Goal: Transaction & Acquisition: Obtain resource

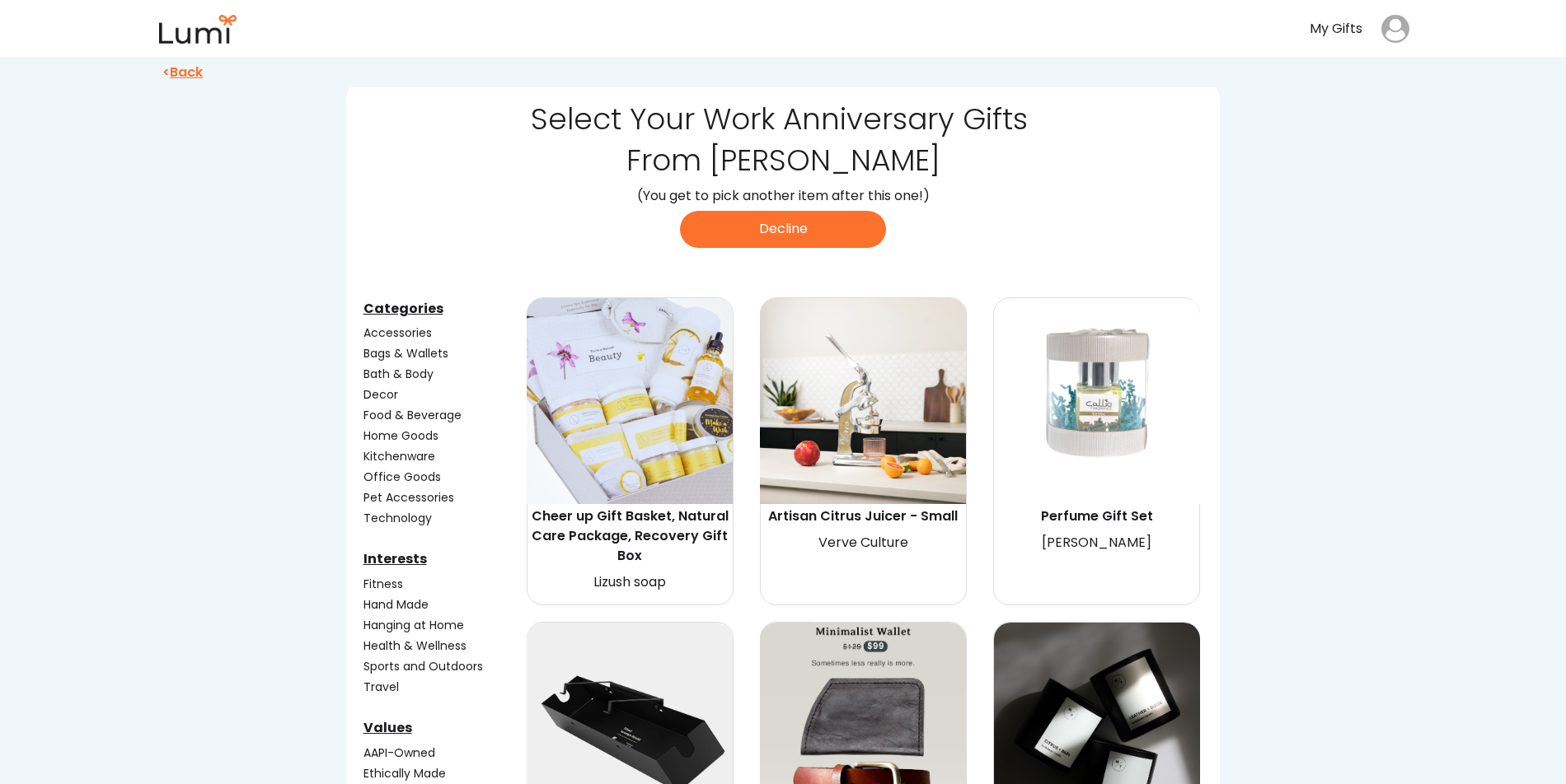
click at [403, 457] on div "Kitchenware" at bounding box center [443, 456] width 160 height 17
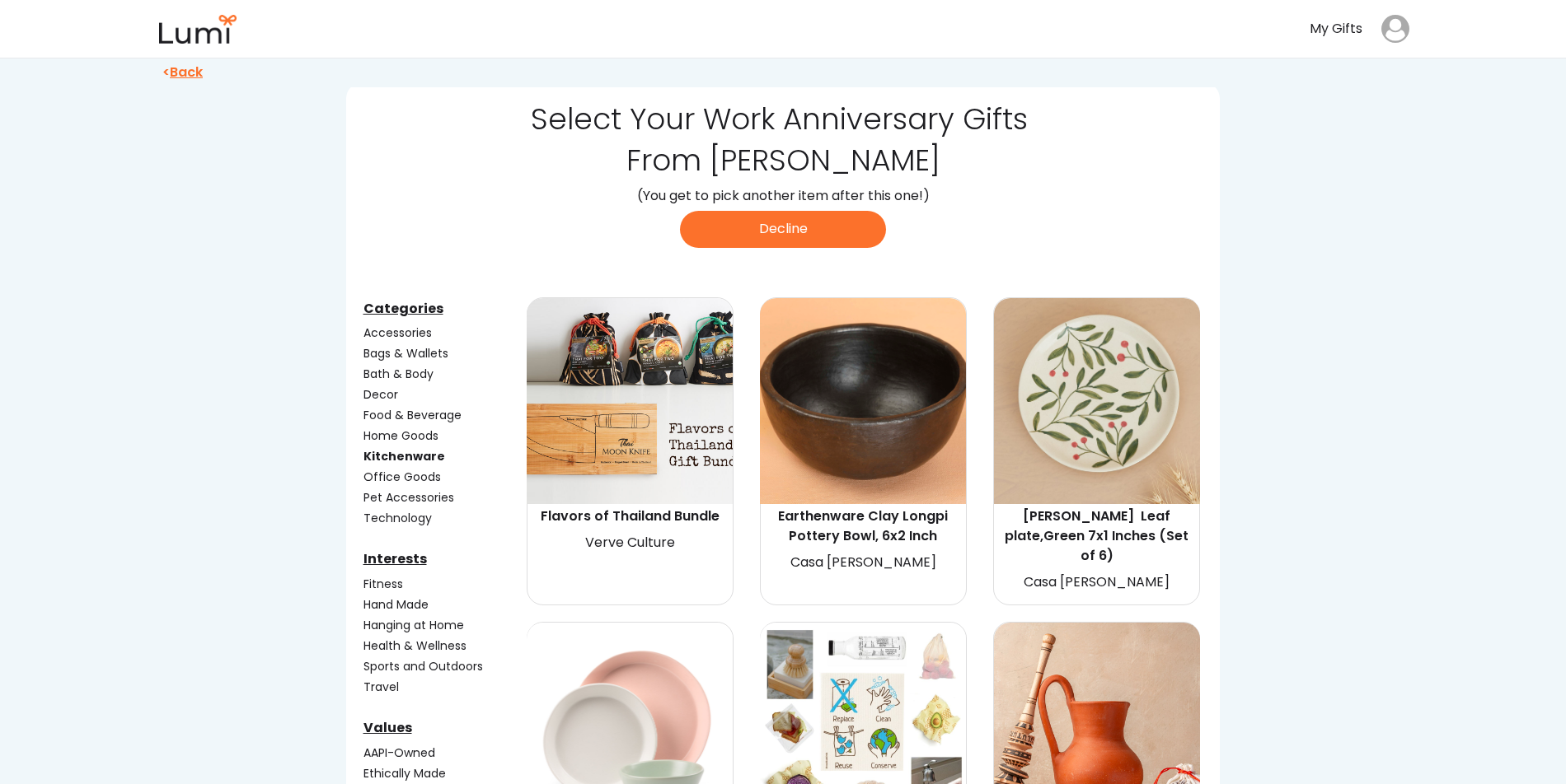
click at [388, 515] on div "Technology" at bounding box center [443, 518] width 160 height 17
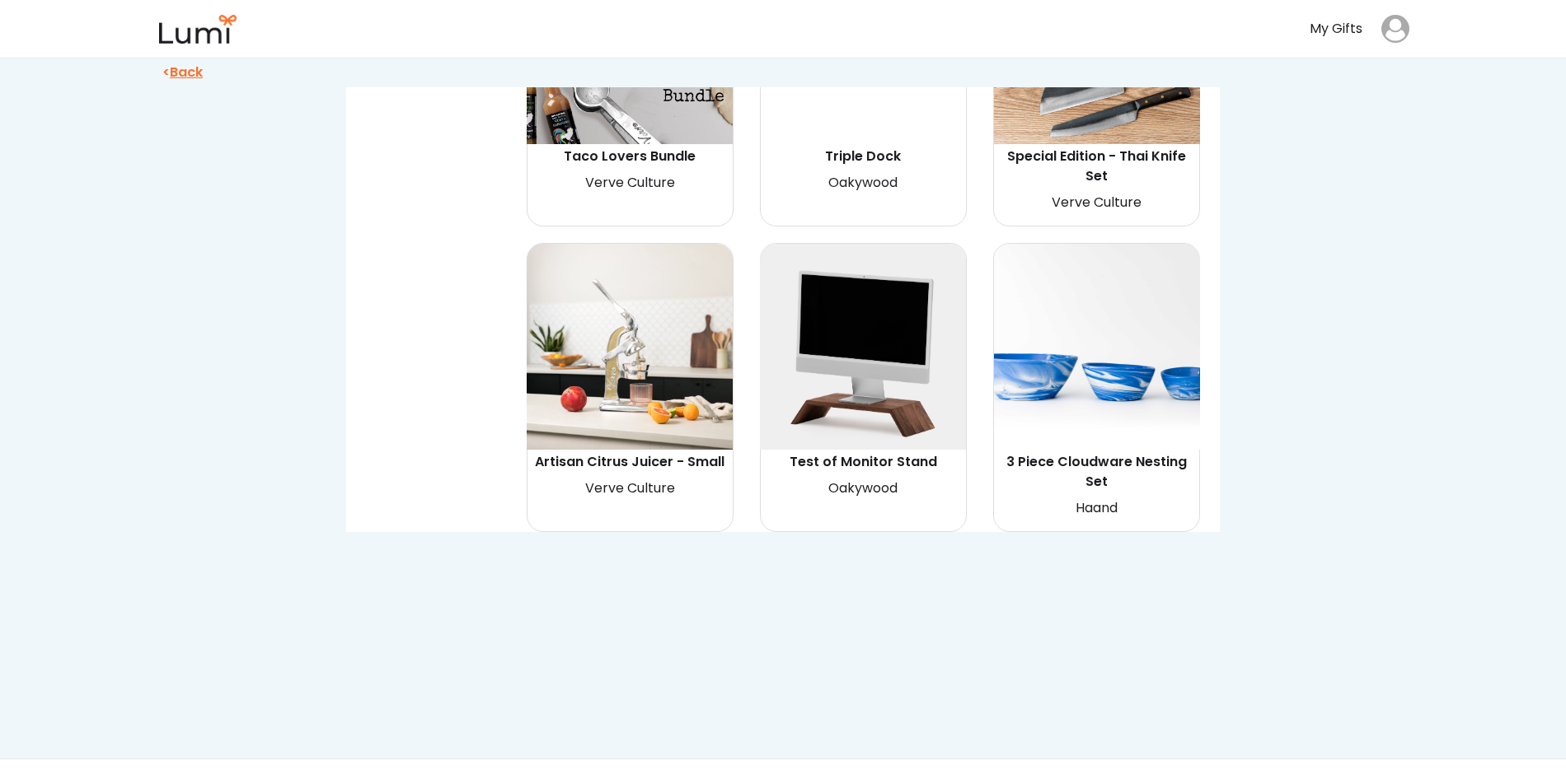
scroll to position [2056, 0]
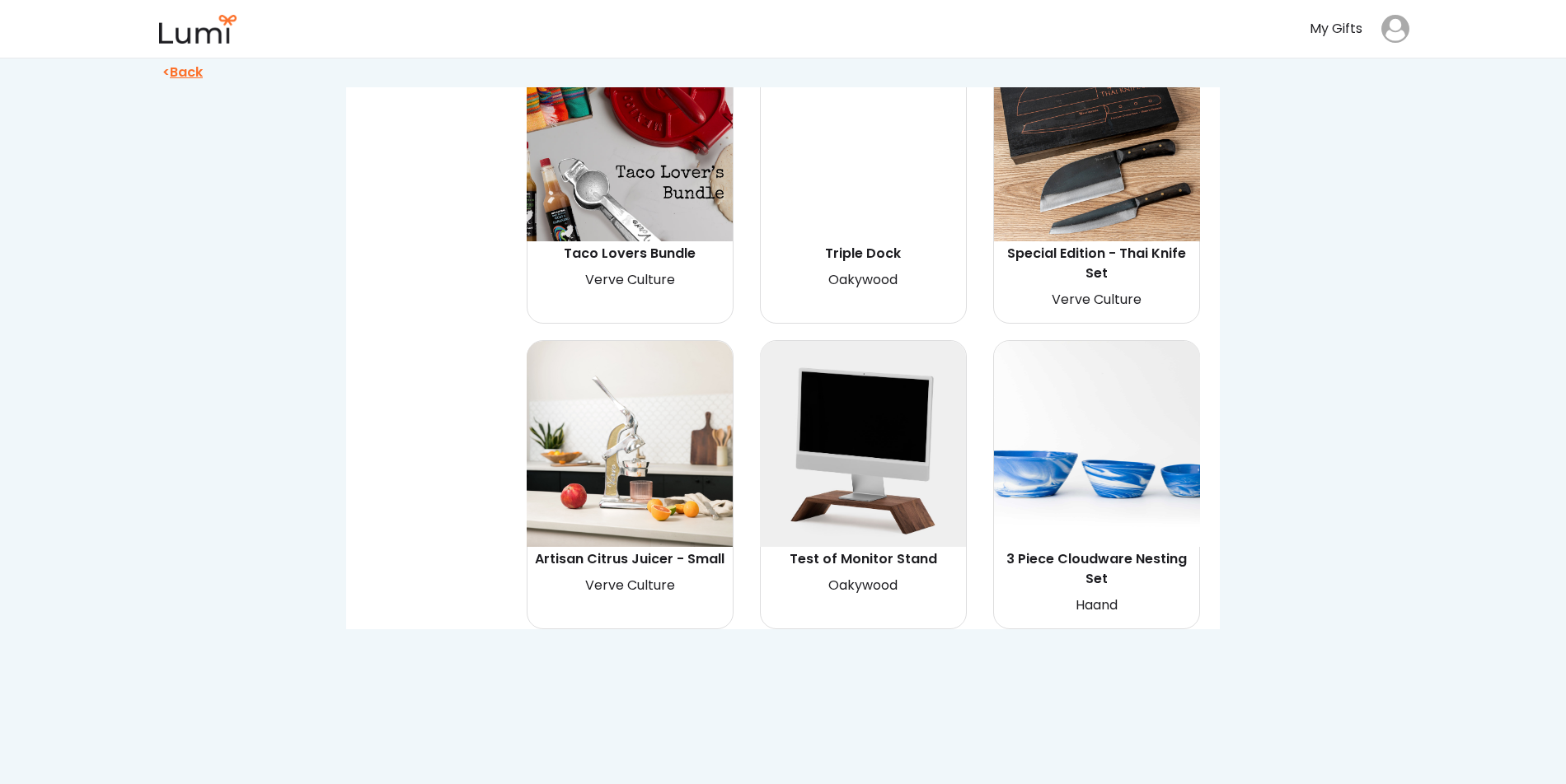
click at [628, 550] on div "Artisan Citrus Juicer - Small" at bounding box center [630, 560] width 201 height 20
select select "{"_class":"StaticObject","data":{"_api_c2_node.id":"gid://shopify/ProductVarian…"
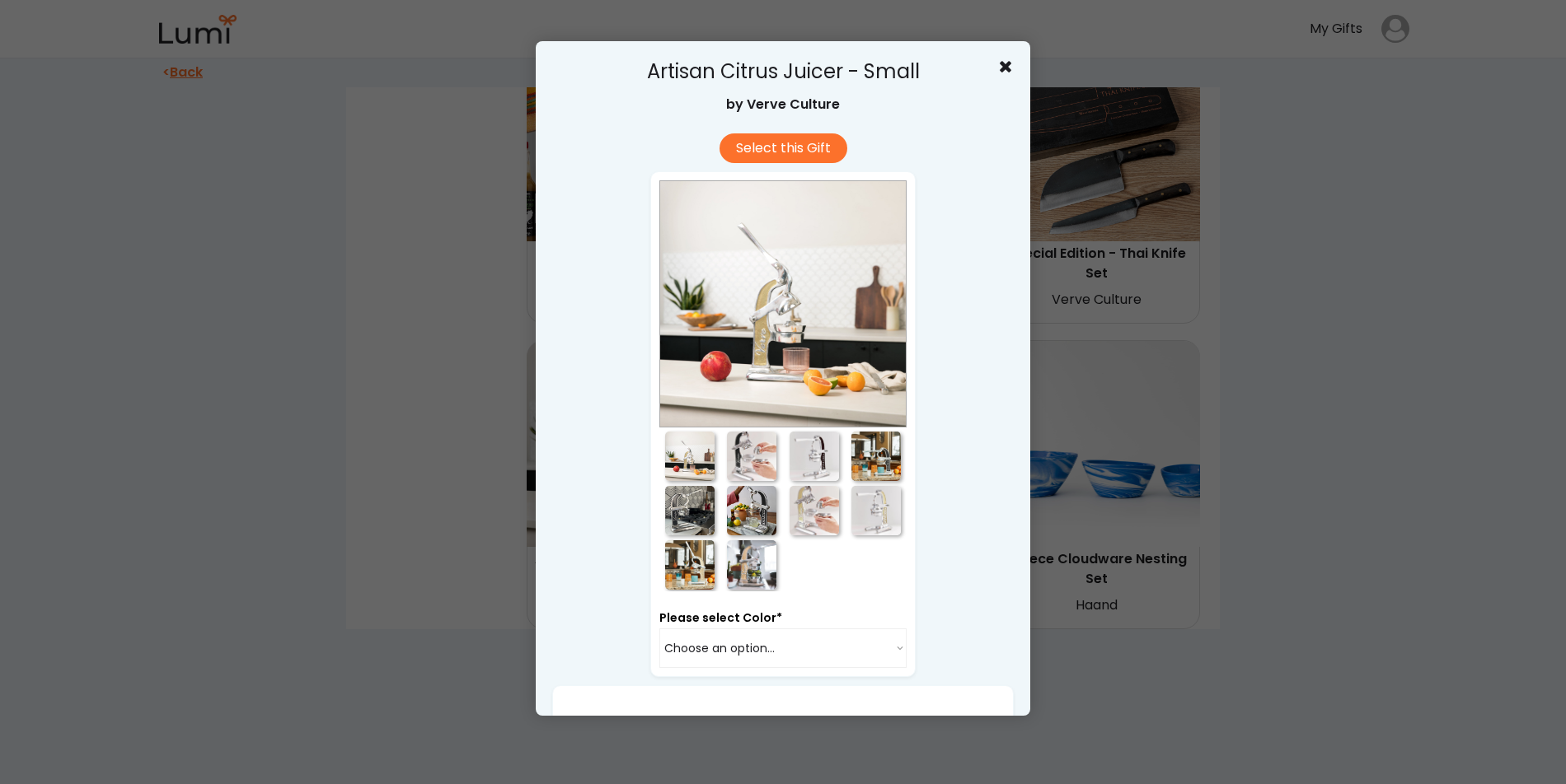
click at [745, 467] on div at bounding box center [751, 456] width 49 height 49
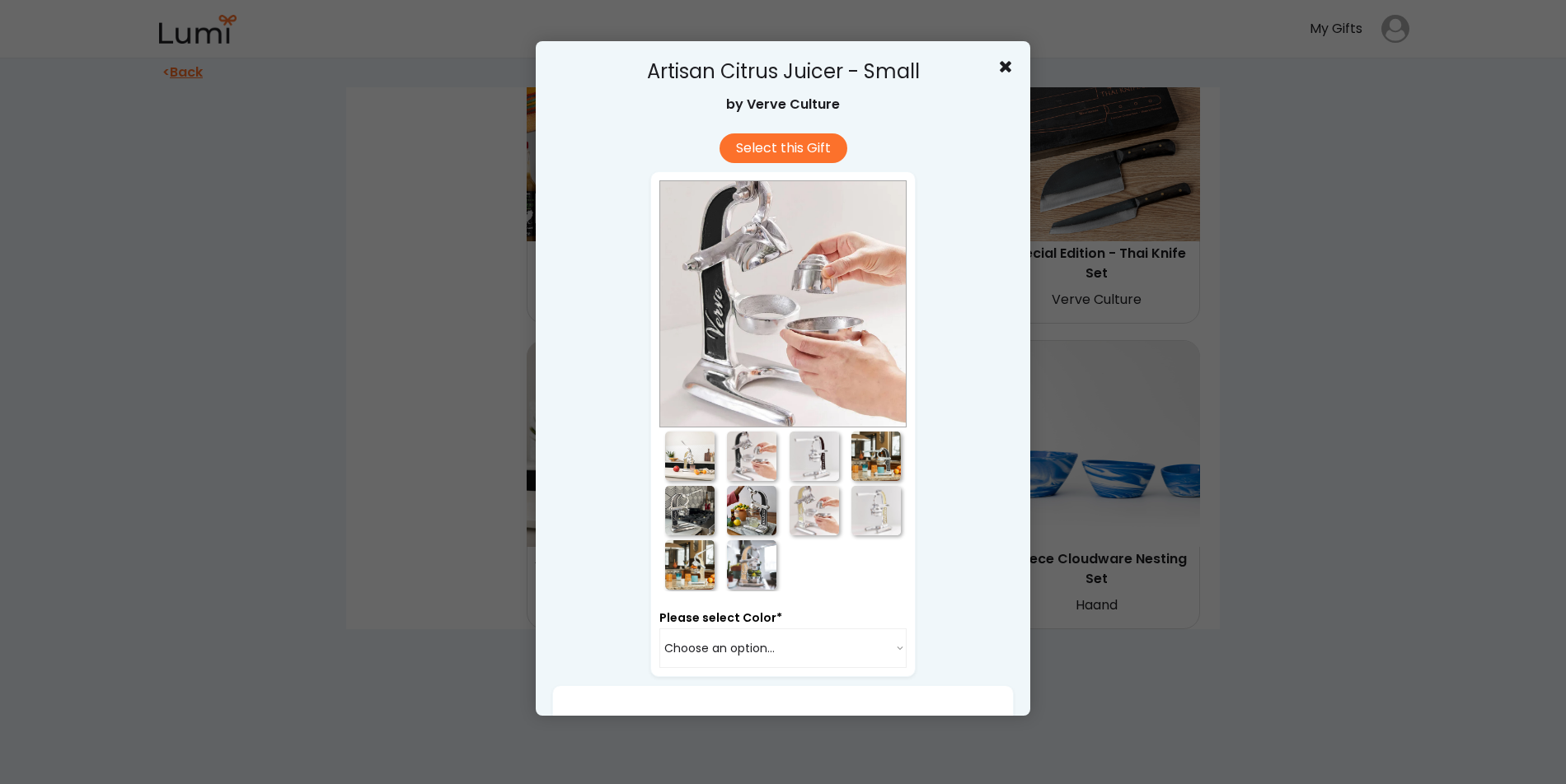
click at [809, 464] on div at bounding box center [813, 456] width 49 height 49
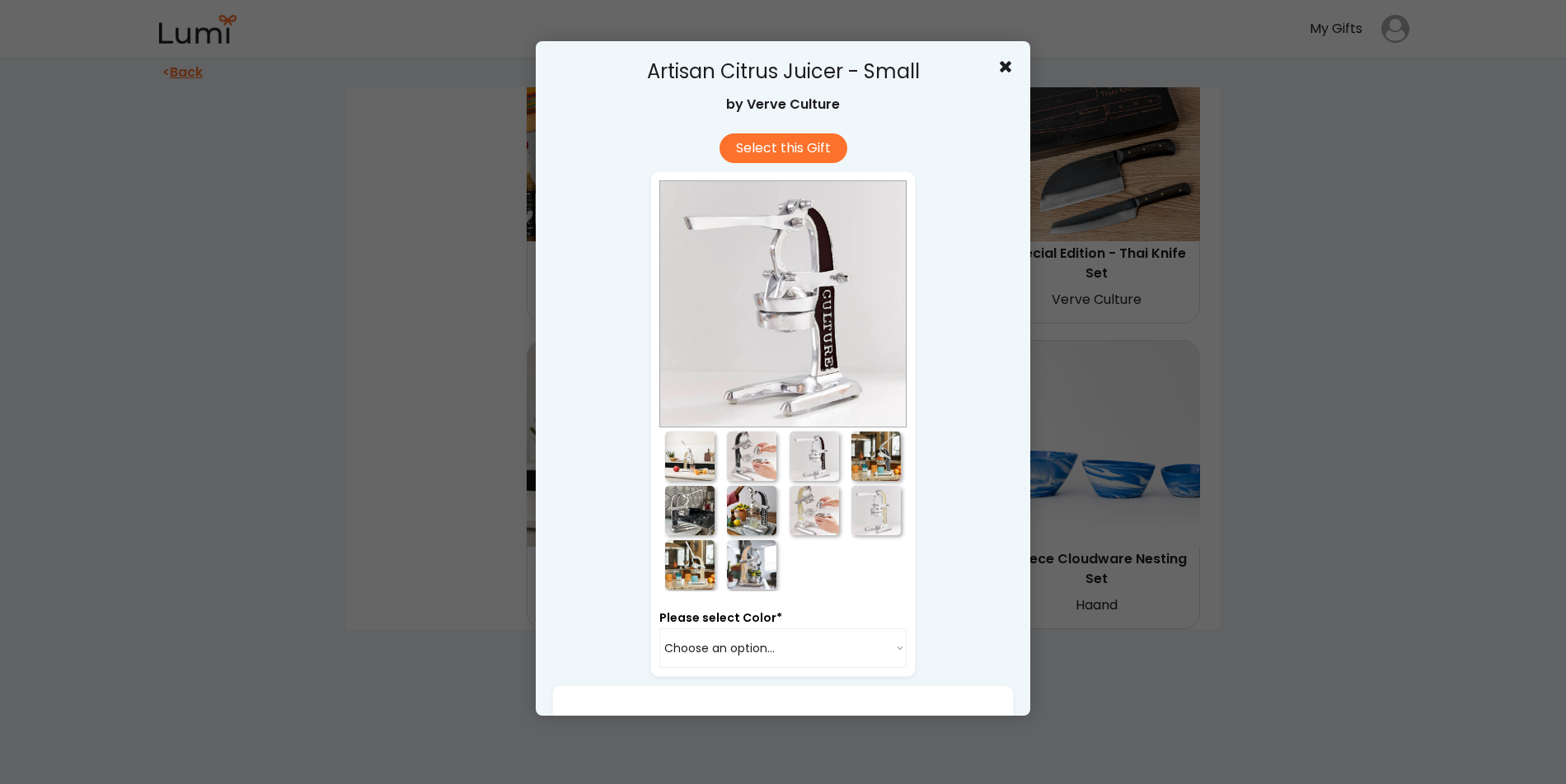
click at [889, 460] on div at bounding box center [876, 456] width 49 height 49
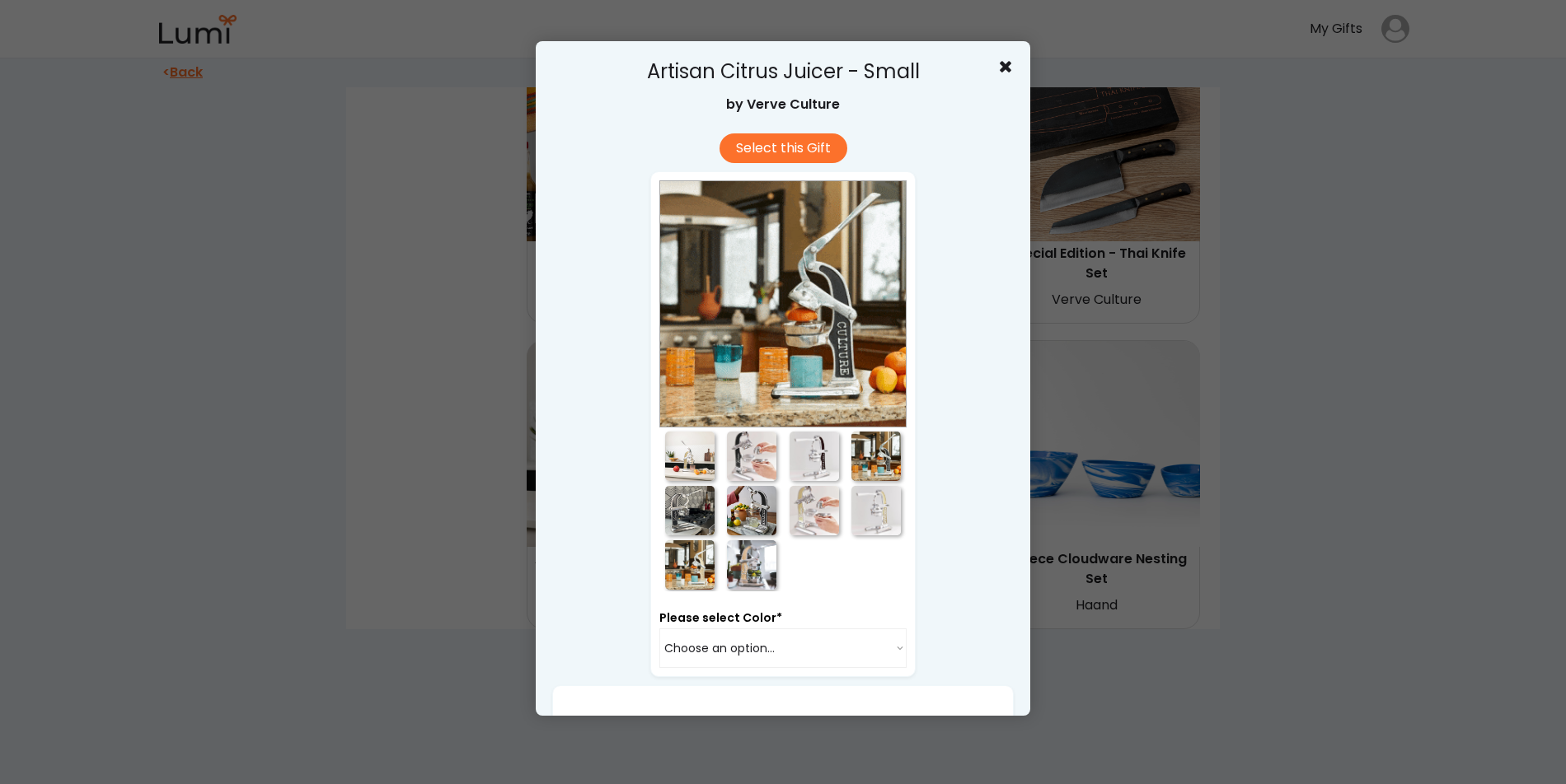
click at [872, 520] on div at bounding box center [876, 510] width 49 height 49
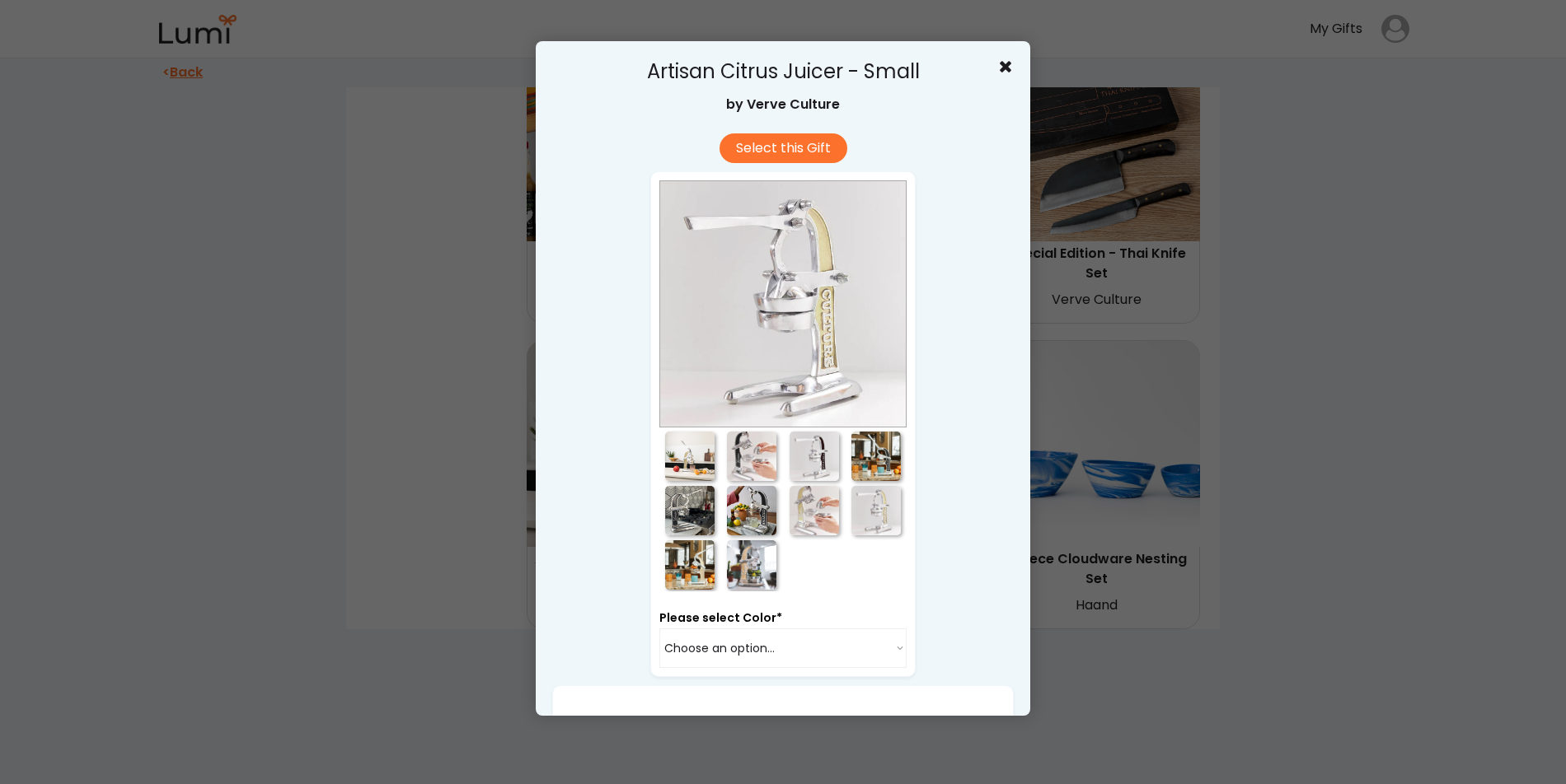
click at [827, 523] on div at bounding box center [813, 510] width 49 height 49
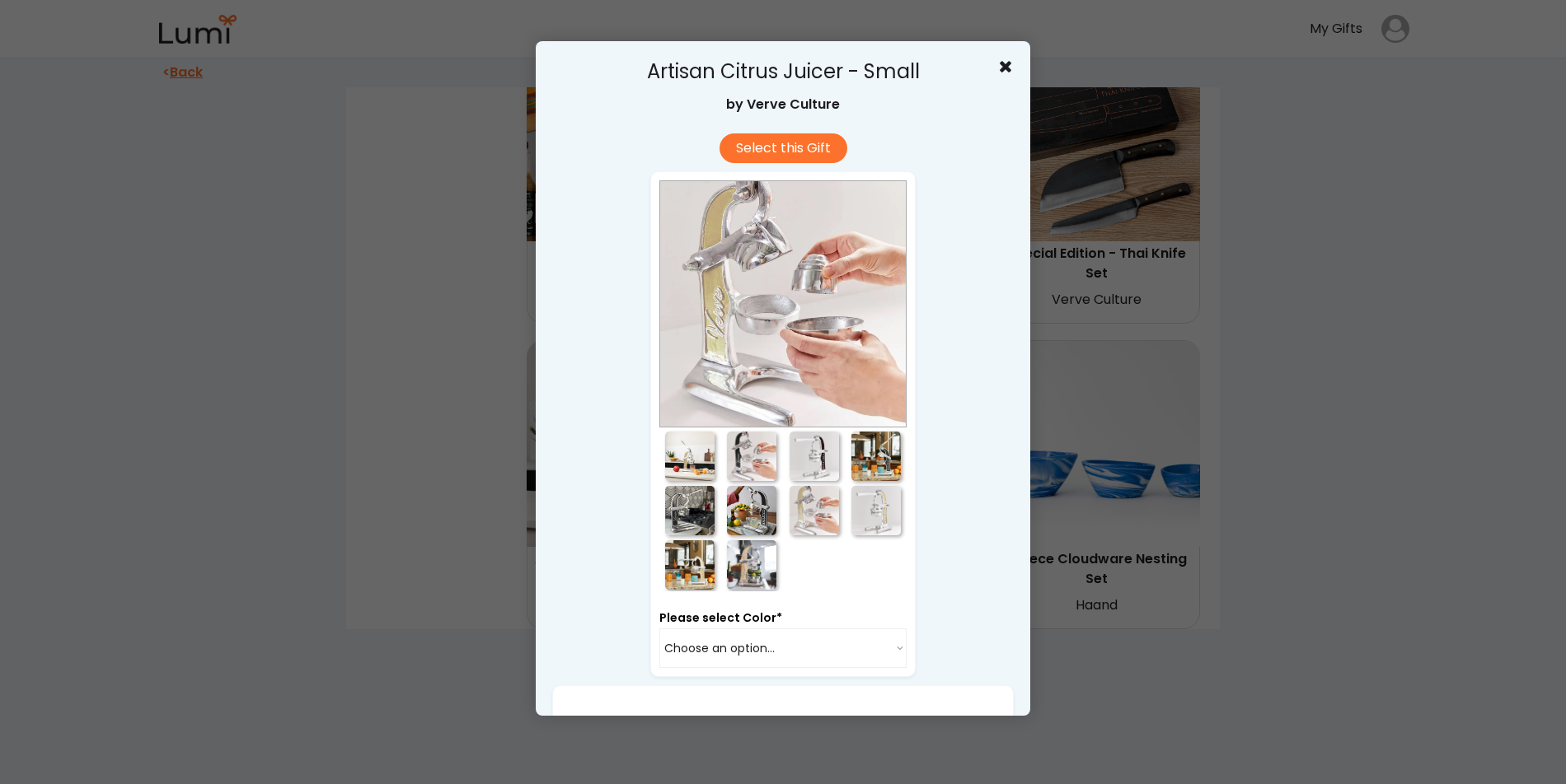
click at [753, 578] on div at bounding box center [751, 565] width 49 height 49
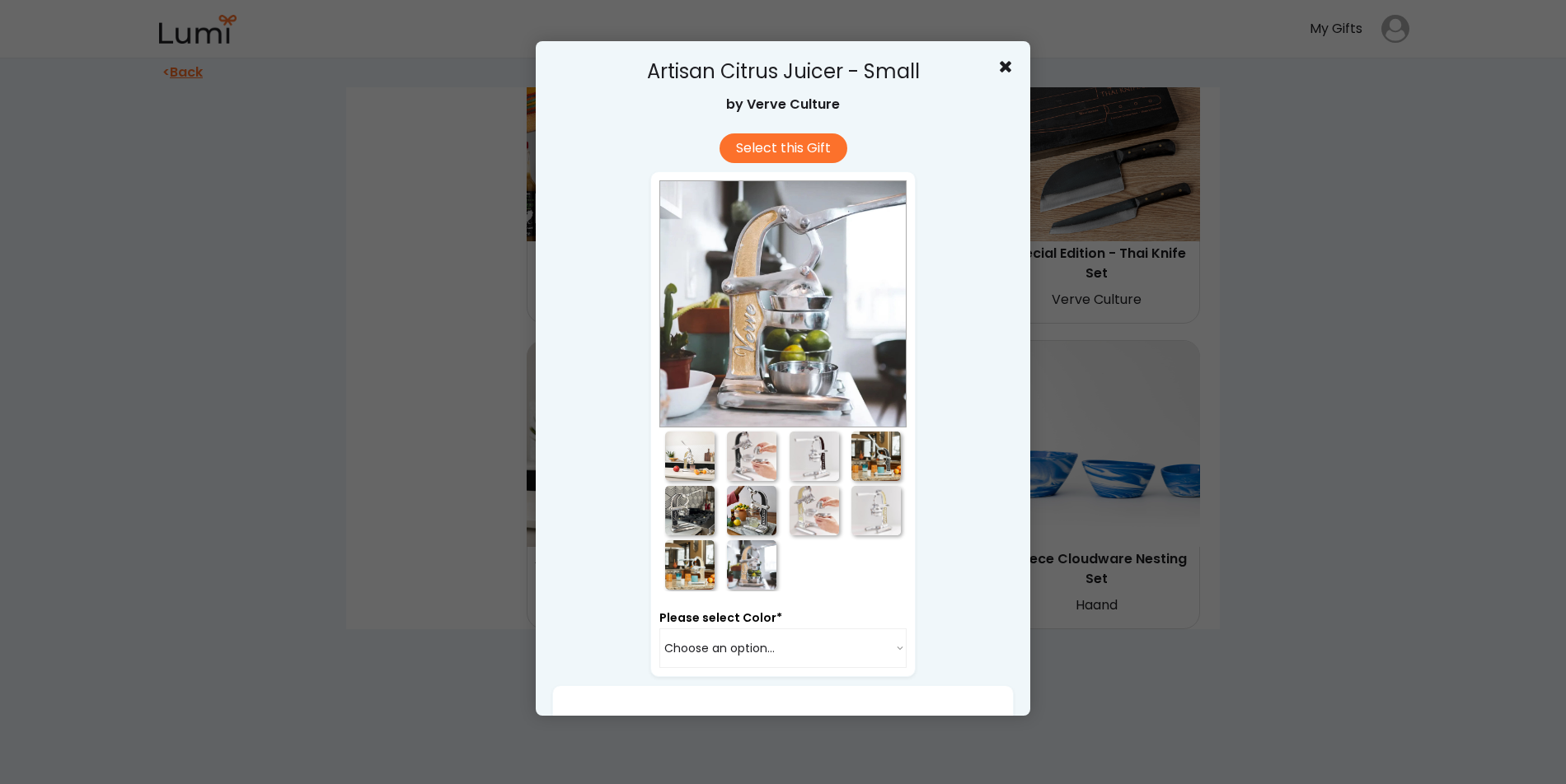
click at [677, 515] on div at bounding box center [689, 510] width 49 height 49
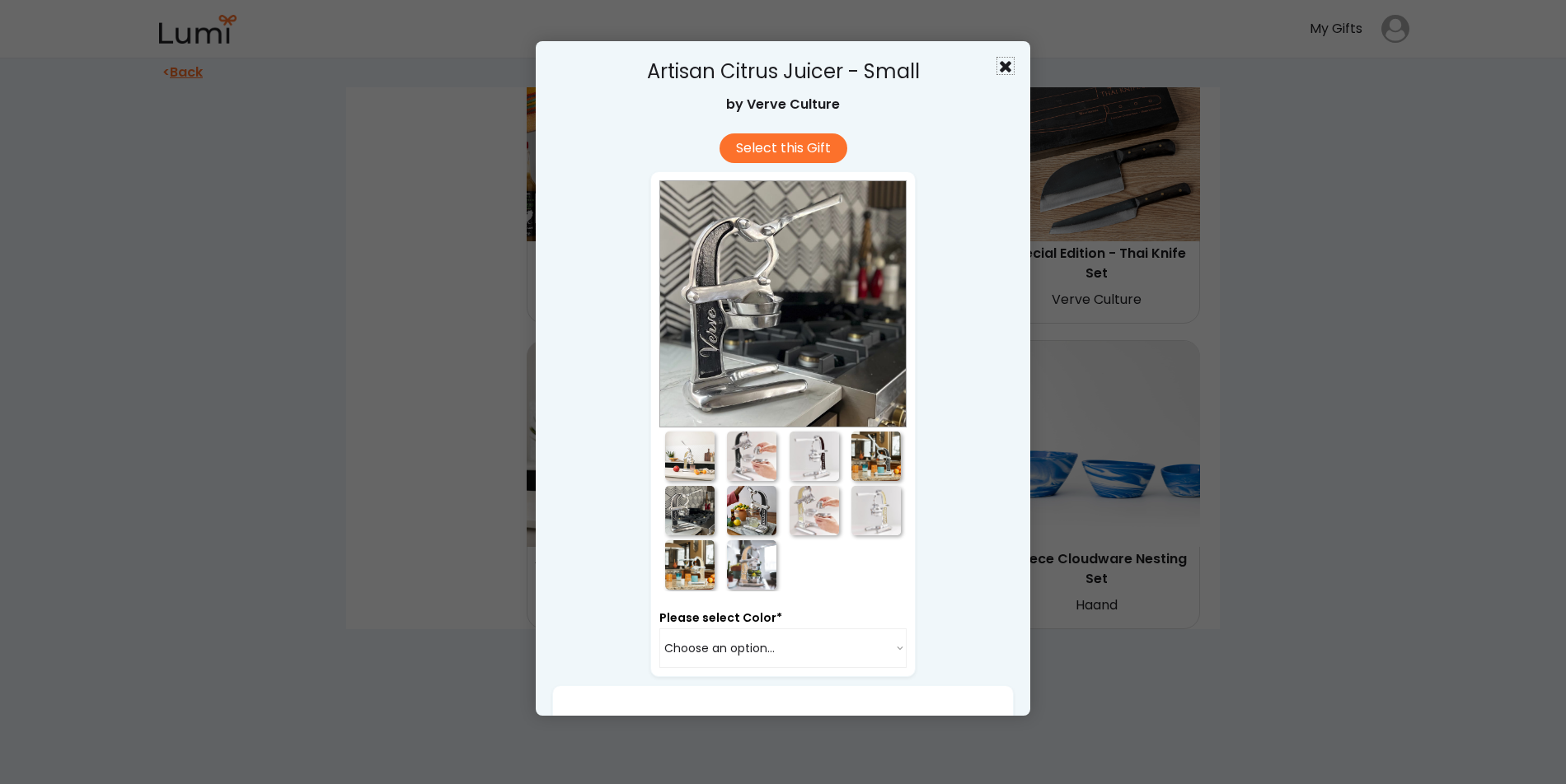
click at [1007, 69] on use at bounding box center [1005, 67] width 12 height 12
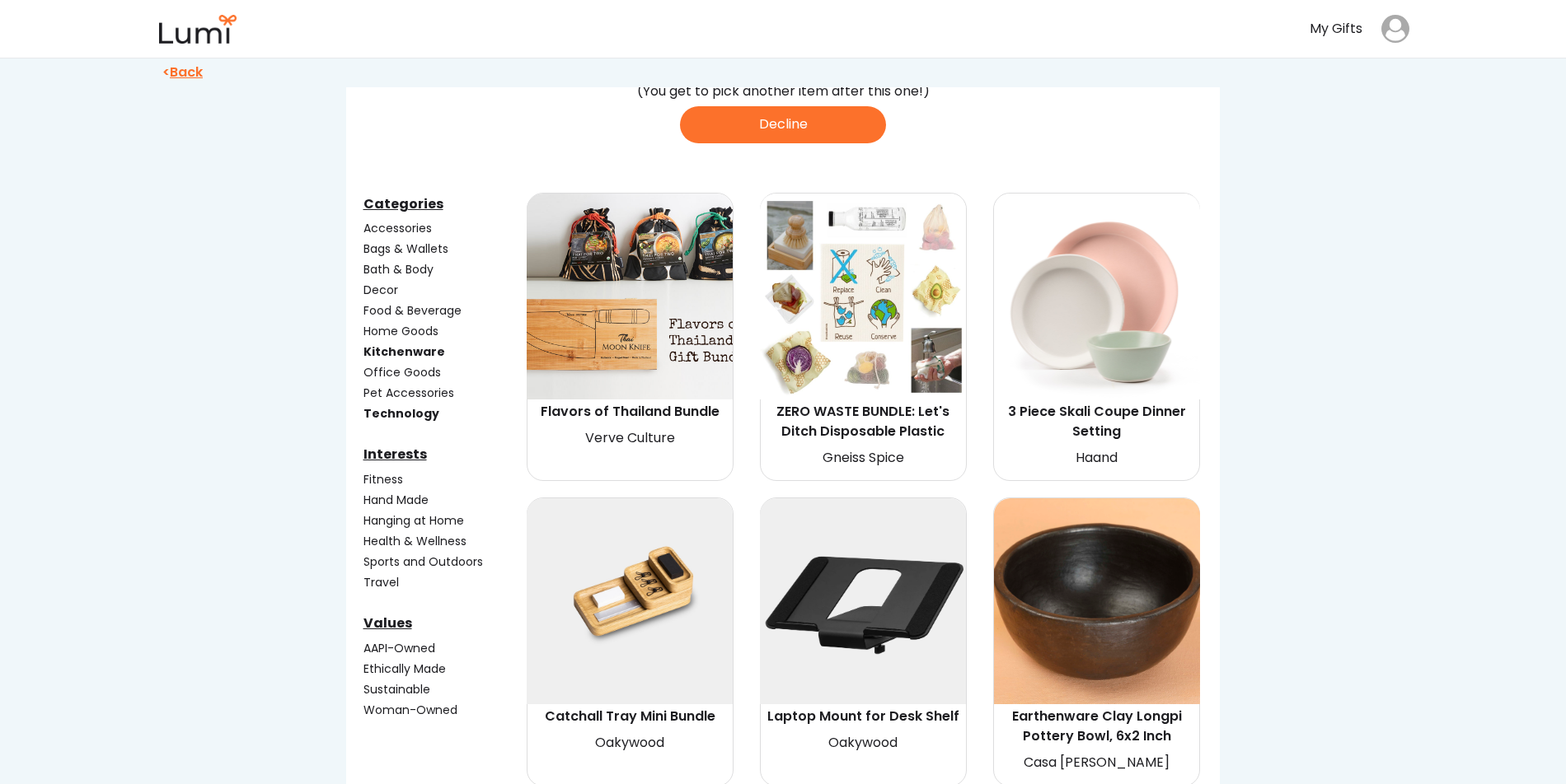
scroll to position [102, 0]
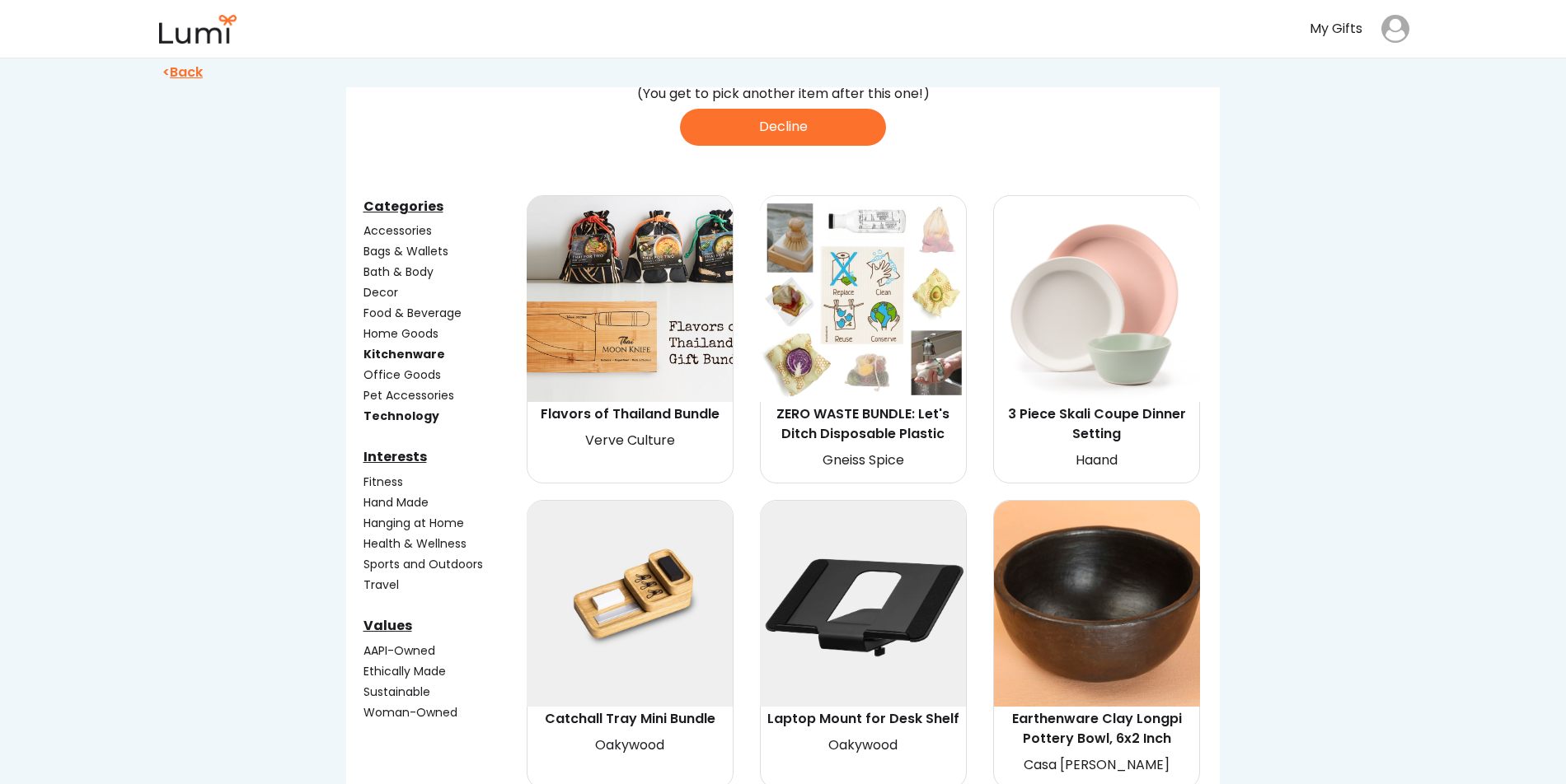
click at [399, 313] on div "Food & Beverage" at bounding box center [443, 313] width 160 height 17
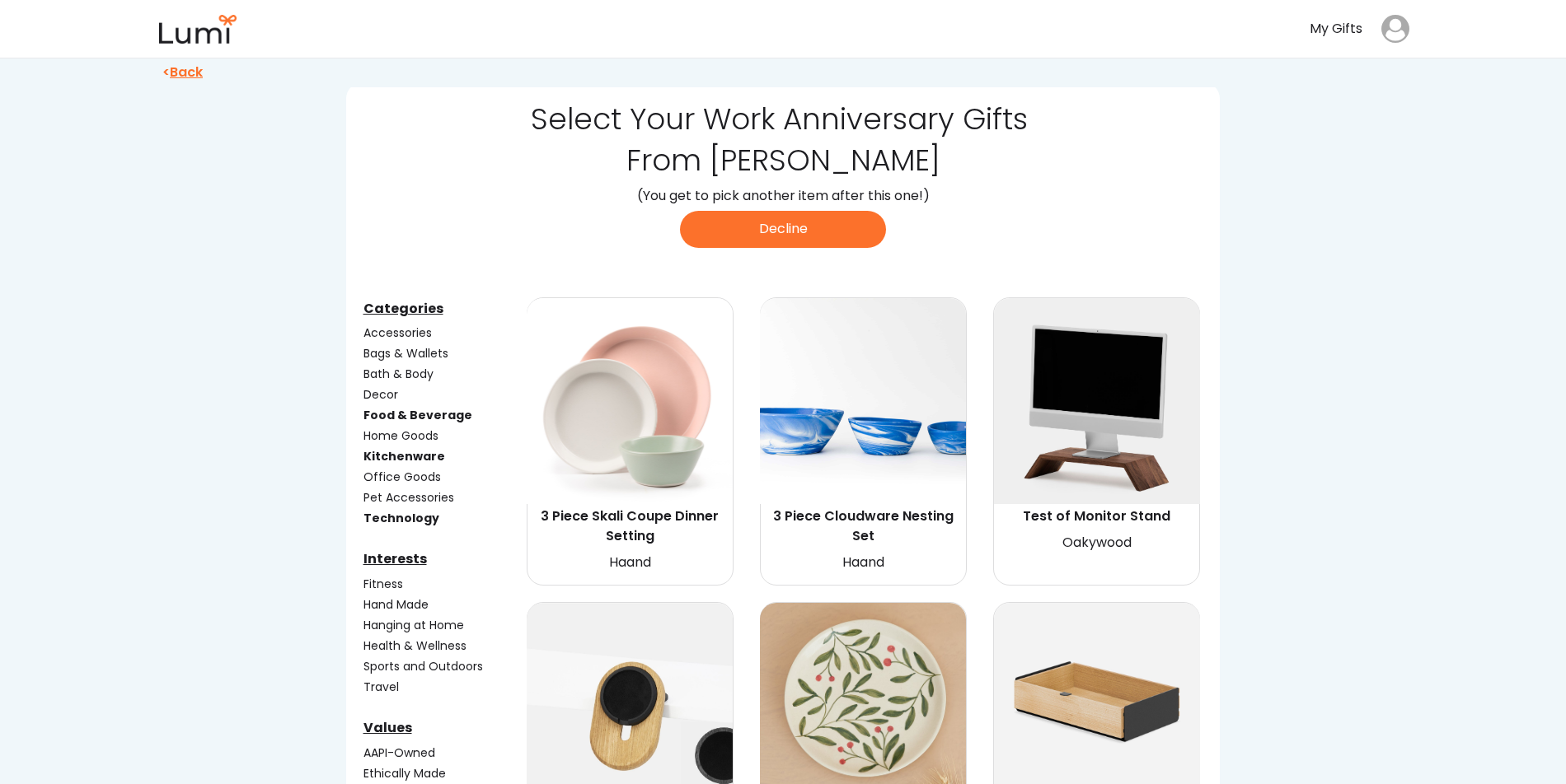
scroll to position [122, 0]
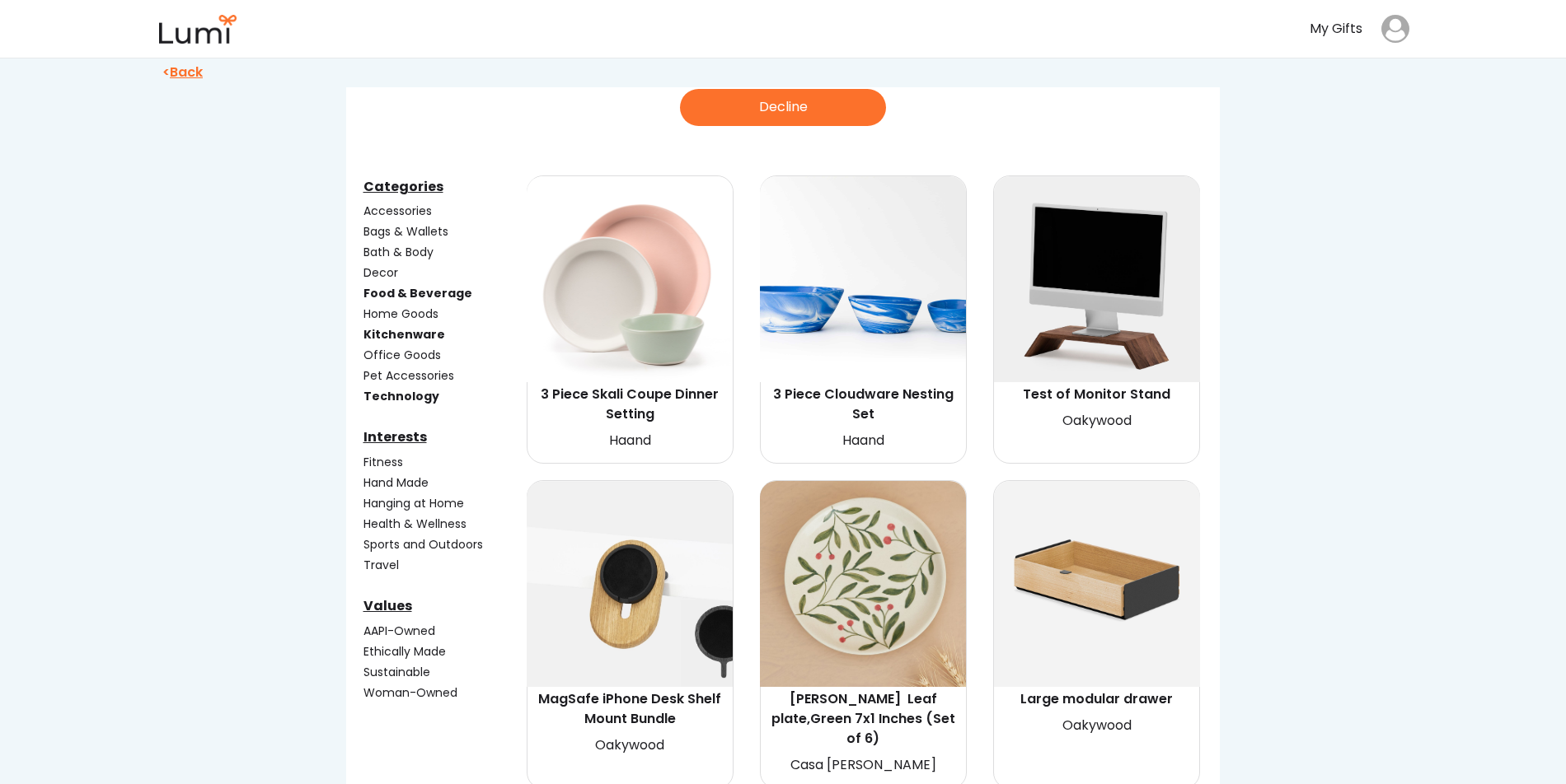
click at [381, 460] on div "Fitness" at bounding box center [443, 462] width 160 height 17
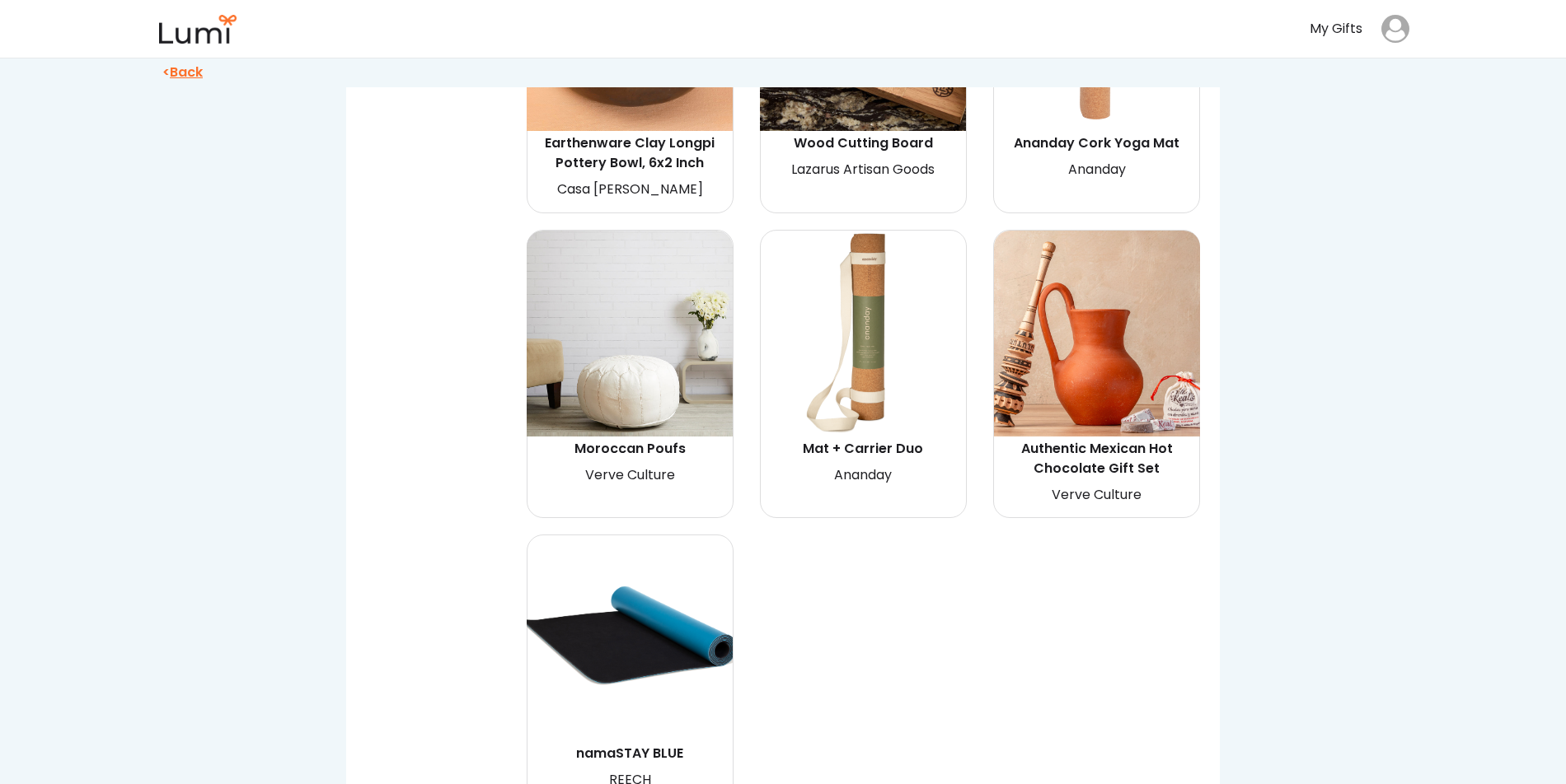
scroll to position [3110, 0]
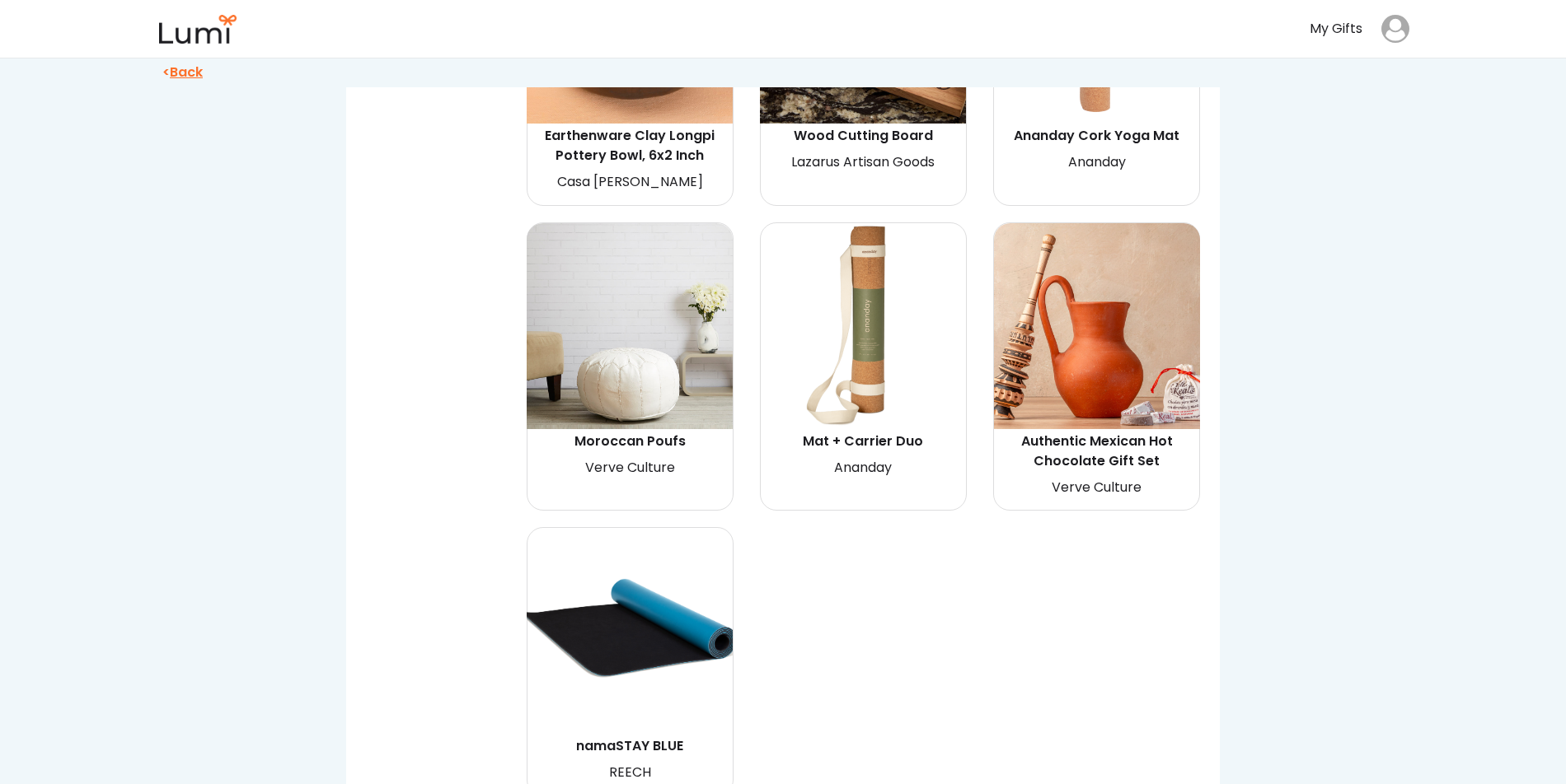
click at [636, 608] on img at bounding box center [630, 631] width 206 height 206
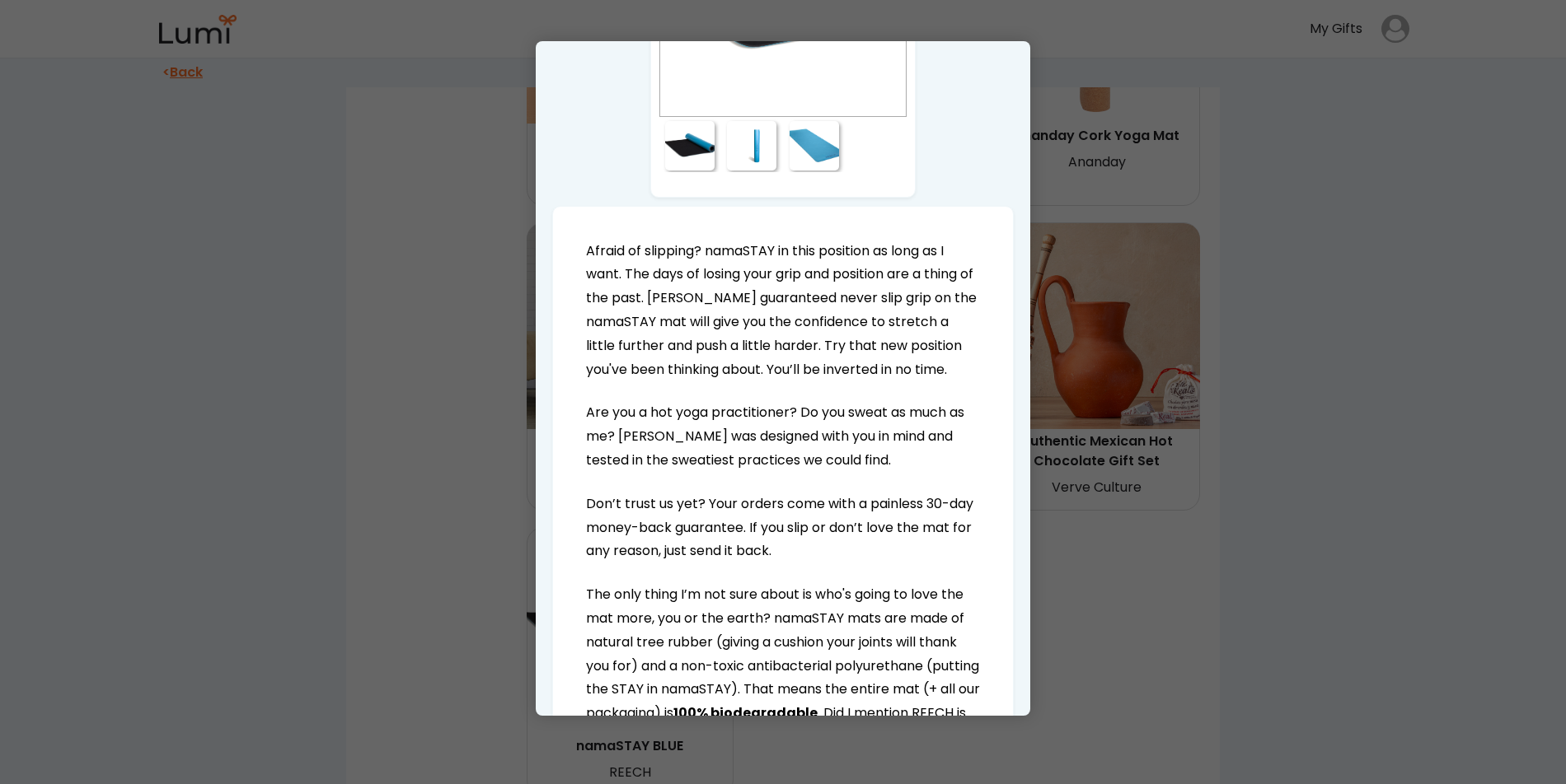
scroll to position [307, 0]
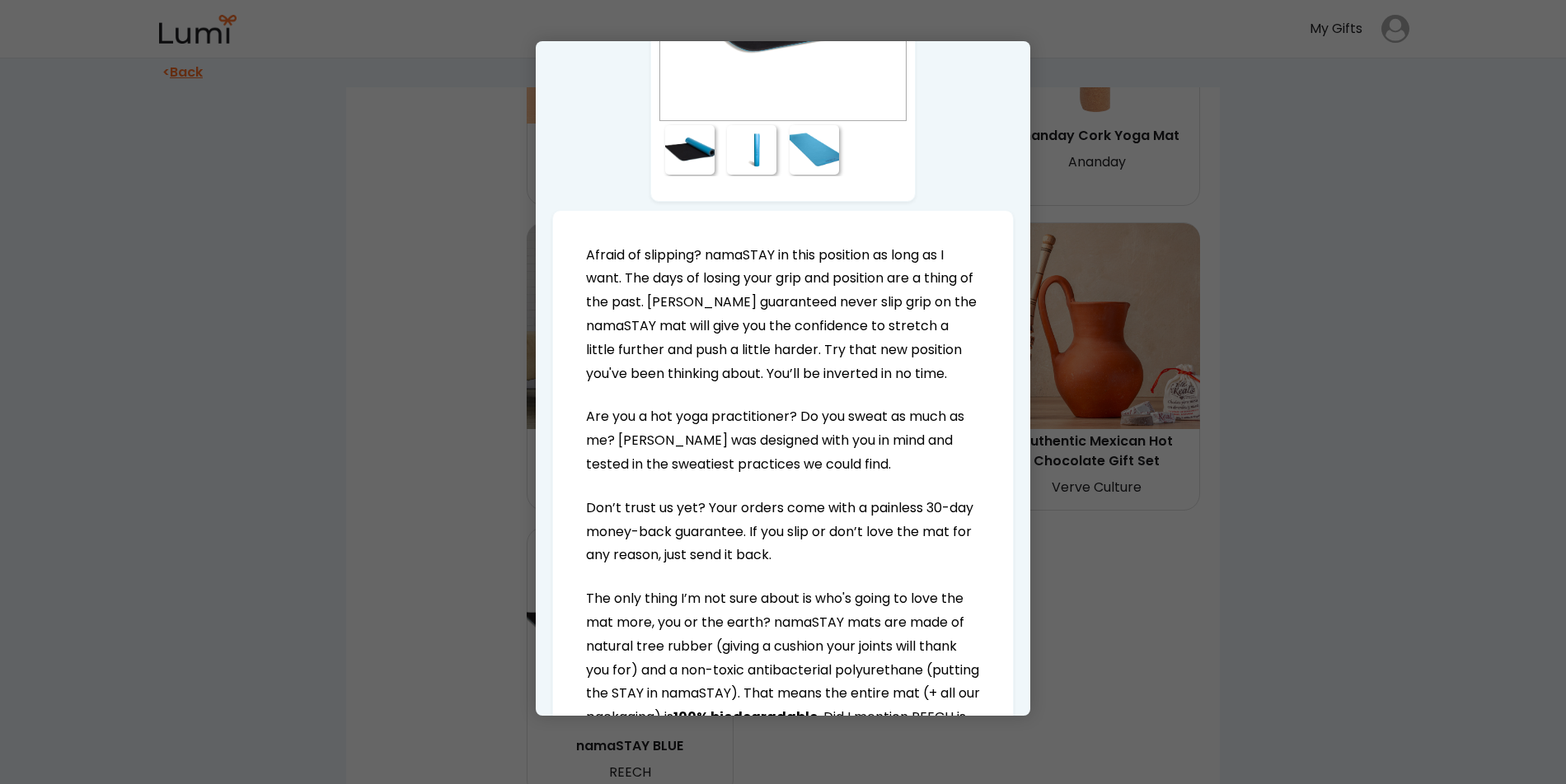
click at [799, 158] on div at bounding box center [813, 150] width 49 height 49
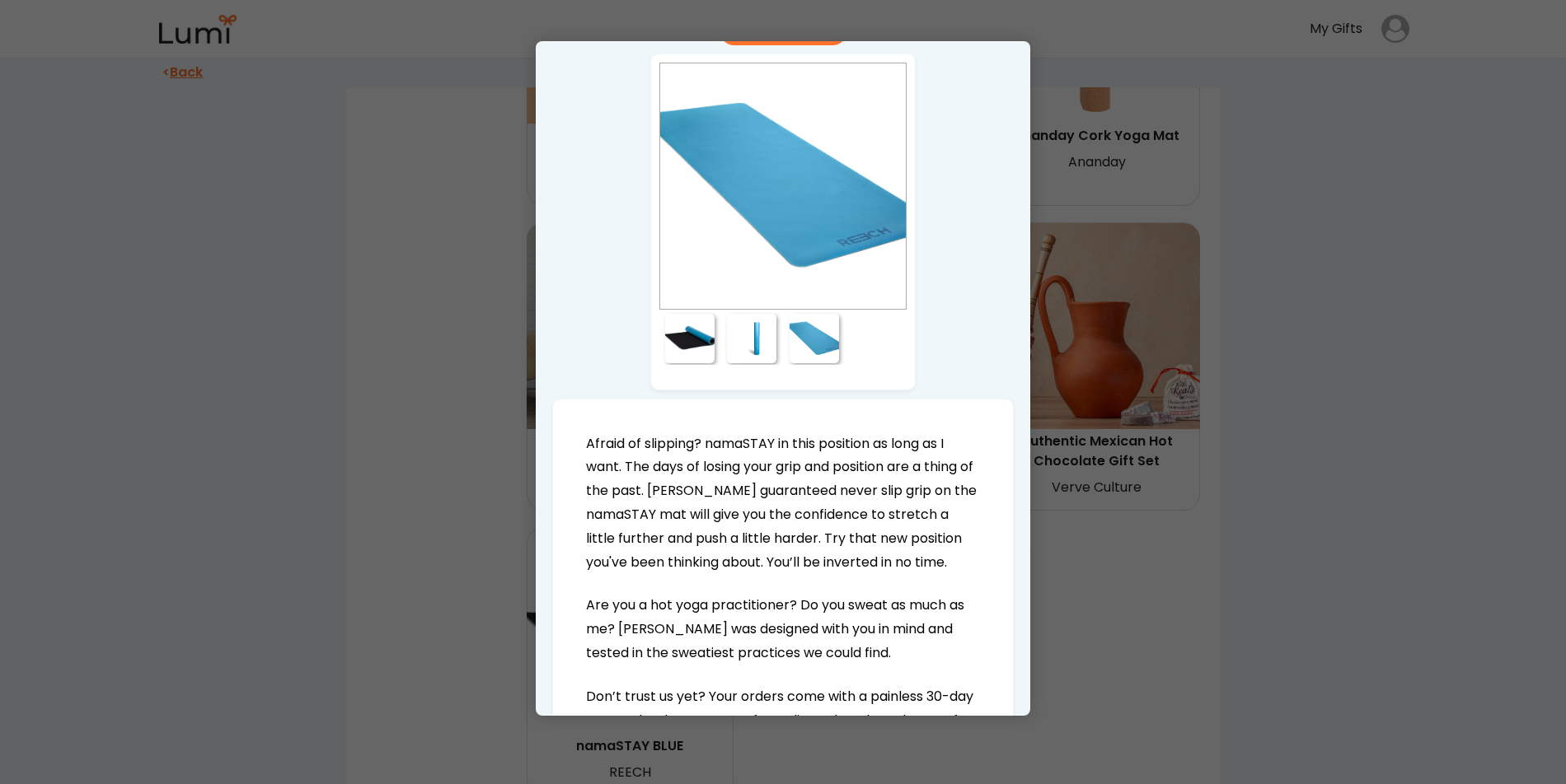
scroll to position [108, 0]
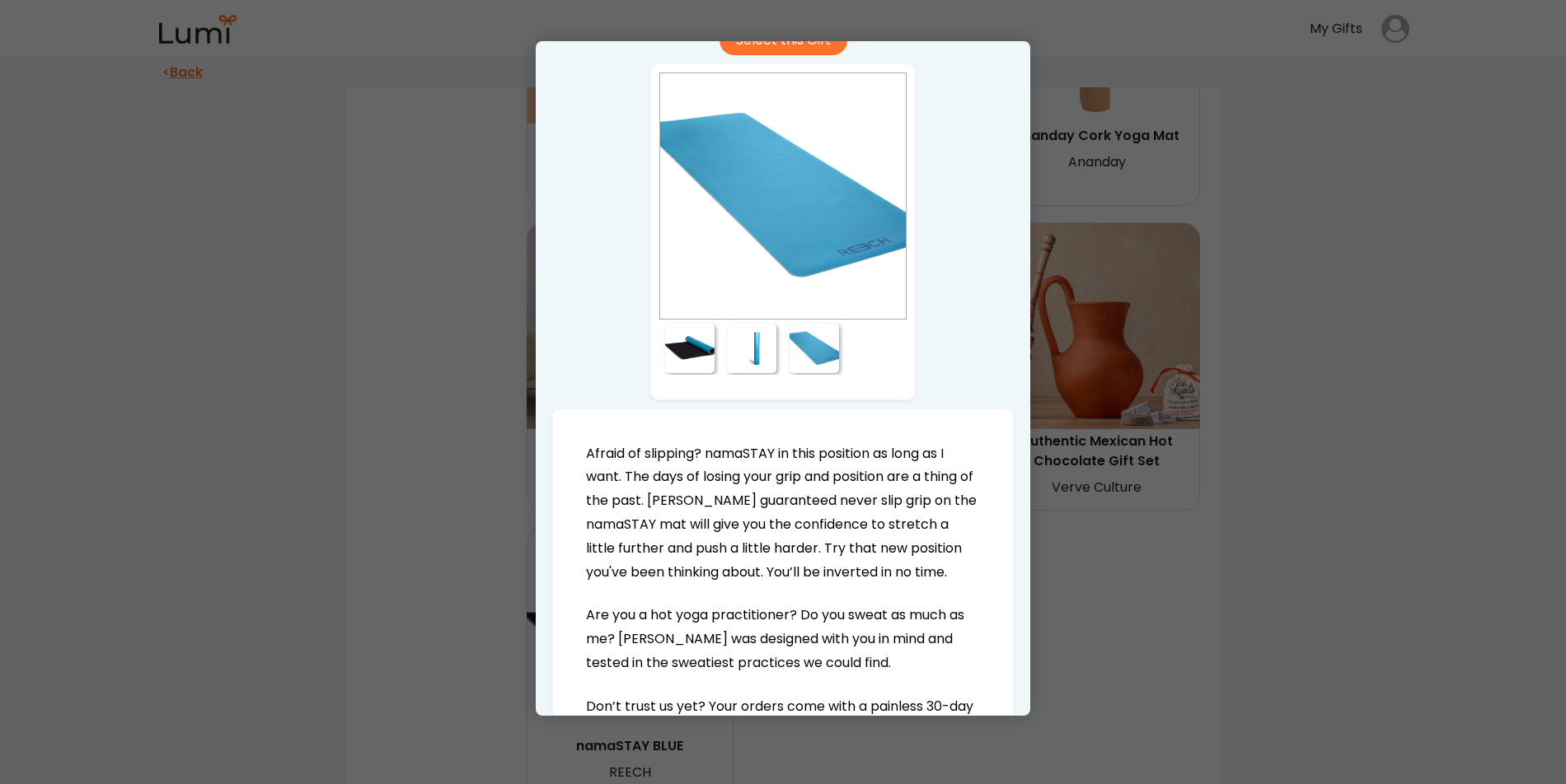
click at [738, 370] on div at bounding box center [751, 348] width 49 height 49
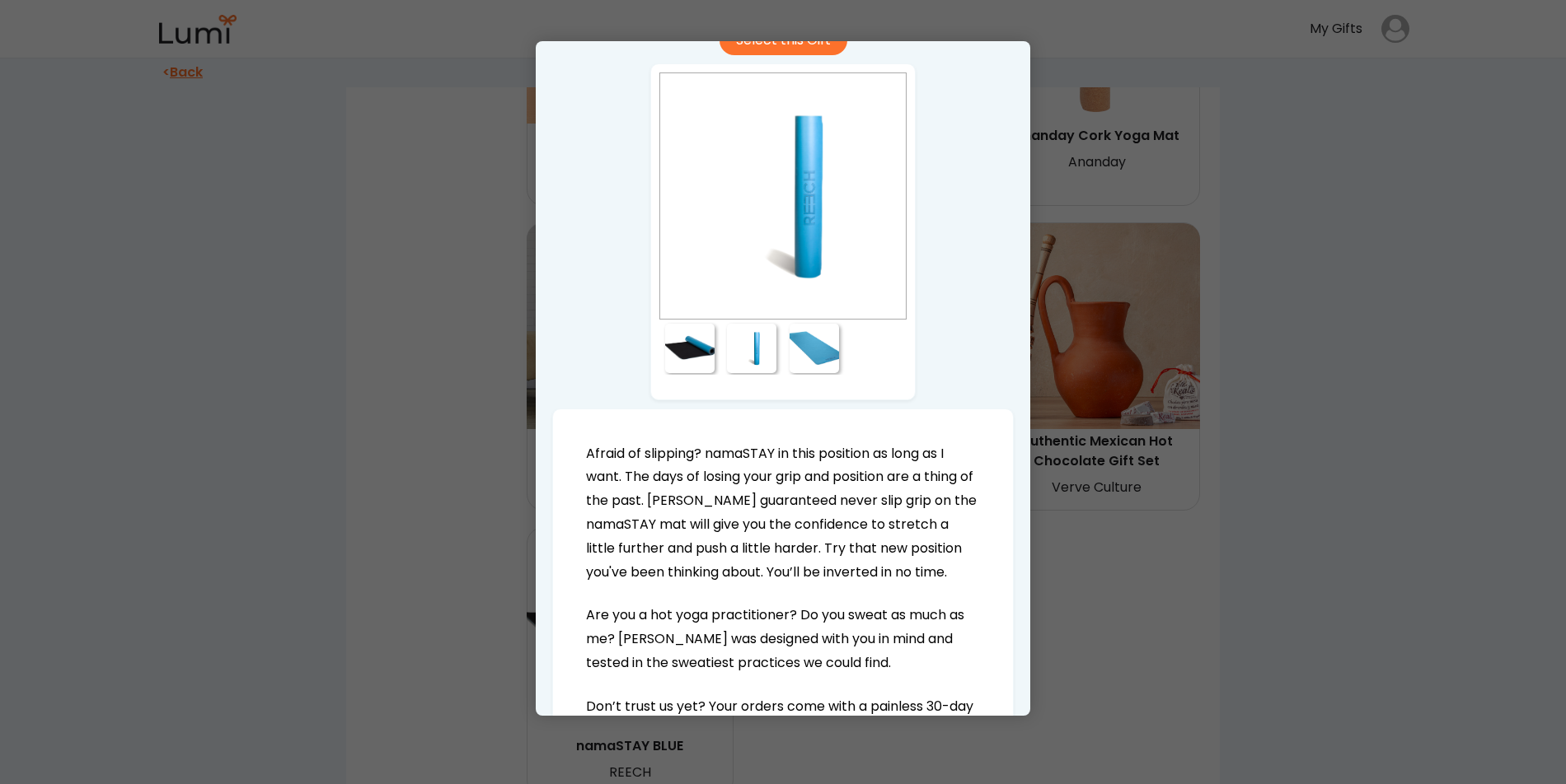
click at [677, 364] on div at bounding box center [689, 348] width 49 height 49
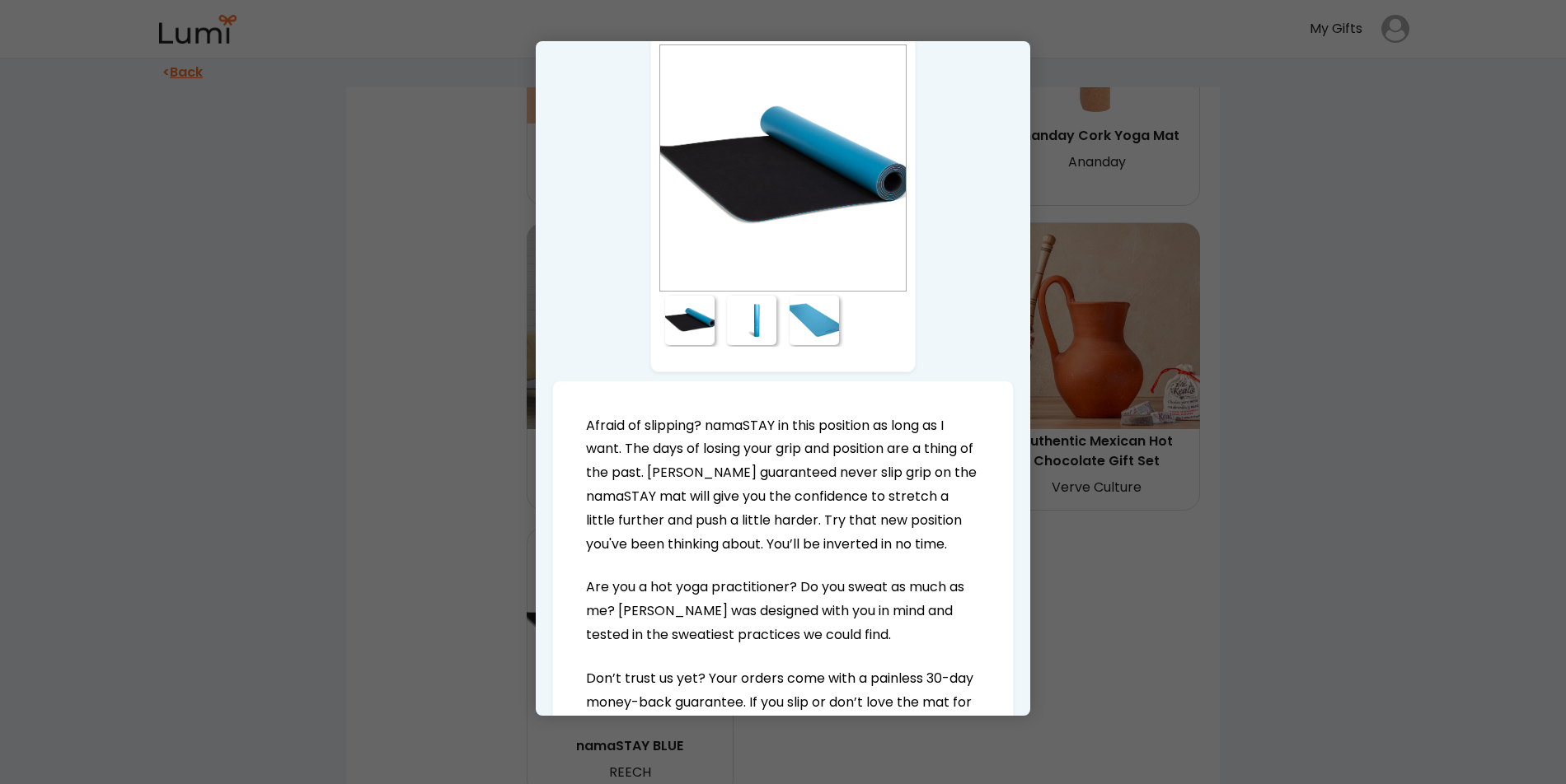
scroll to position [47, 0]
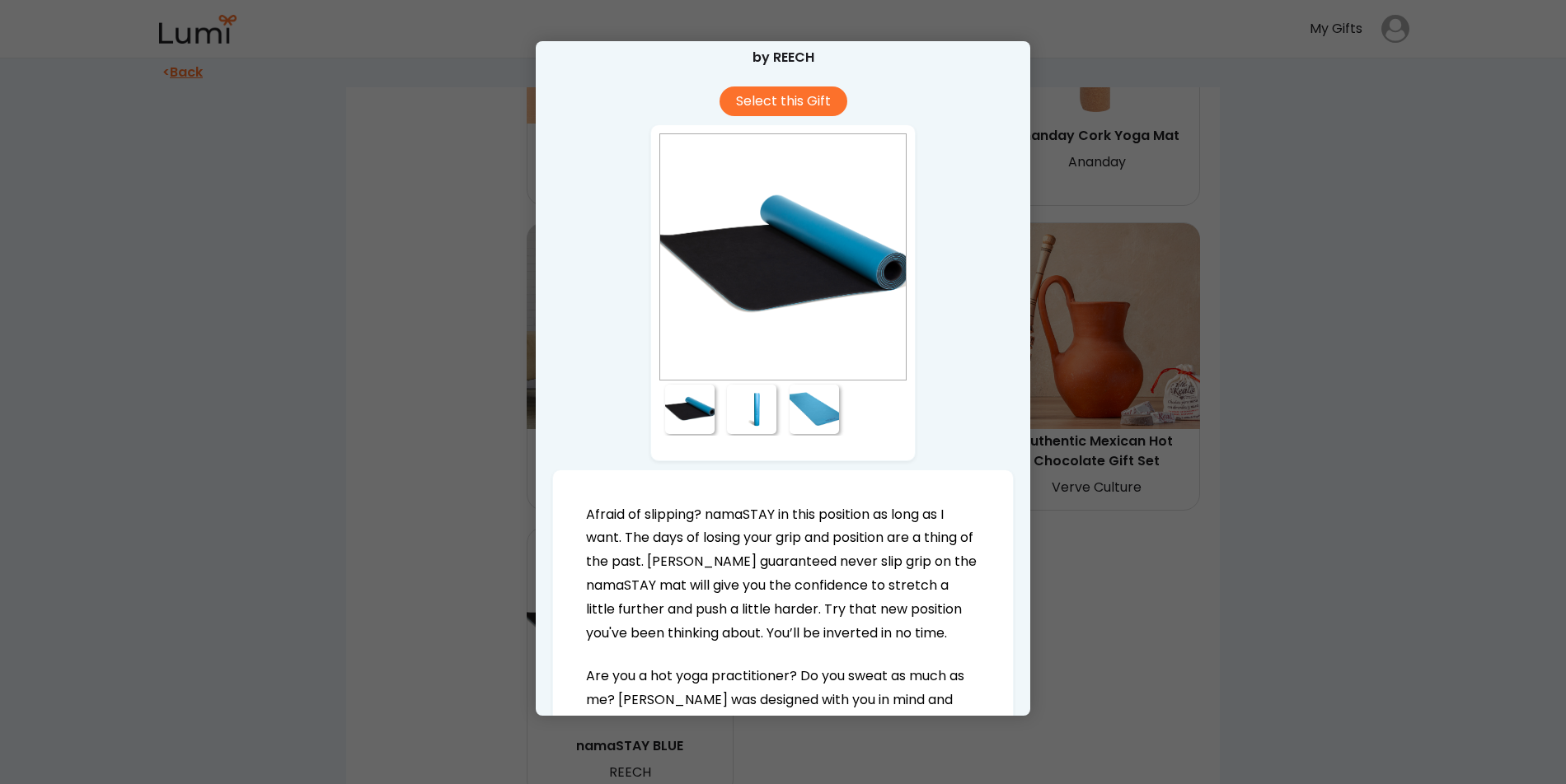
click at [1305, 470] on div at bounding box center [783, 392] width 1566 height 784
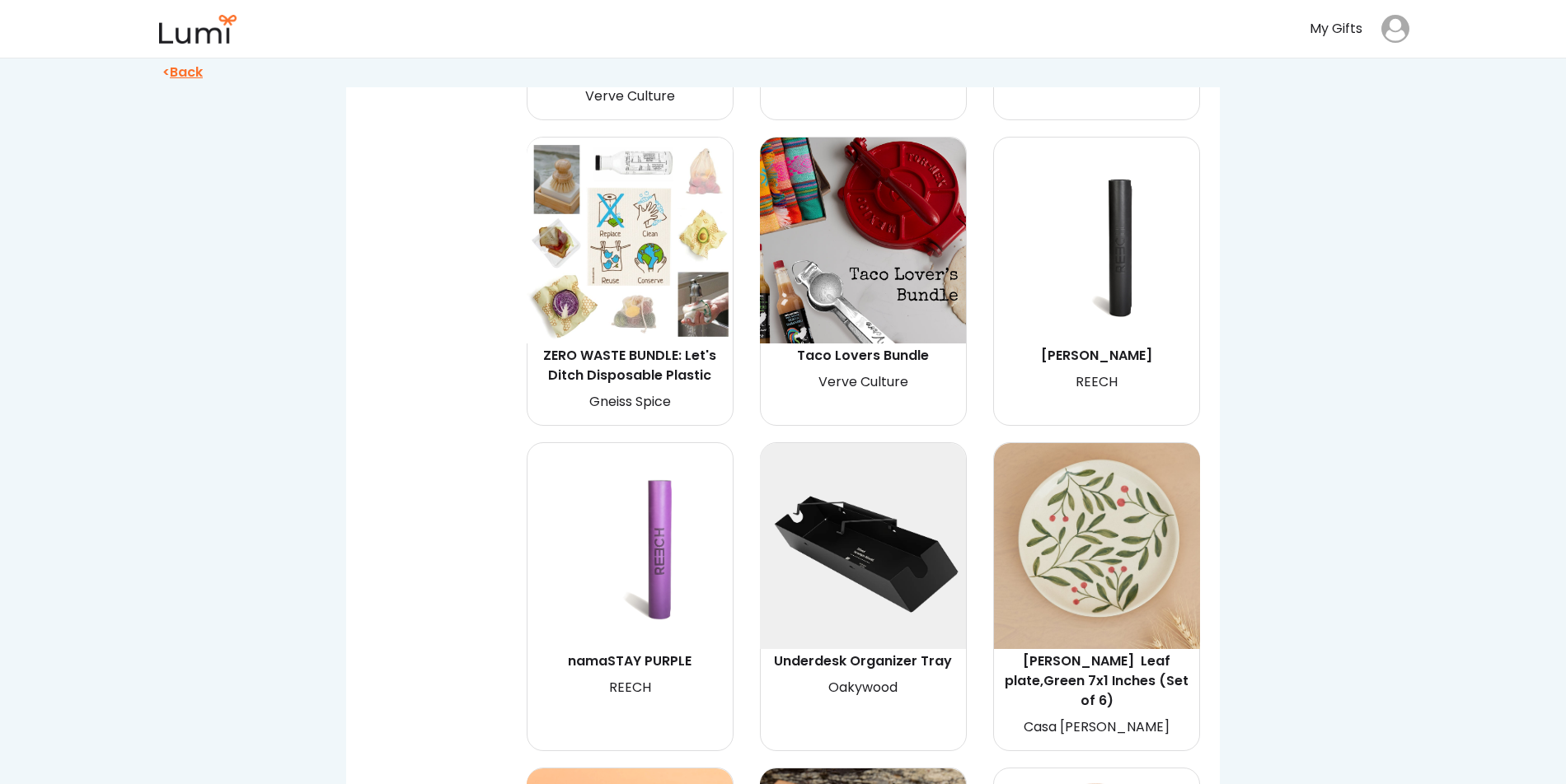
scroll to position [2200, 0]
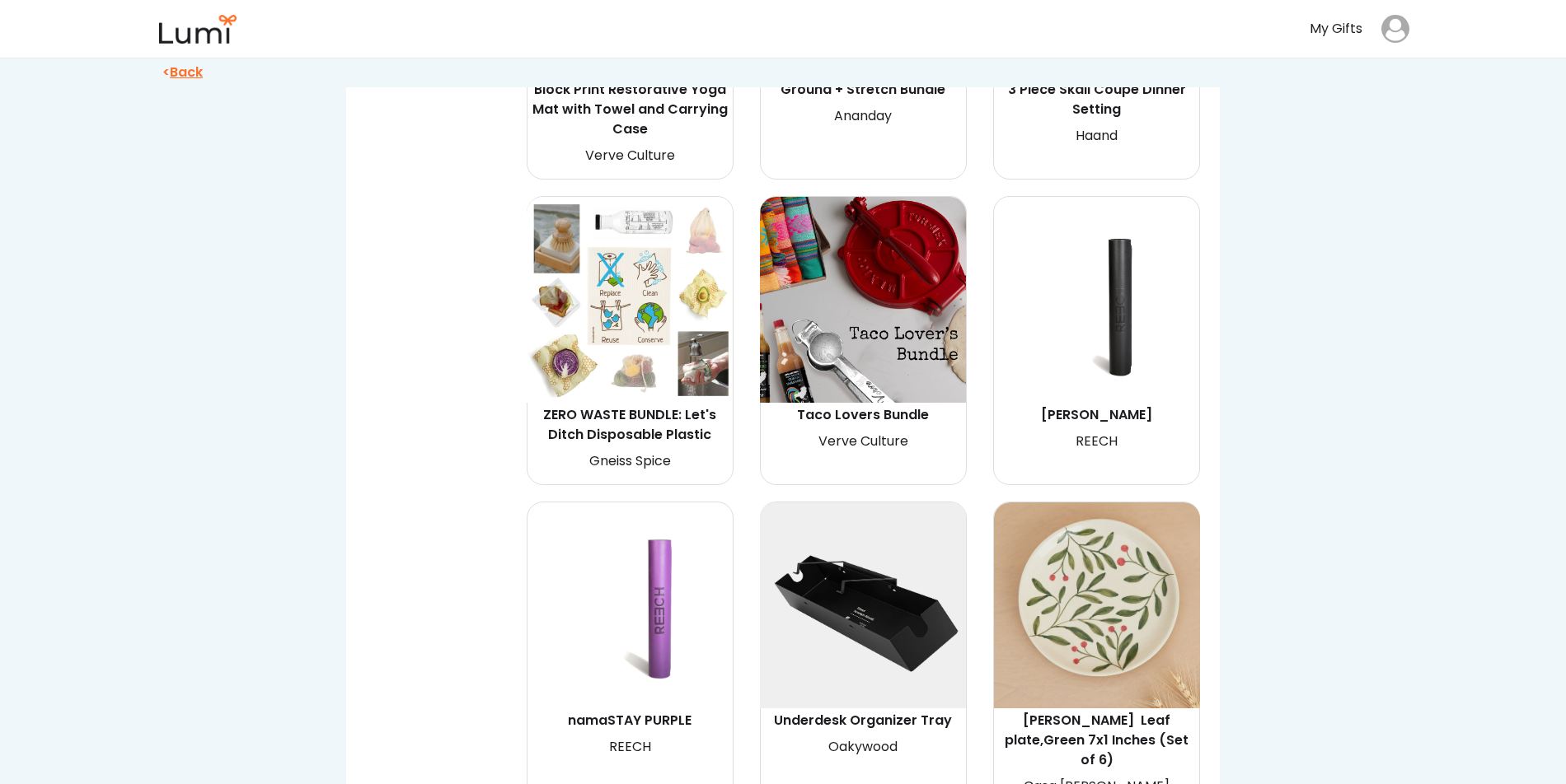
click at [1110, 421] on div "[PERSON_NAME]" at bounding box center [1097, 416] width 201 height 20
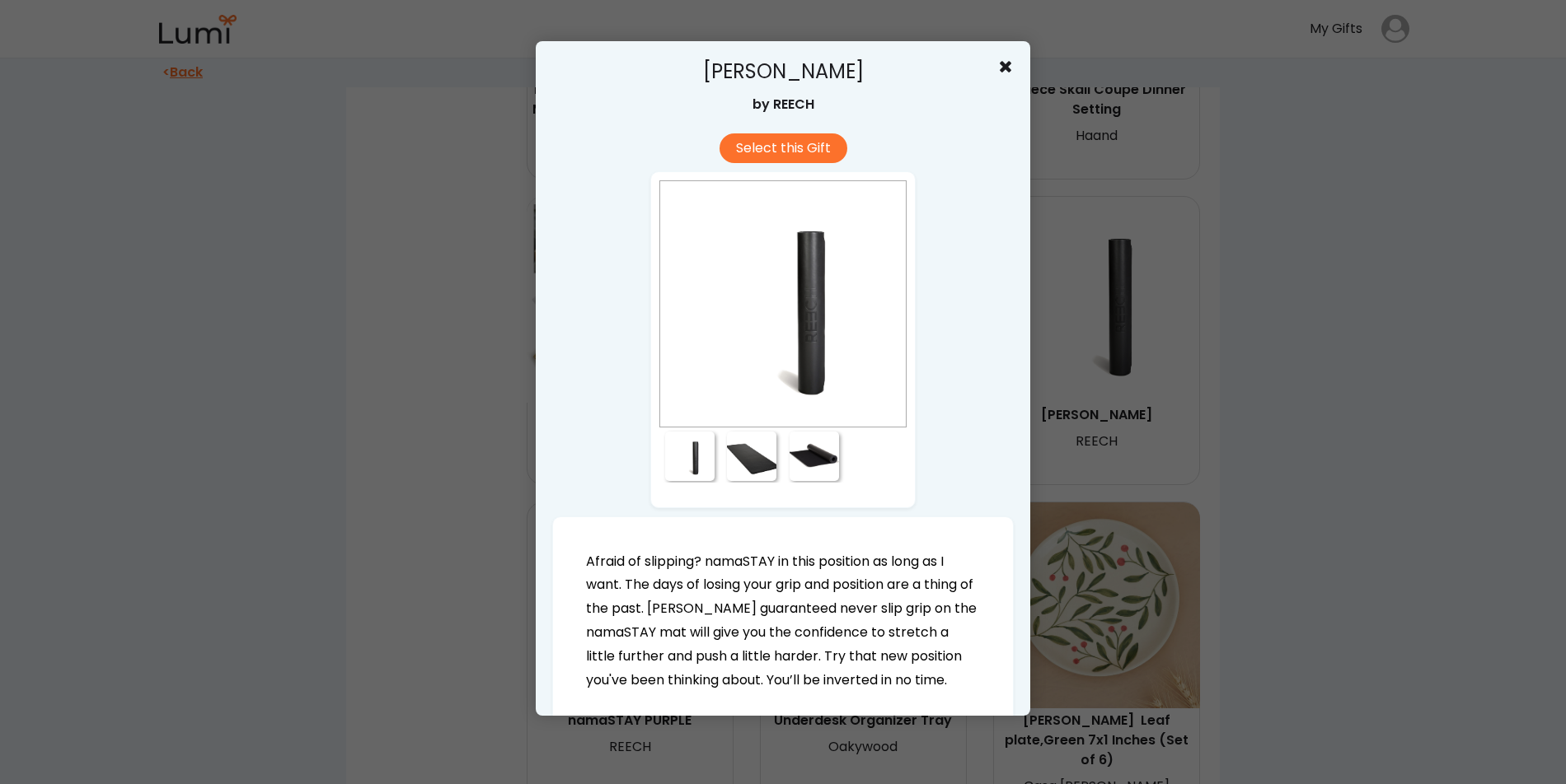
click at [813, 455] on div at bounding box center [813, 456] width 49 height 49
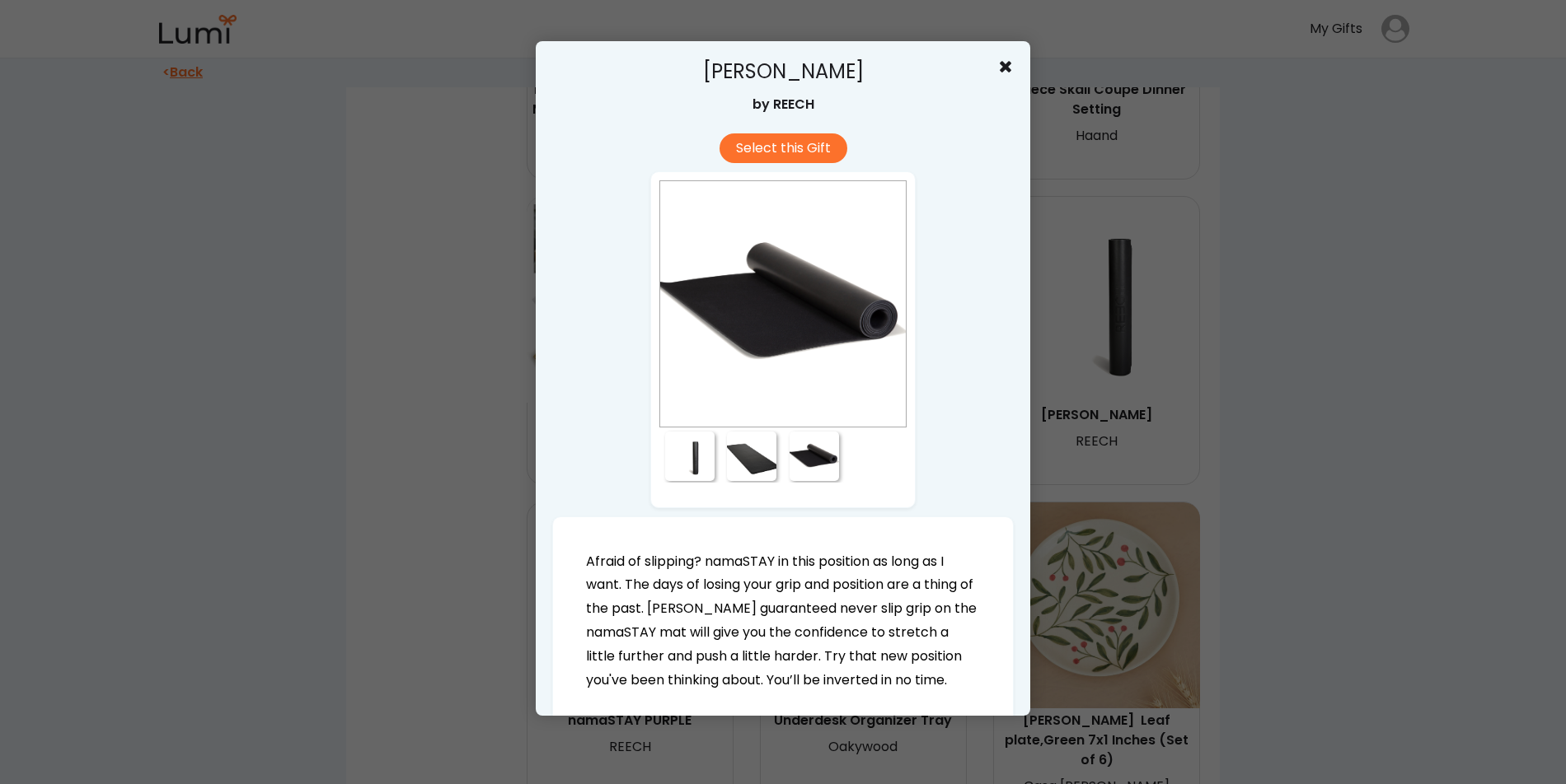
click at [733, 460] on div at bounding box center [751, 456] width 49 height 49
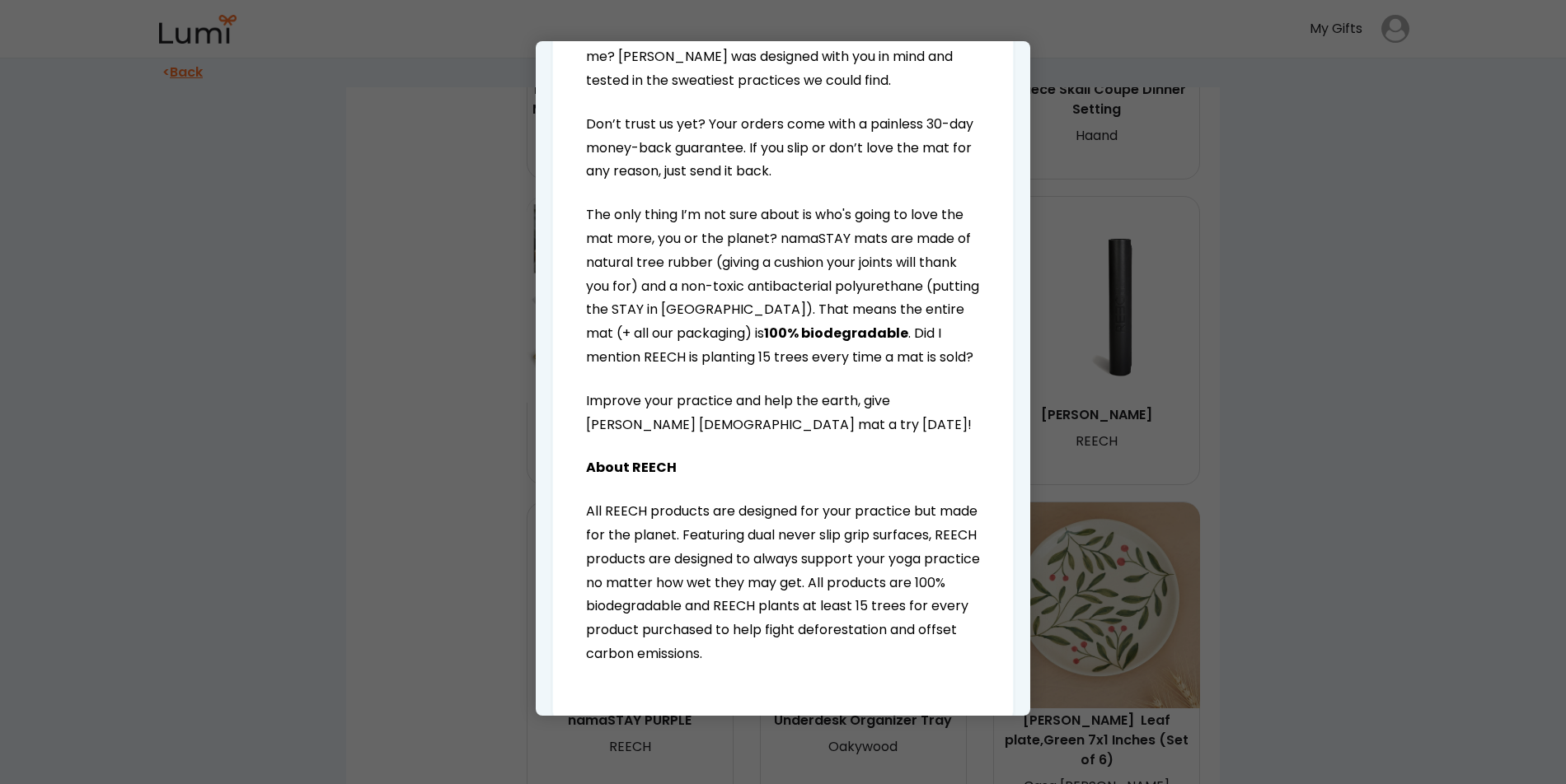
scroll to position [757, 0]
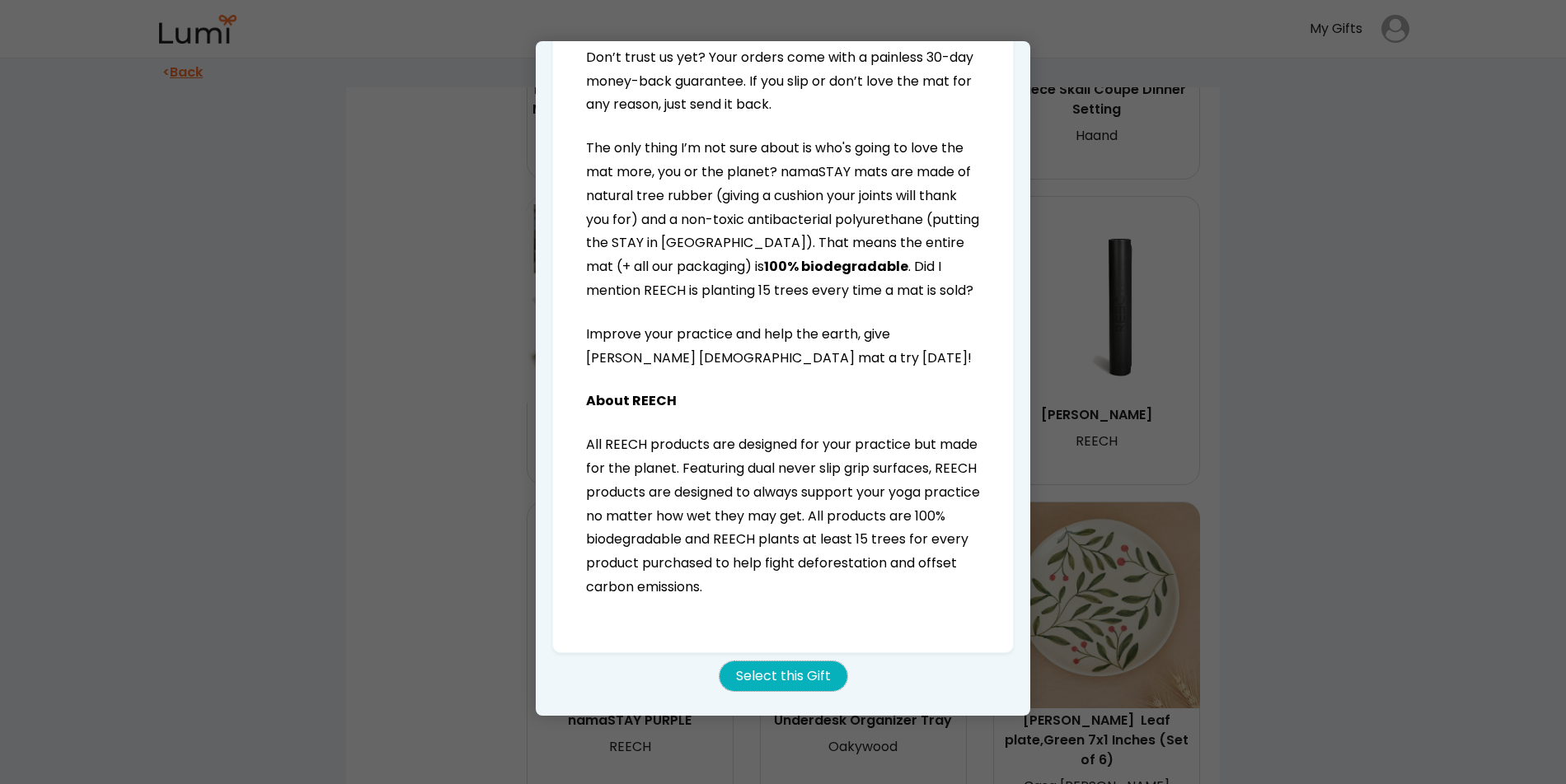
click at [790, 684] on button "Select this Gift" at bounding box center [783, 677] width 128 height 30
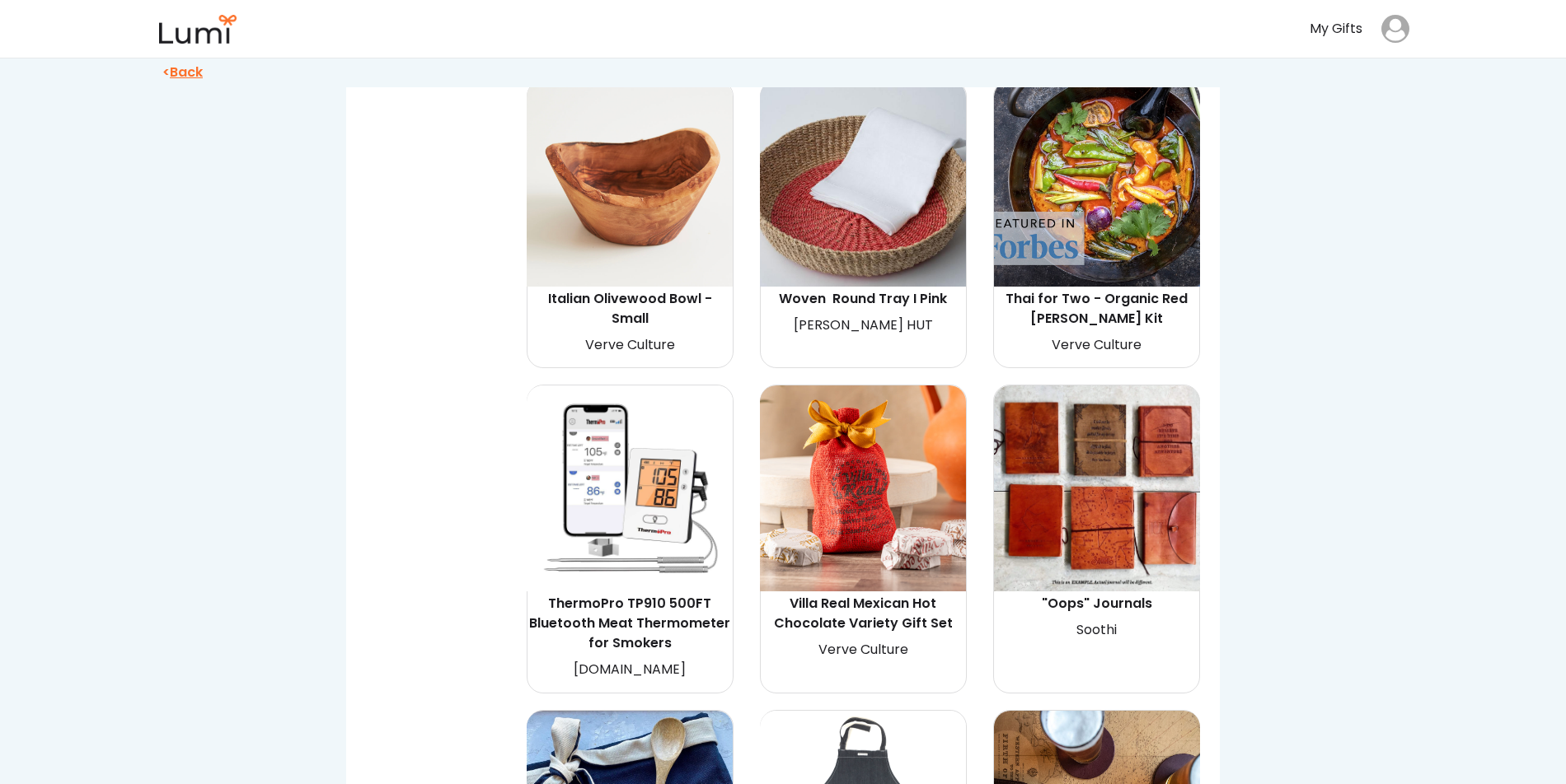
scroll to position [10172, 0]
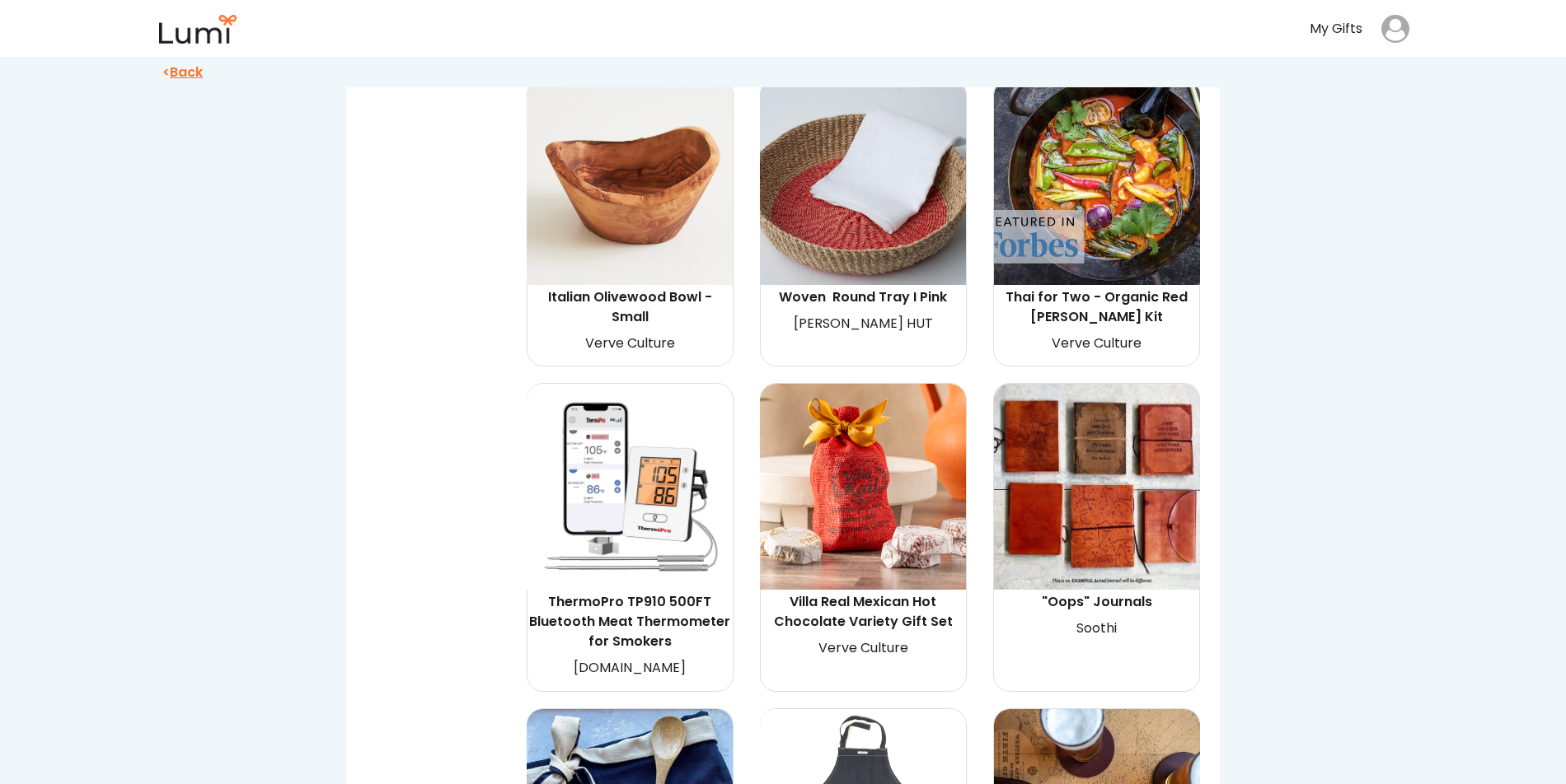
click at [635, 593] on div "ThermoPro TP910 500FT Bluetooth Meat Thermometer for Smokers" at bounding box center [630, 622] width 201 height 59
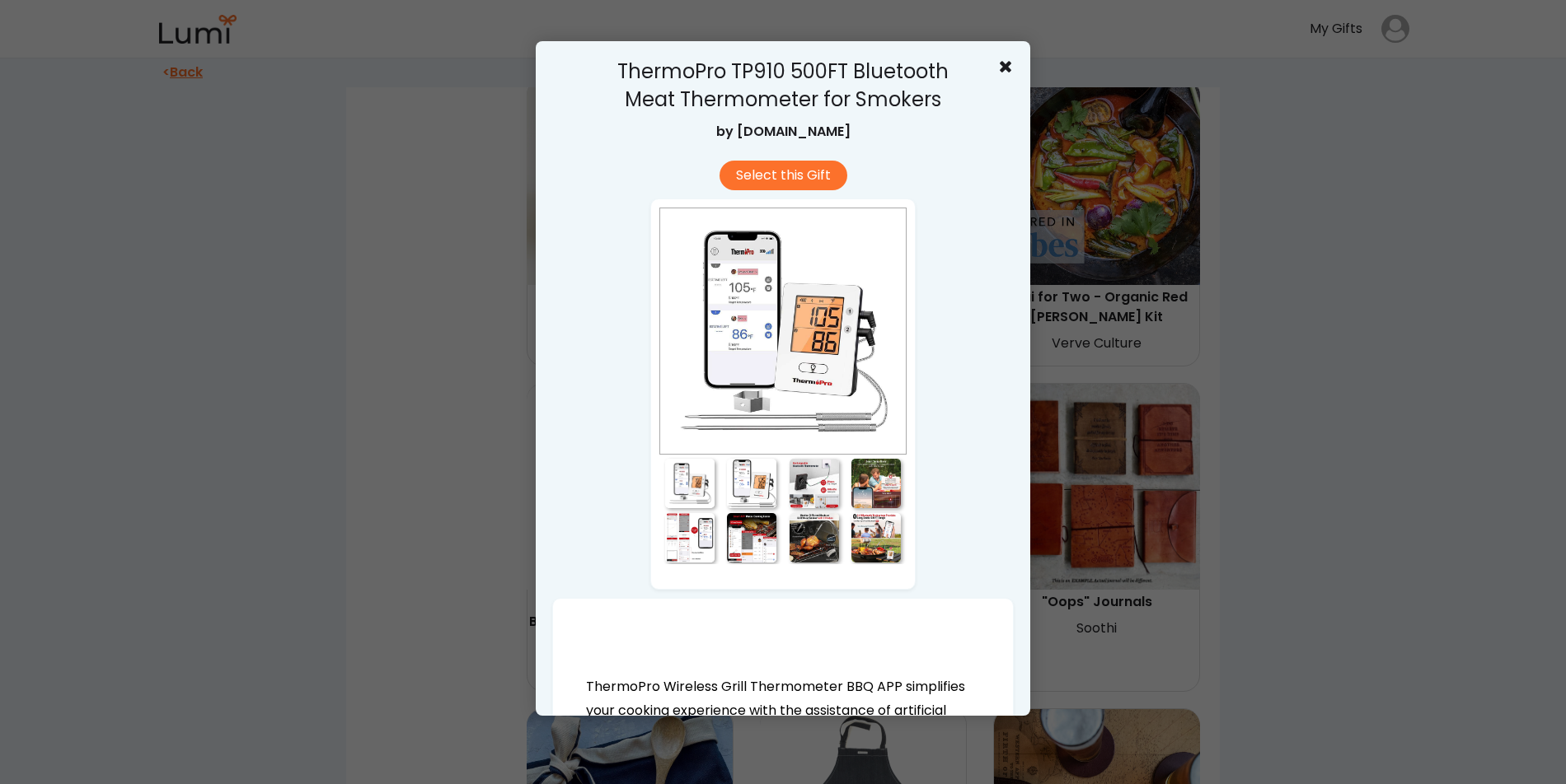
click at [828, 480] on div at bounding box center [813, 483] width 49 height 49
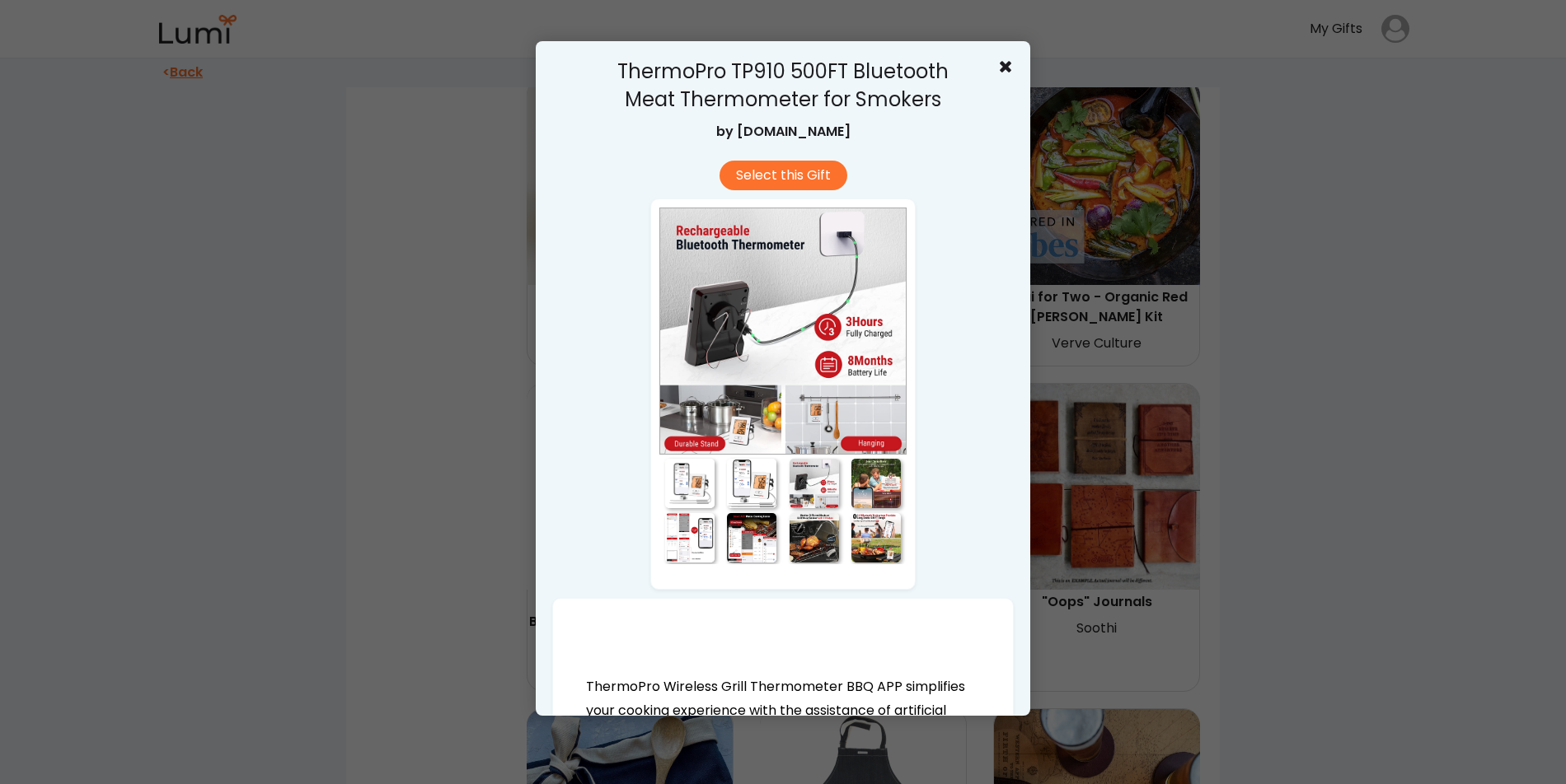
click at [694, 481] on div at bounding box center [689, 483] width 49 height 49
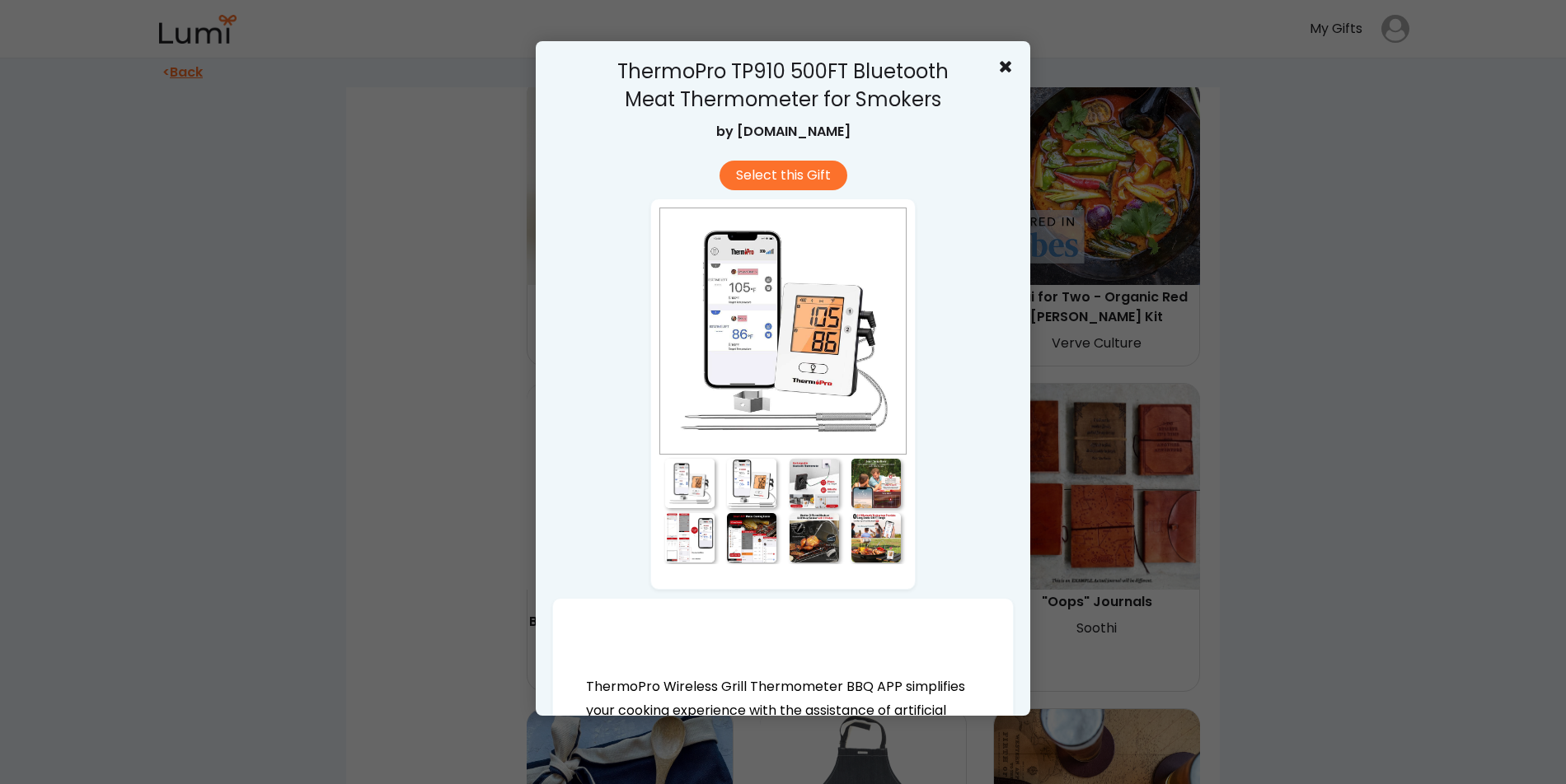
click at [691, 545] on div at bounding box center [689, 537] width 49 height 49
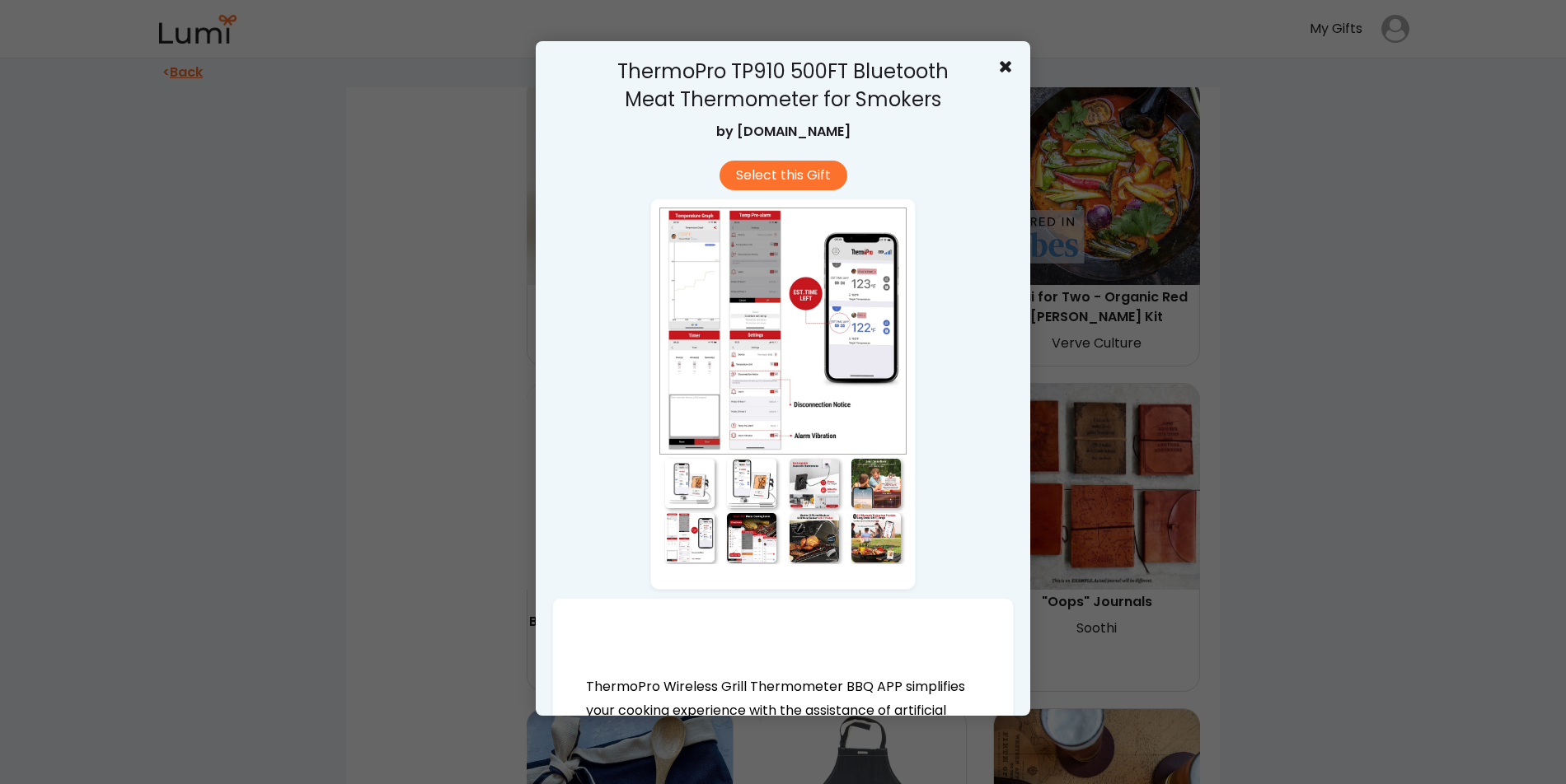
click at [749, 540] on div at bounding box center [751, 537] width 49 height 49
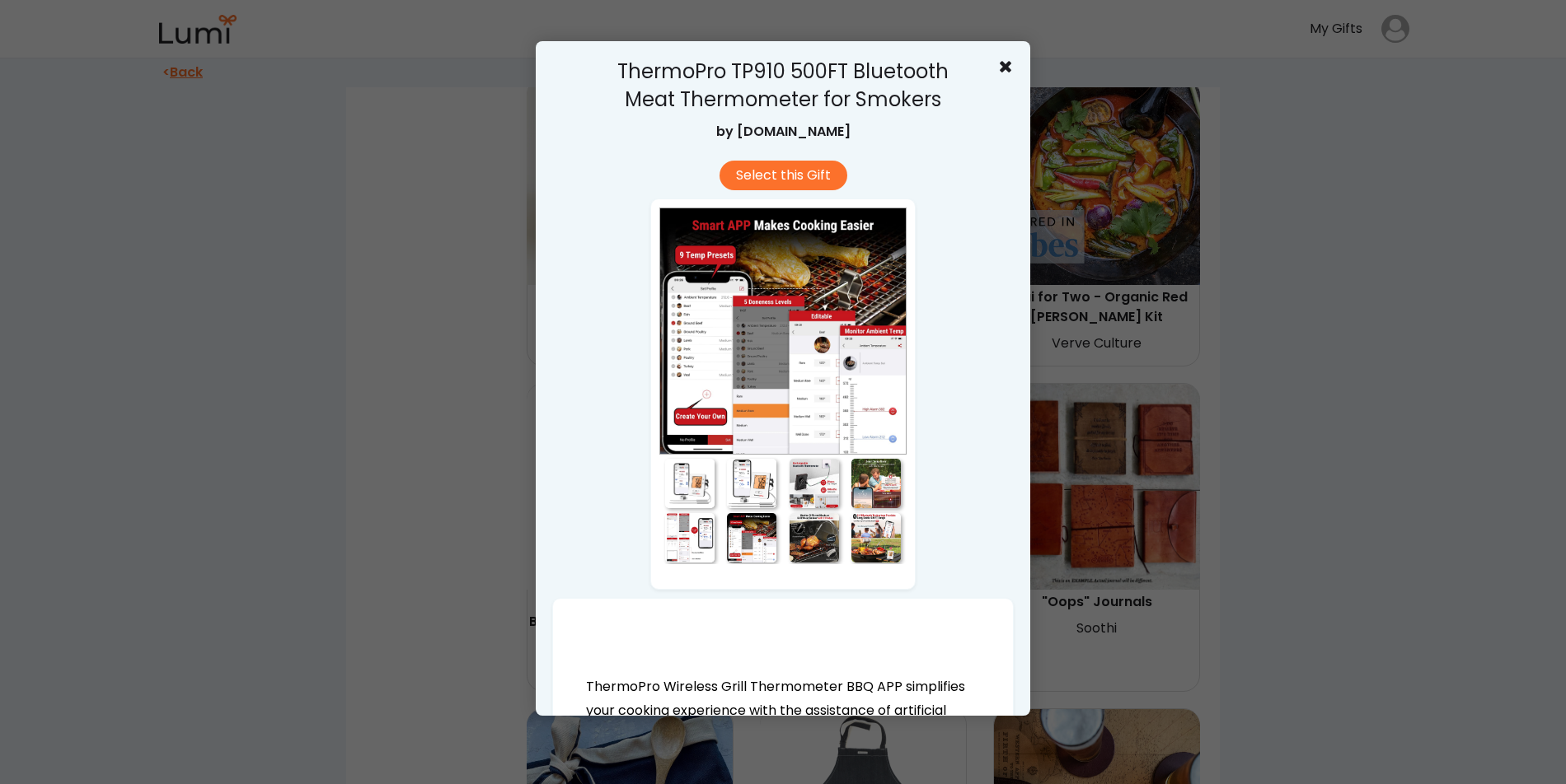
click at [823, 544] on div at bounding box center [813, 537] width 49 height 49
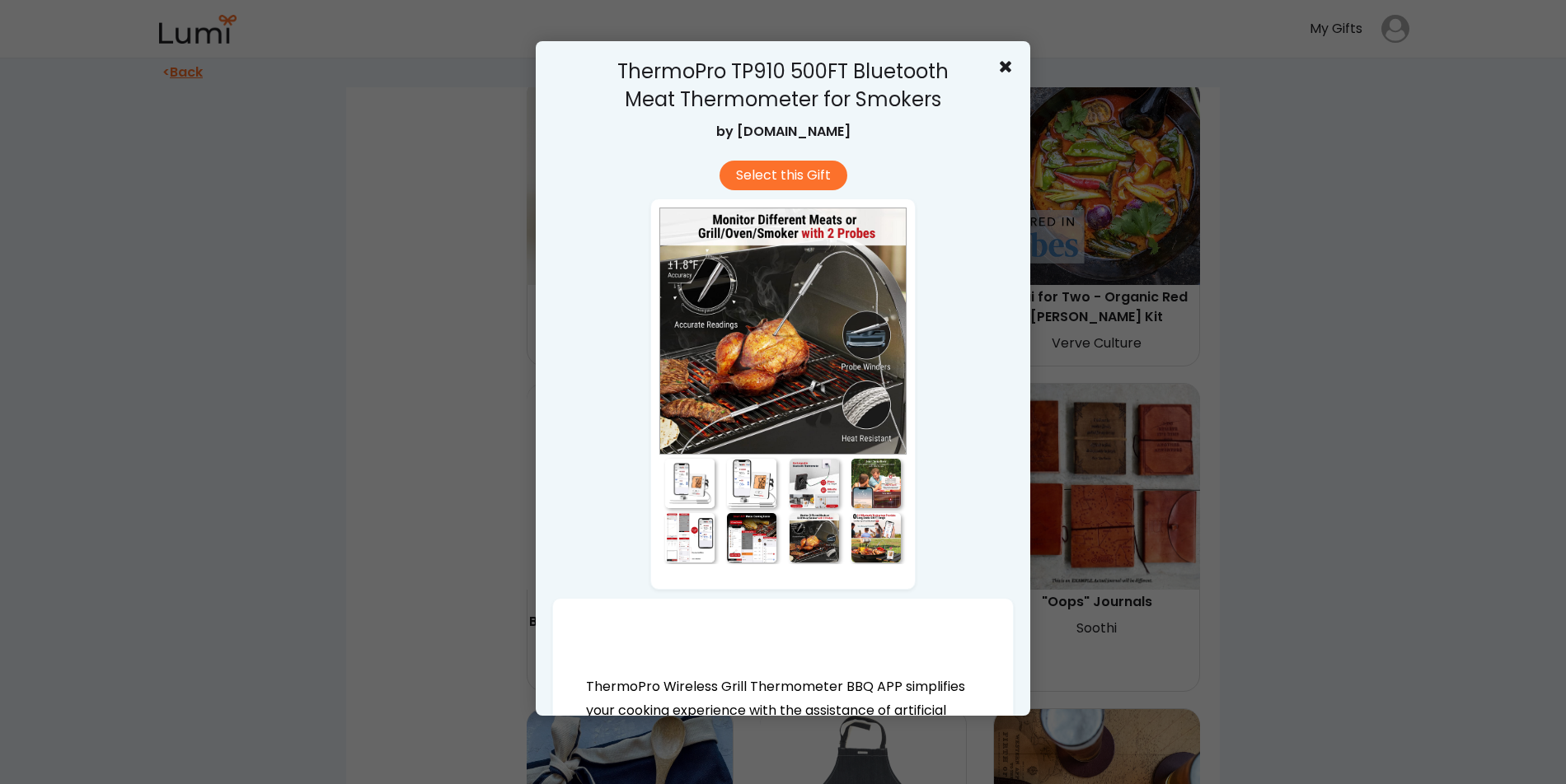
click at [872, 543] on div at bounding box center [876, 537] width 49 height 49
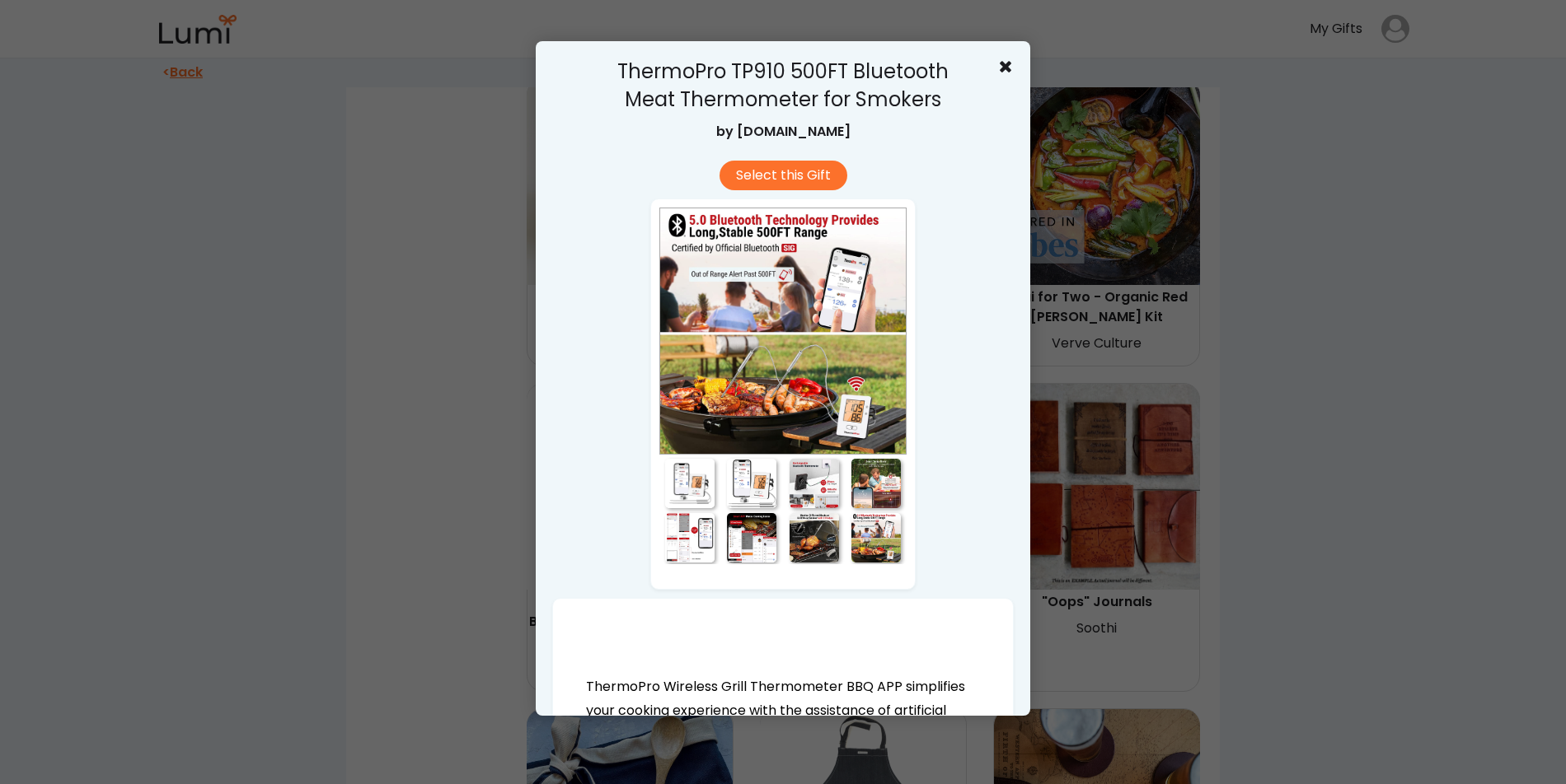
click at [809, 542] on div at bounding box center [813, 537] width 49 height 49
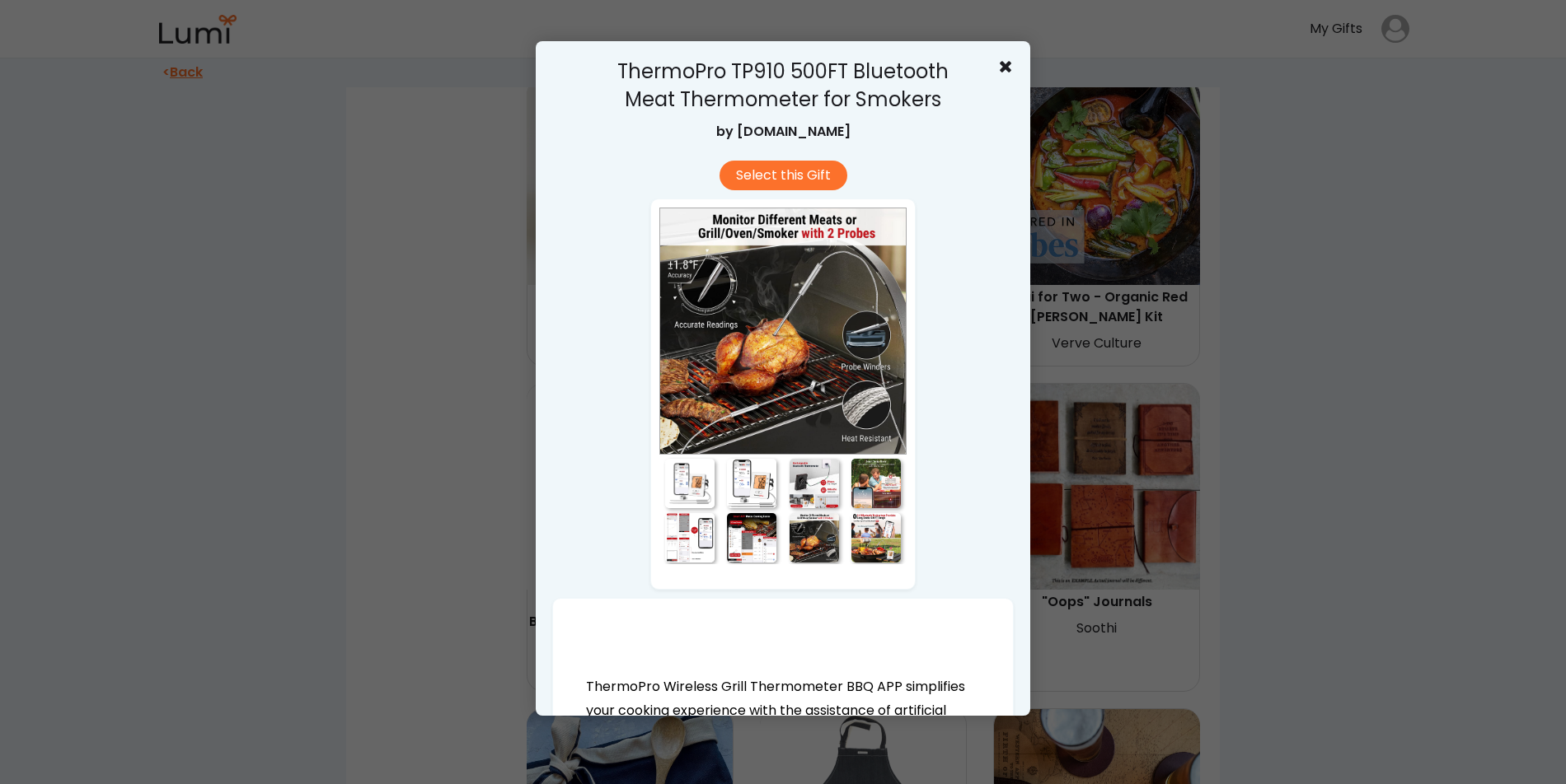
click at [748, 486] on div at bounding box center [751, 483] width 49 height 49
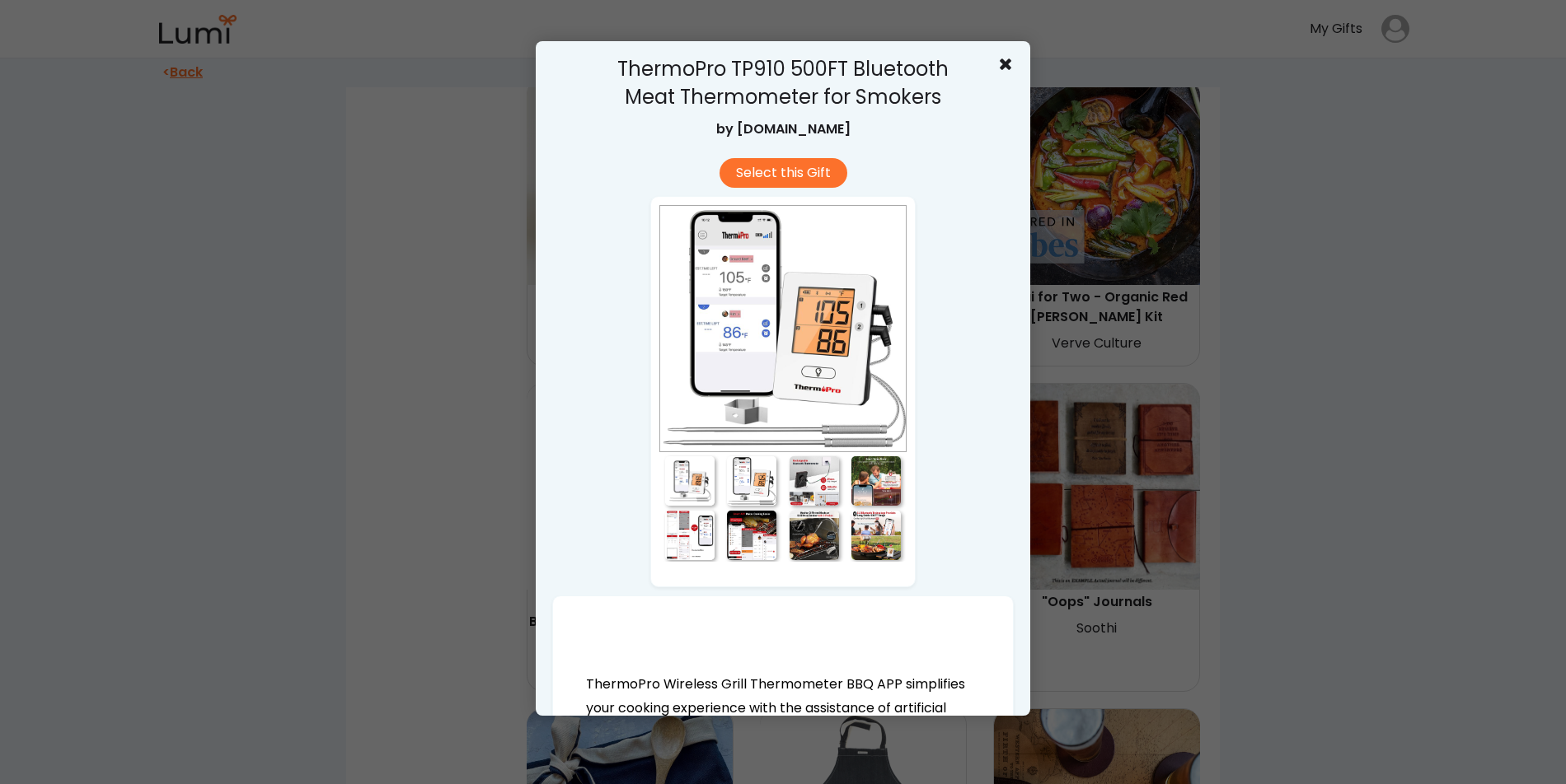
scroll to position [0, 0]
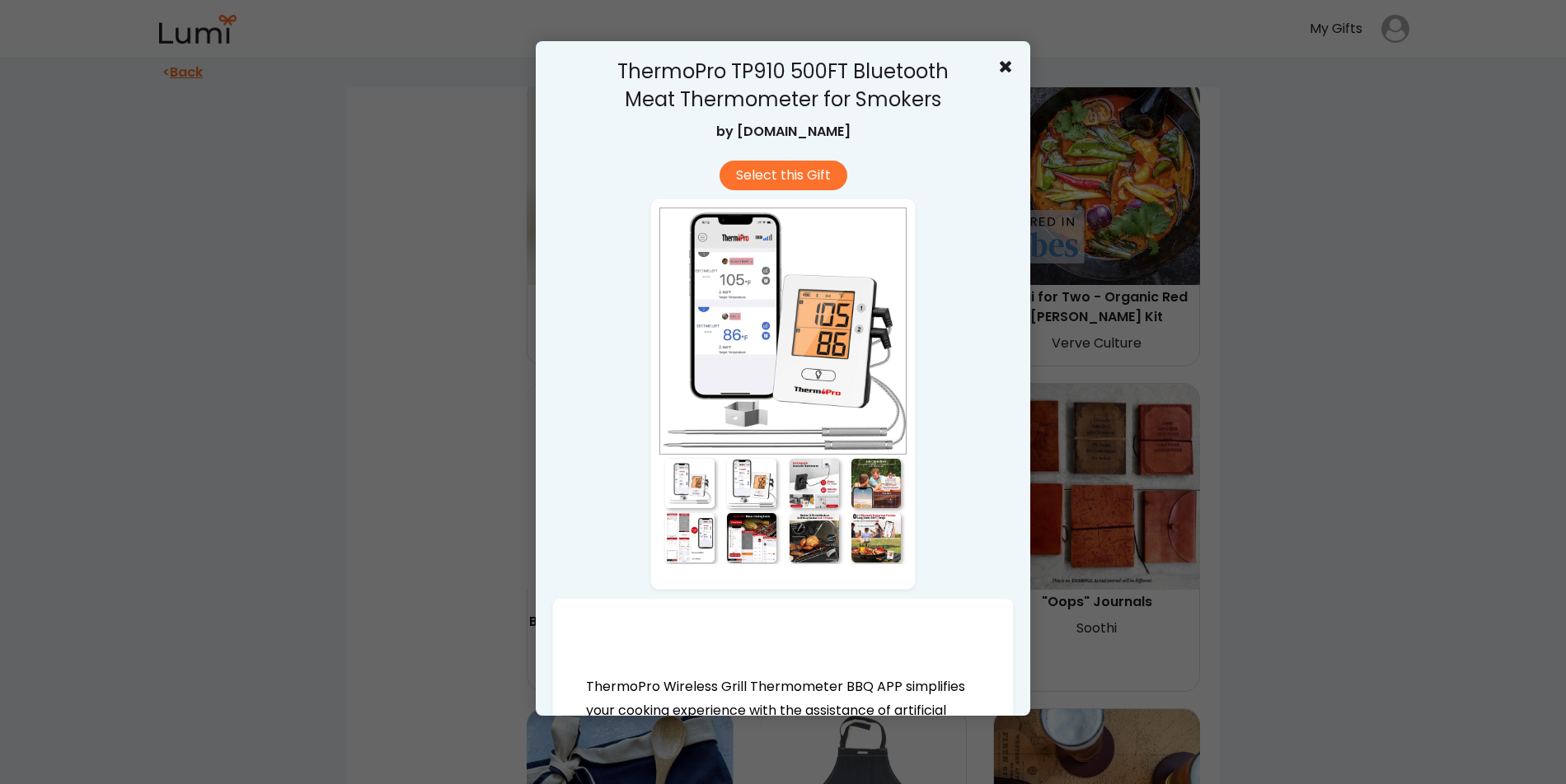
click at [1008, 60] on icon at bounding box center [1005, 66] width 17 height 17
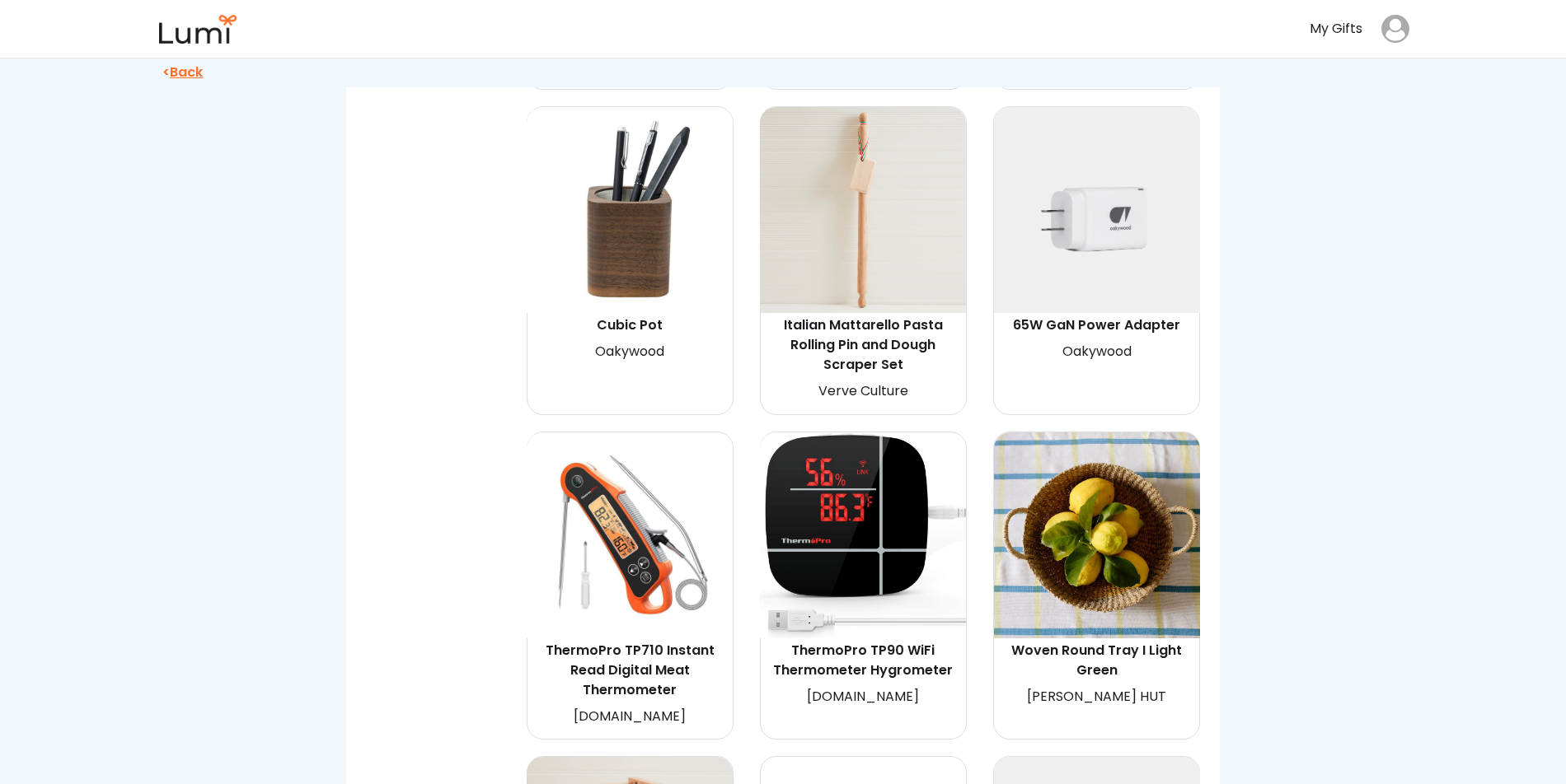
scroll to position [5419, 0]
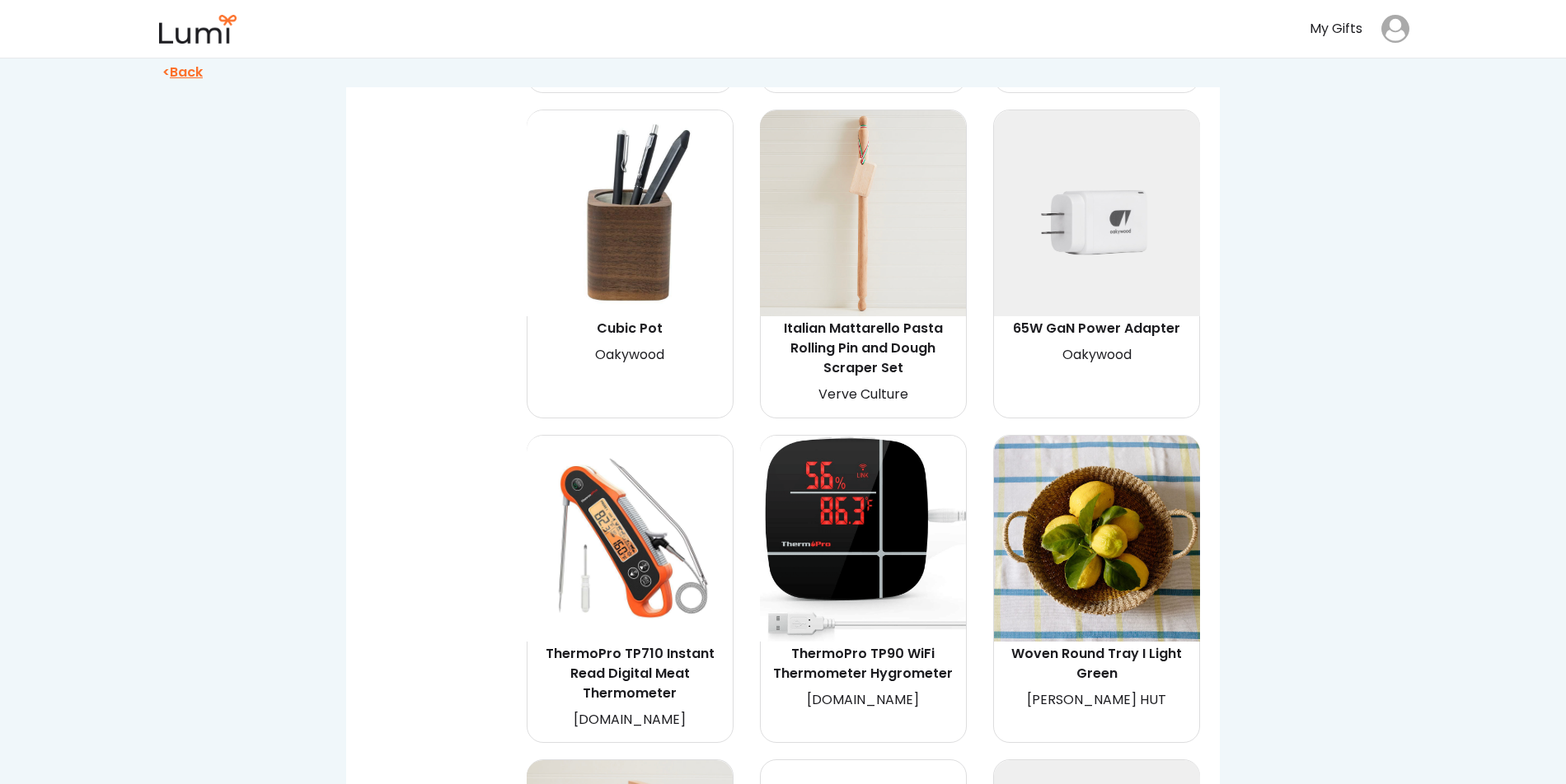
click at [659, 644] on div "ThermoPro TP710 Instant Read Digital Meat Thermometer" at bounding box center [630, 673] width 201 height 59
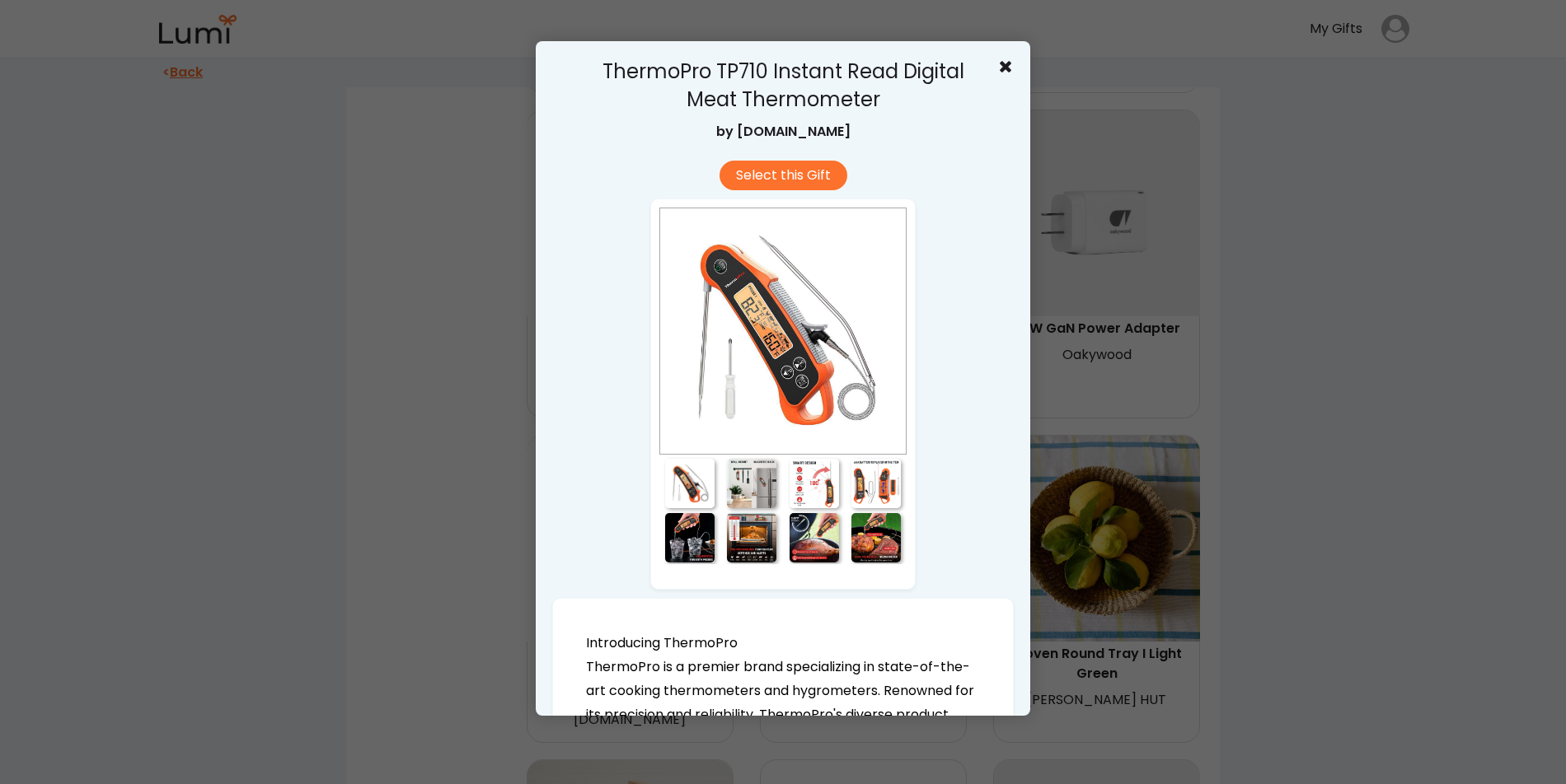
click at [690, 482] on div at bounding box center [689, 483] width 49 height 49
click at [758, 484] on div at bounding box center [751, 483] width 49 height 49
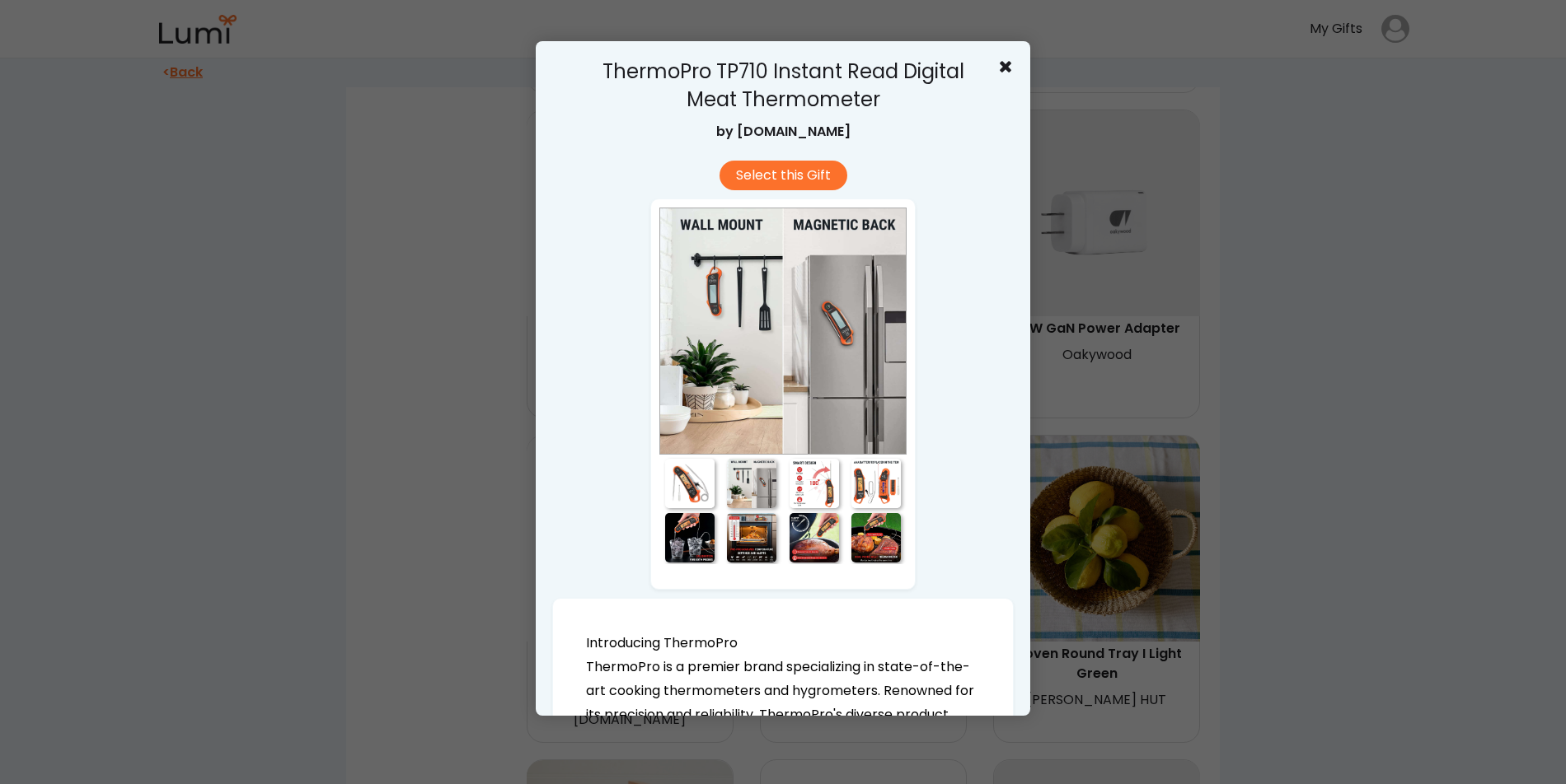
click at [805, 482] on div at bounding box center [813, 483] width 49 height 49
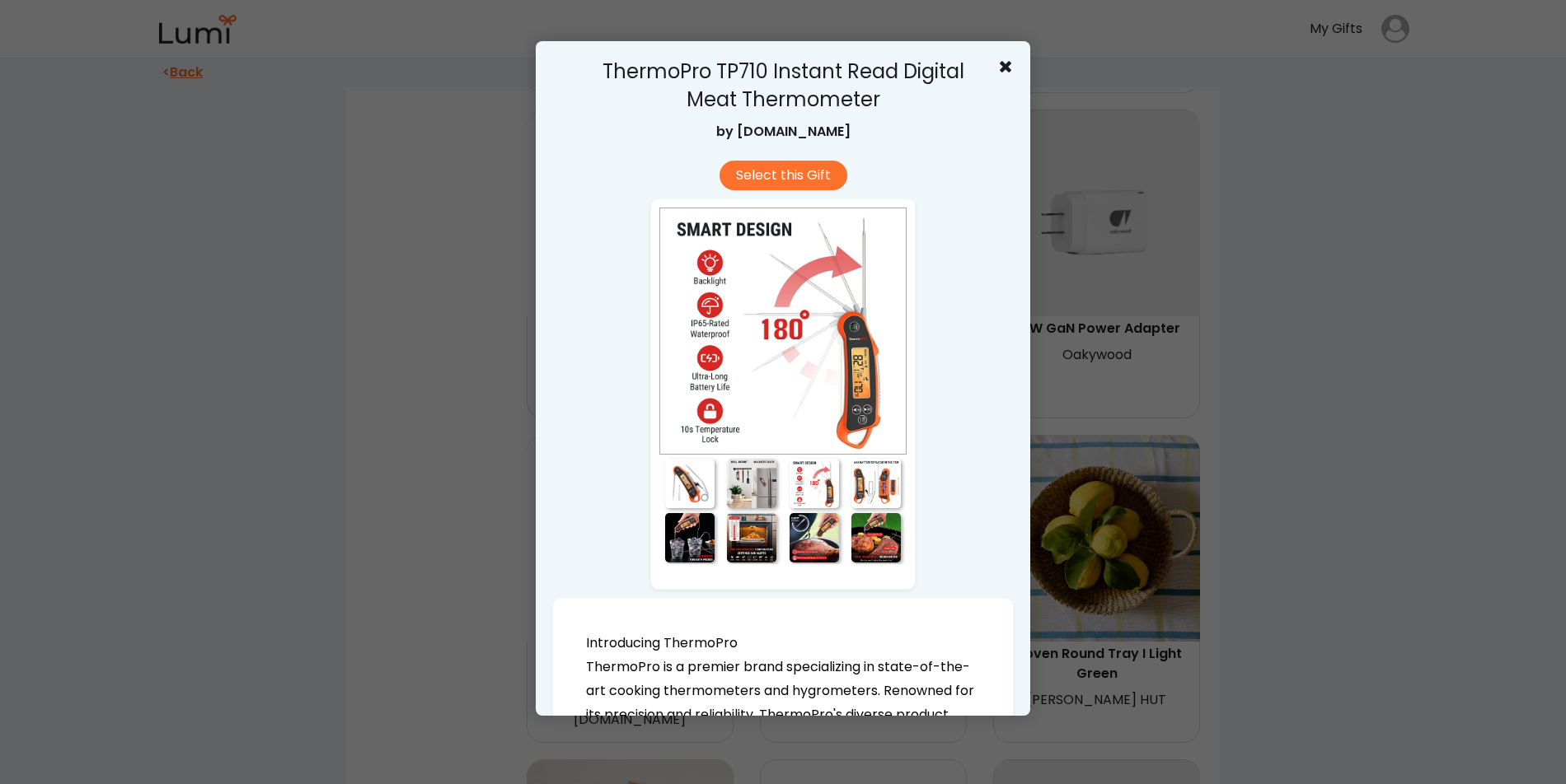
click at [869, 483] on div at bounding box center [876, 483] width 49 height 49
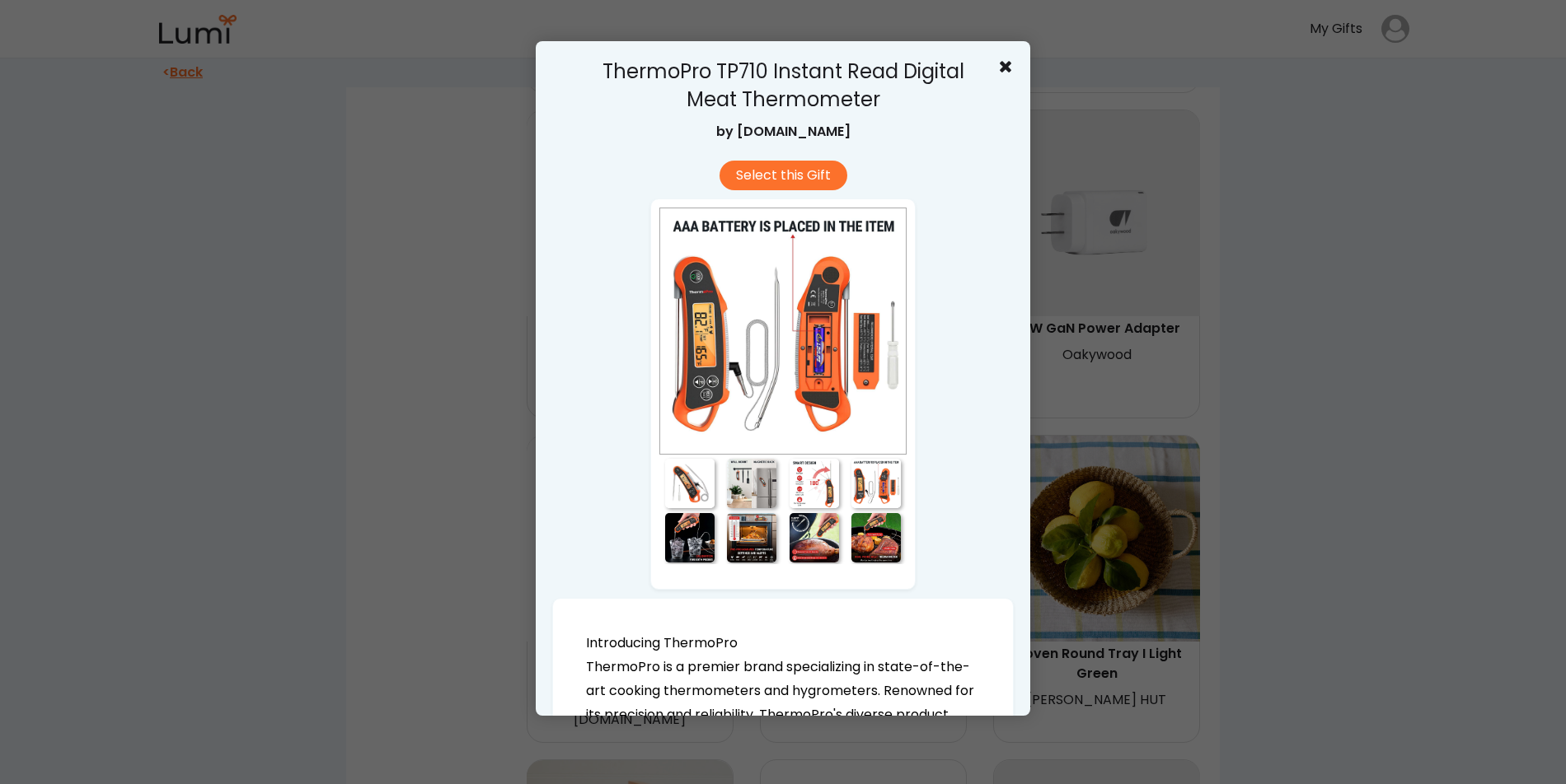
click at [815, 540] on div at bounding box center [813, 537] width 49 height 49
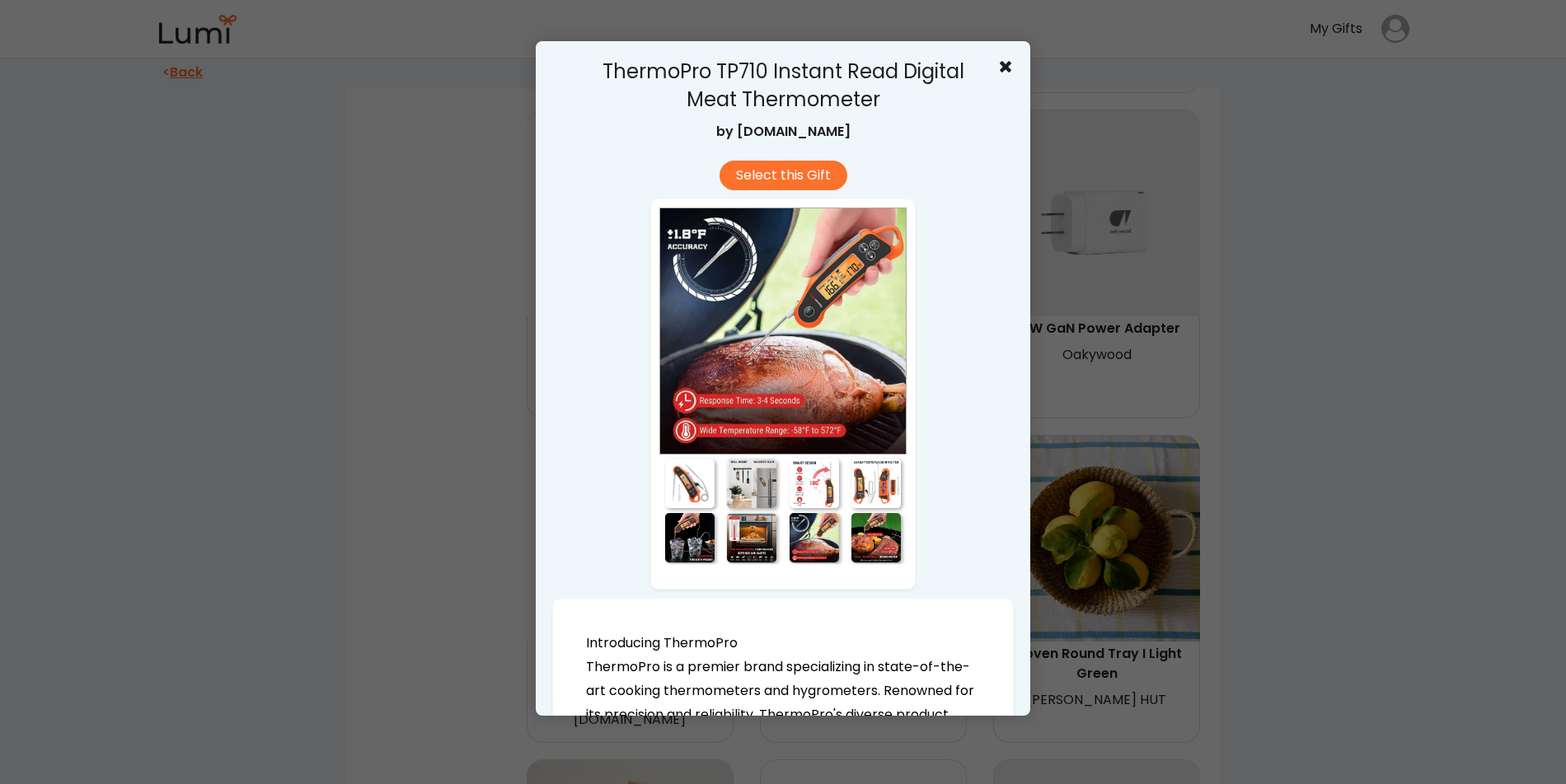
click at [758, 540] on div at bounding box center [751, 537] width 49 height 49
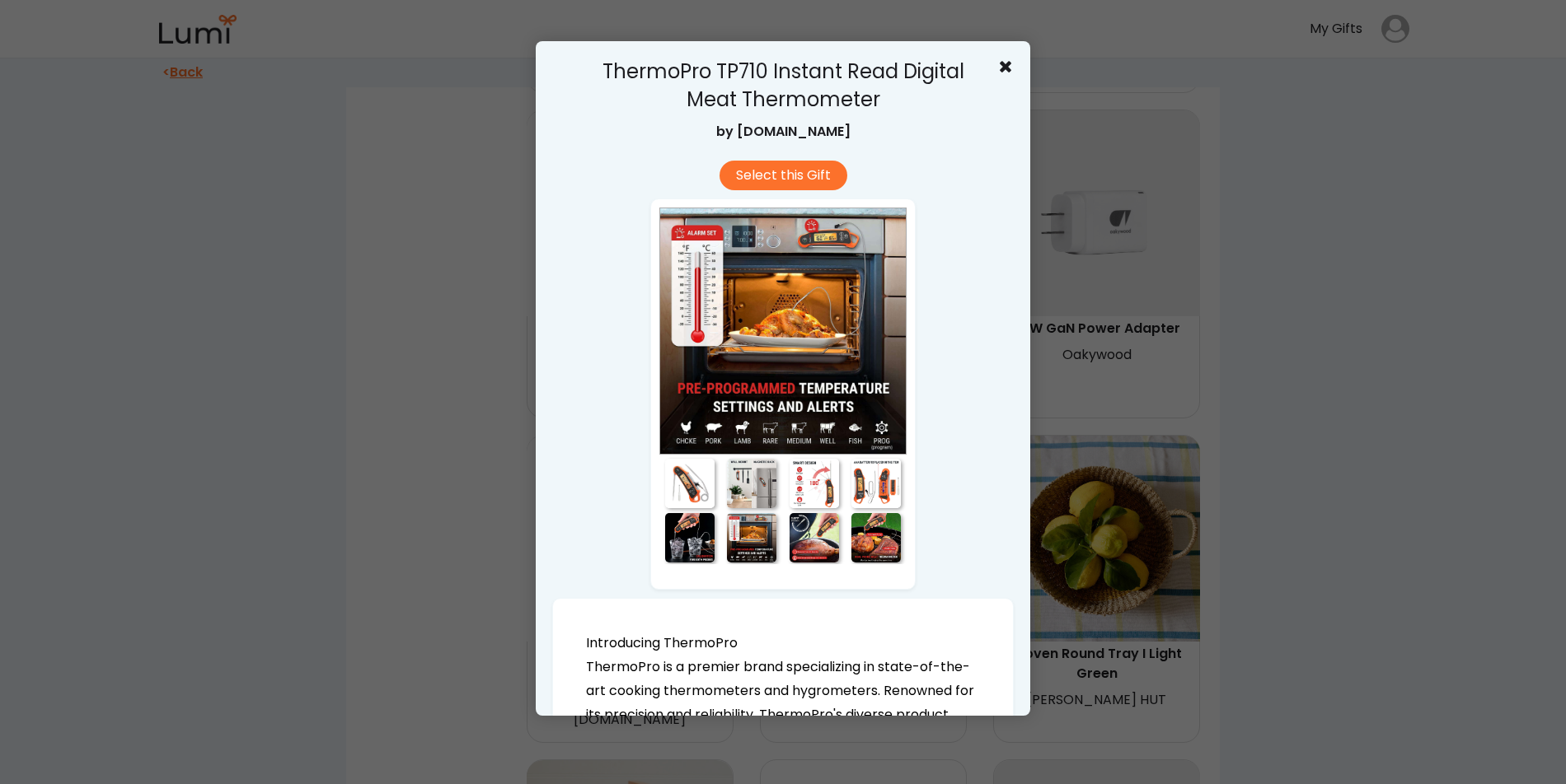
click at [689, 490] on div at bounding box center [689, 483] width 49 height 49
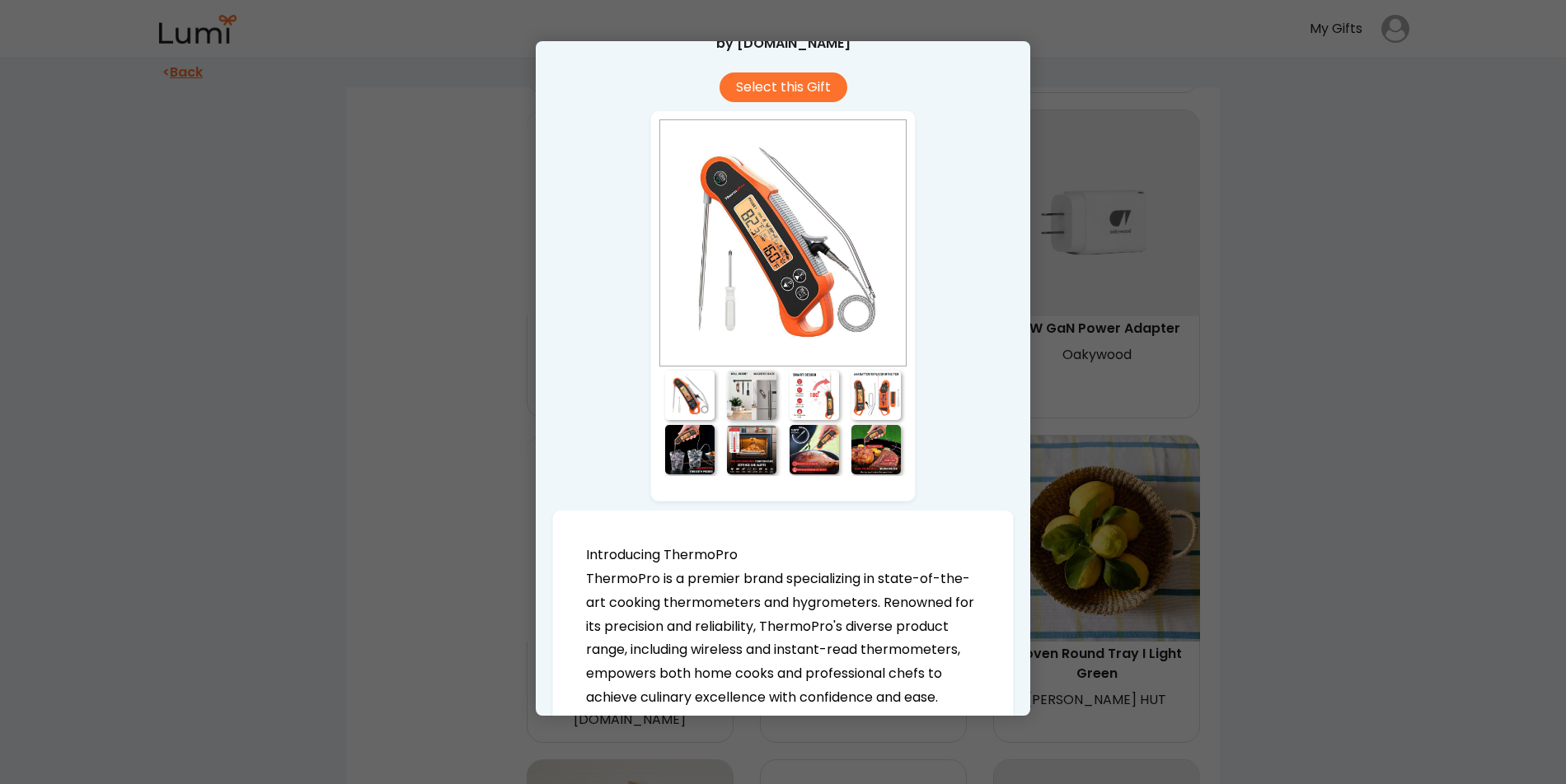
scroll to position [78, 0]
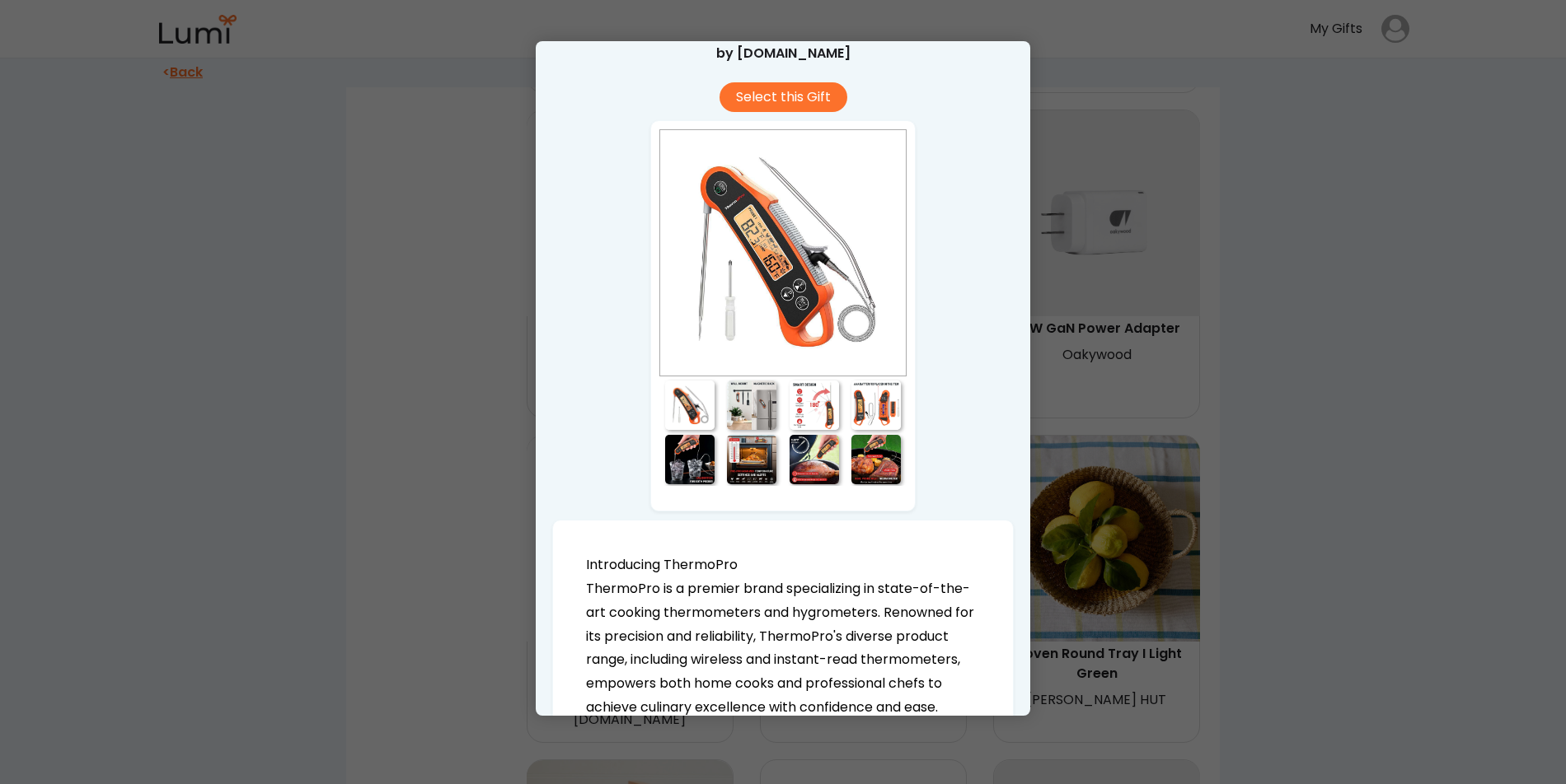
click at [480, 441] on div at bounding box center [783, 392] width 1566 height 784
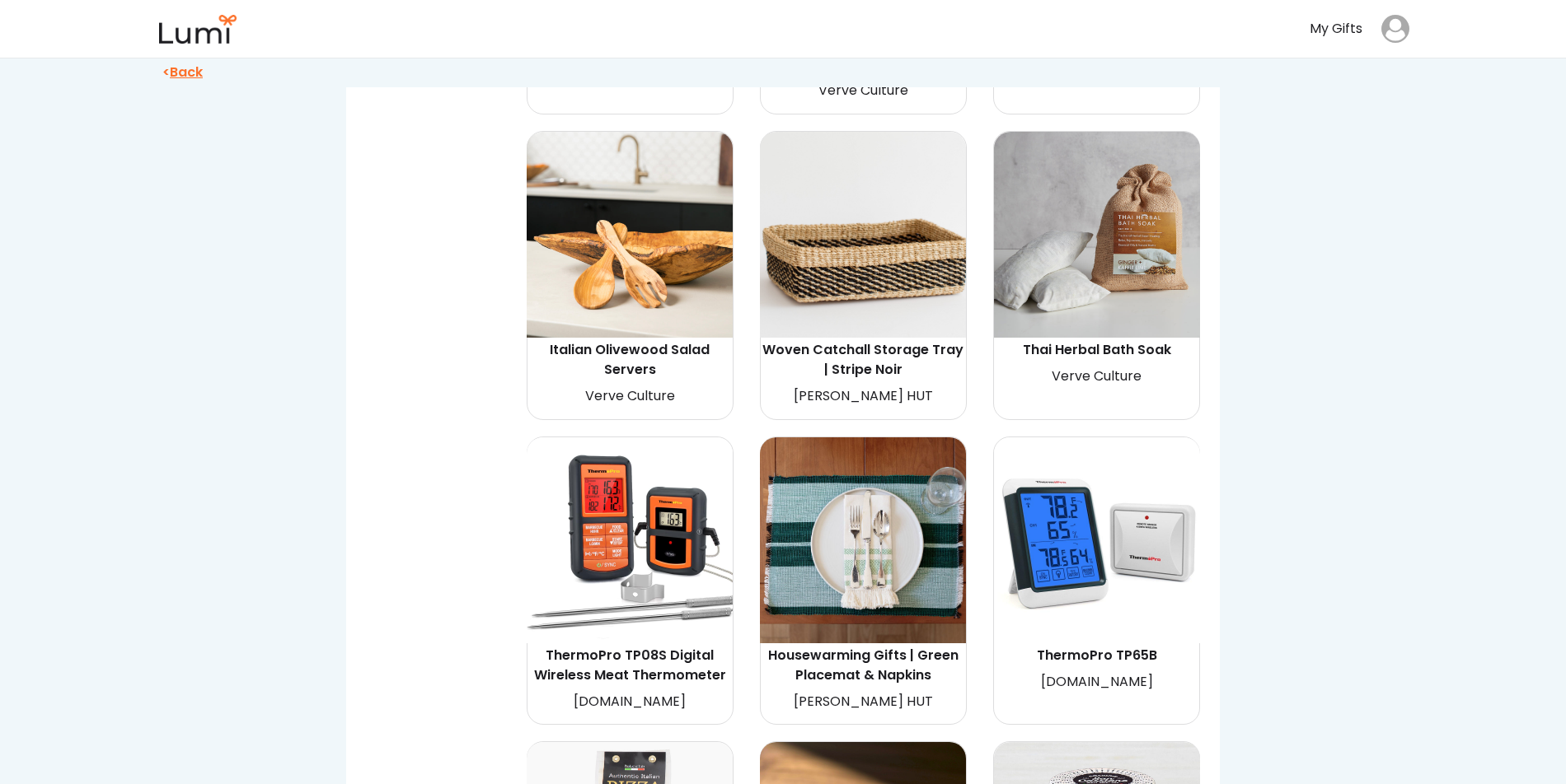
scroll to position [2262, 0]
click at [688, 650] on div "ThermoPro TP08S Digital Wireless Meat Thermometer" at bounding box center [630, 667] width 201 height 40
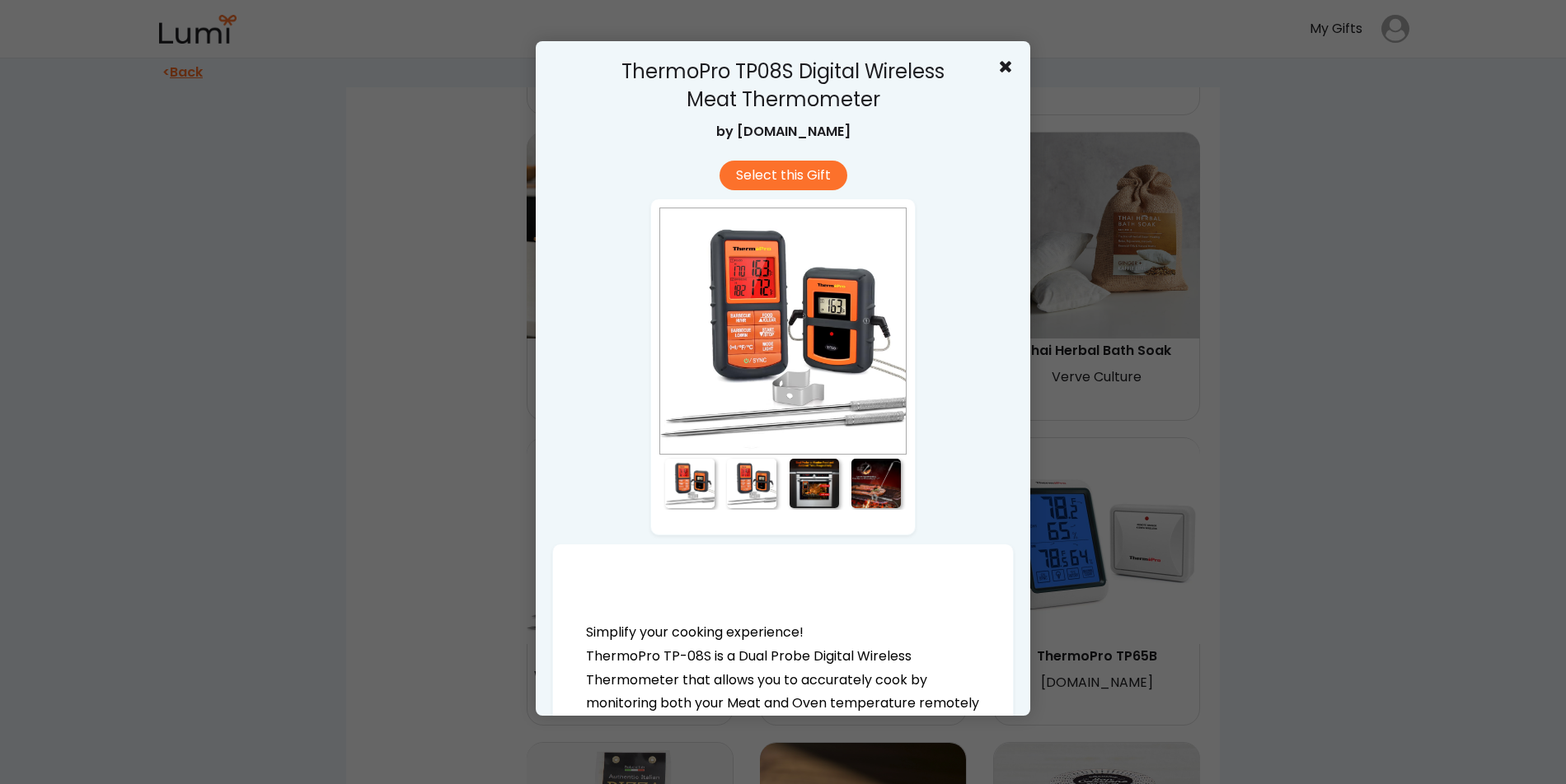
click at [704, 494] on div at bounding box center [689, 483] width 49 height 49
click at [751, 492] on div at bounding box center [751, 483] width 49 height 49
click at [818, 481] on div at bounding box center [813, 483] width 49 height 49
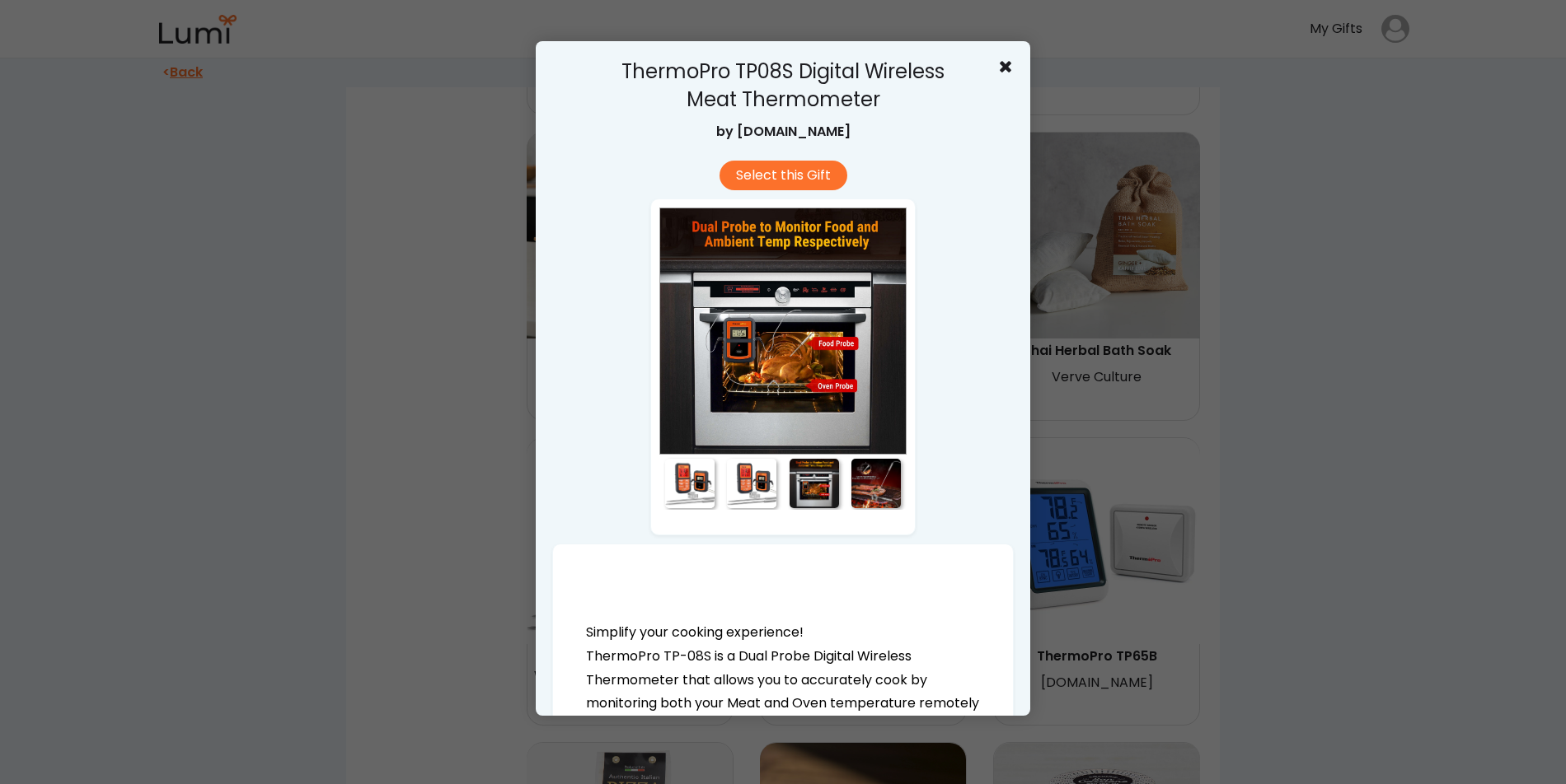
click at [890, 492] on div at bounding box center [876, 483] width 49 height 49
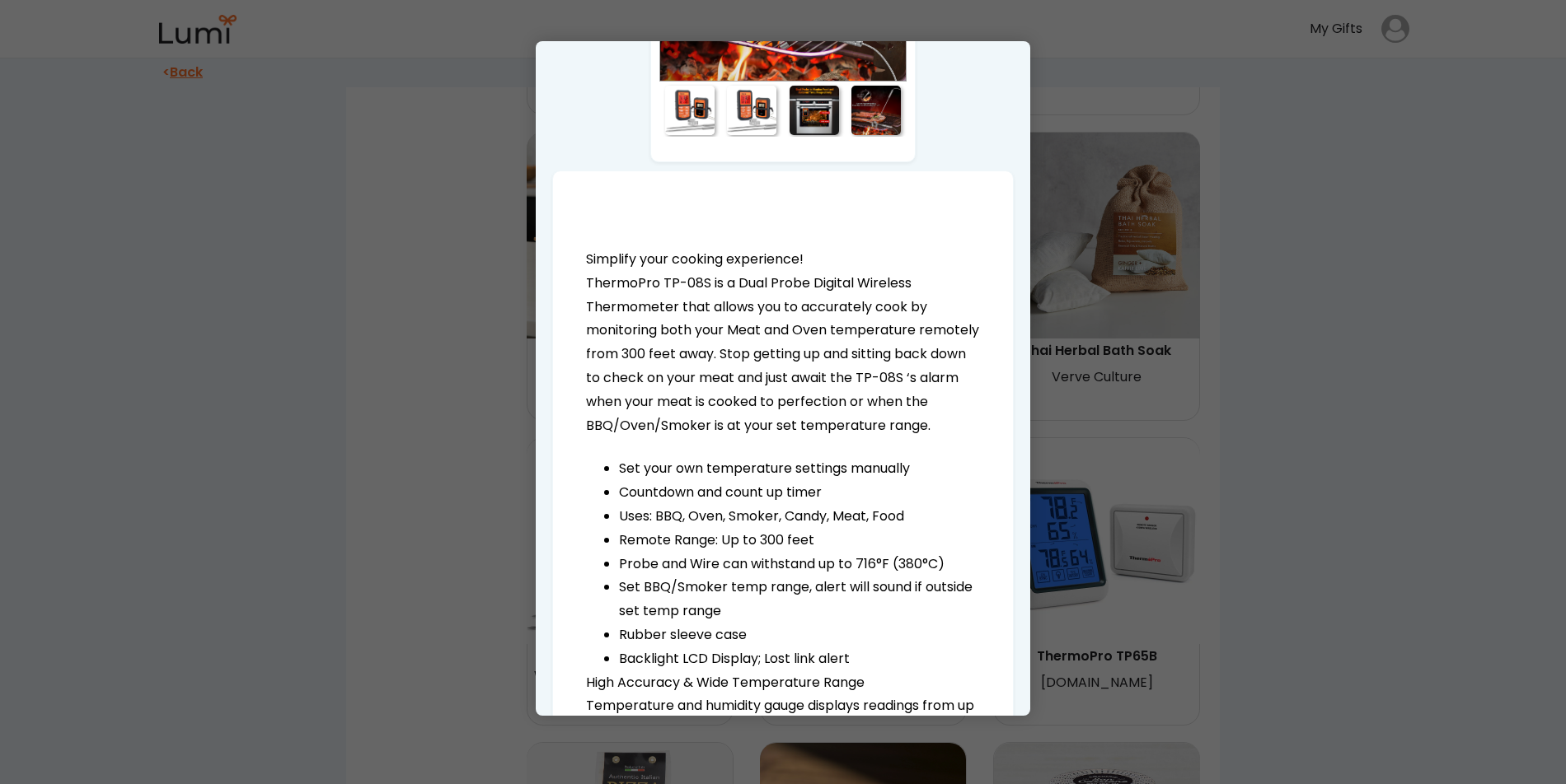
scroll to position [0, 0]
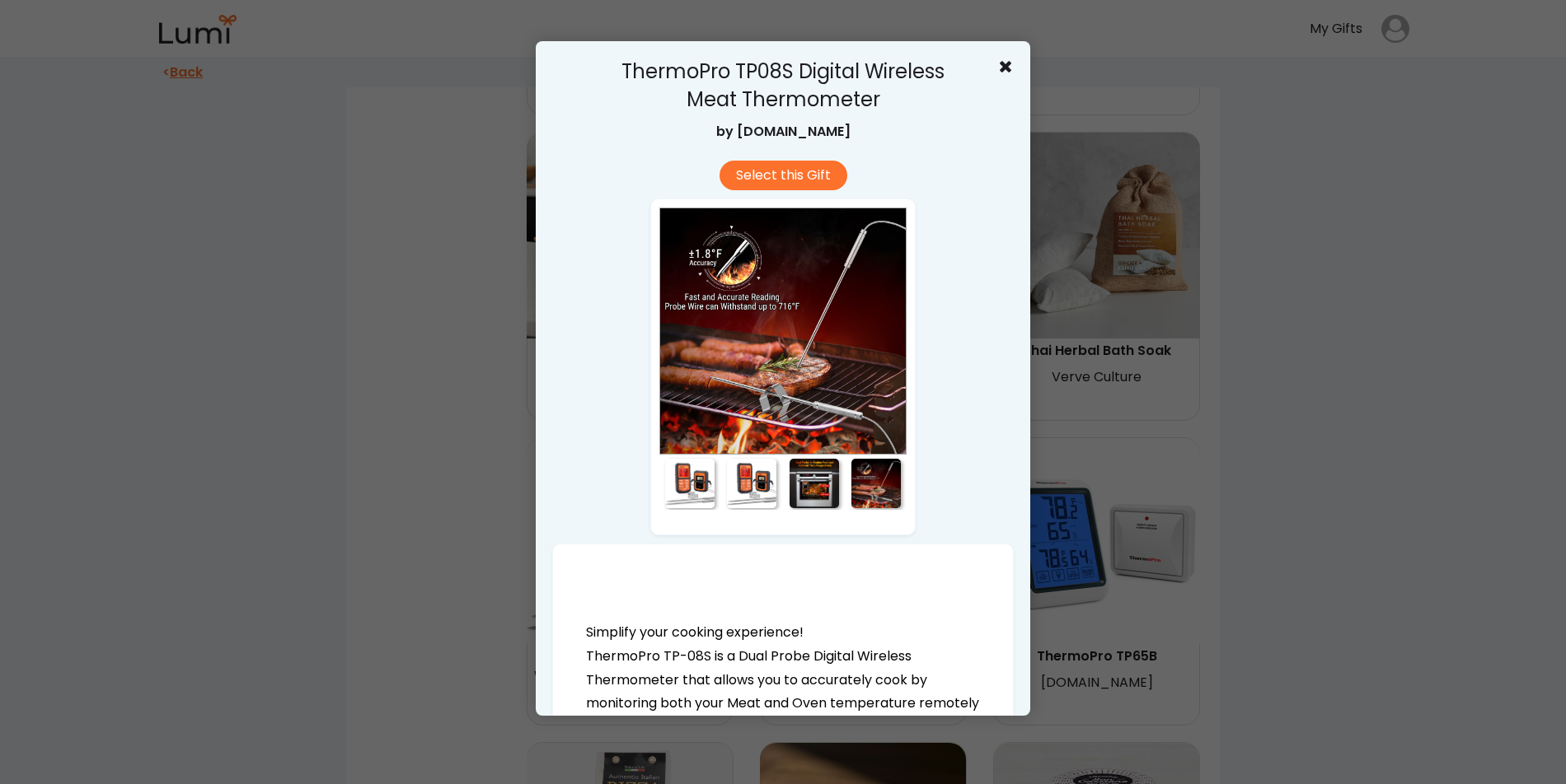
click at [689, 481] on div at bounding box center [689, 483] width 49 height 49
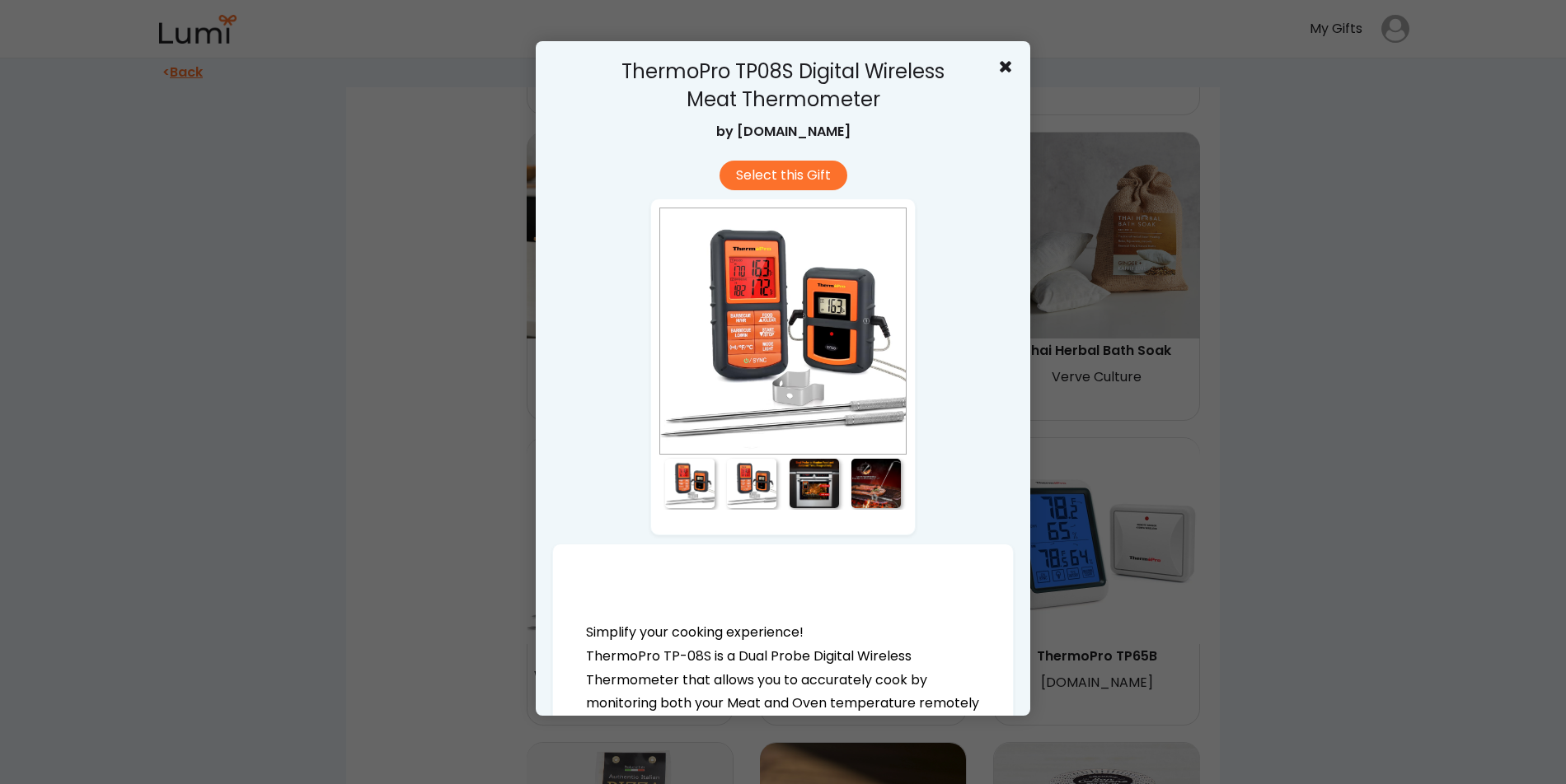
click at [751, 476] on div at bounding box center [751, 483] width 49 height 49
click at [761, 496] on div at bounding box center [751, 483] width 49 height 49
click at [816, 487] on div at bounding box center [813, 483] width 49 height 49
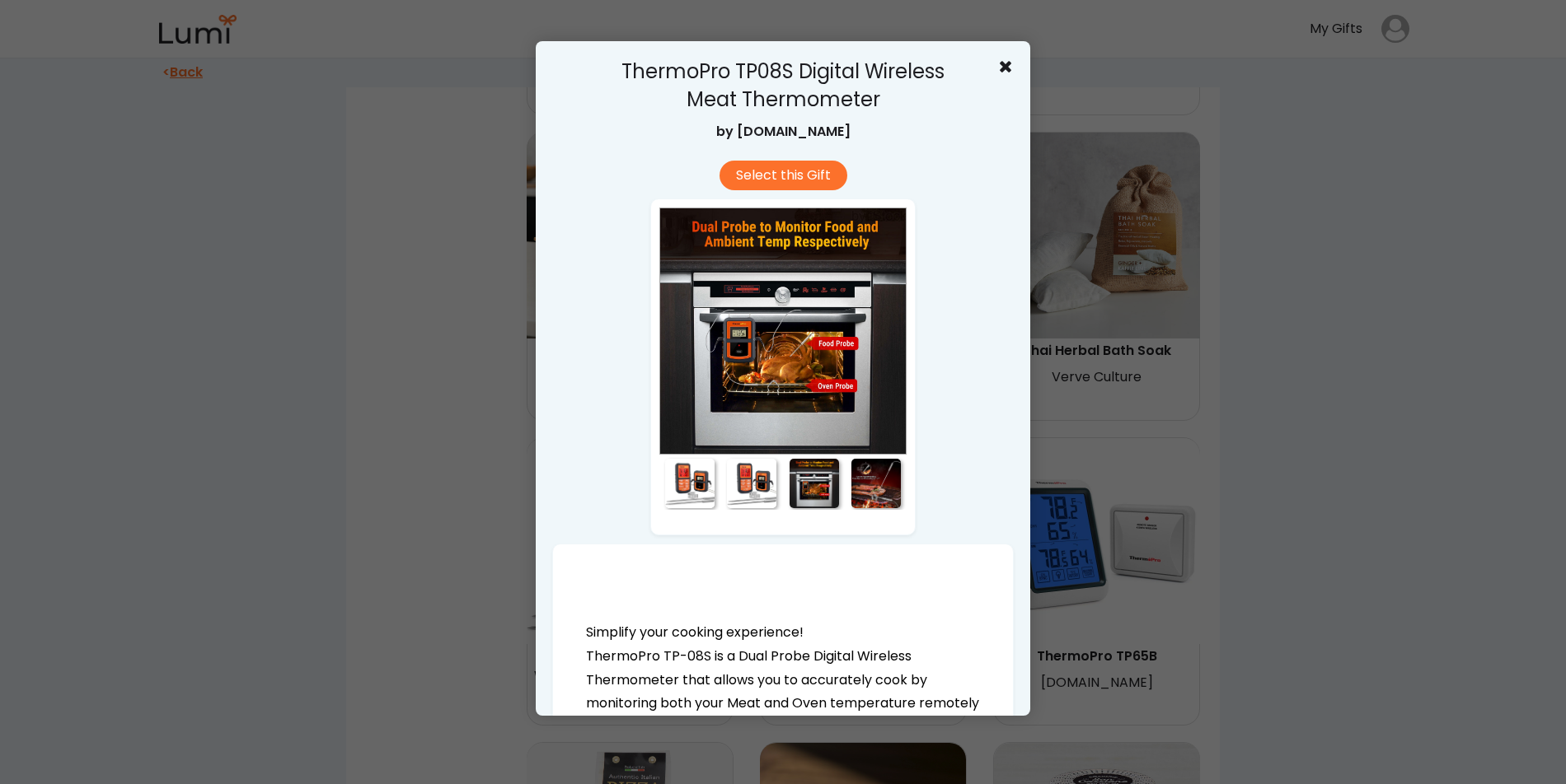
click at [869, 488] on div at bounding box center [876, 483] width 49 height 49
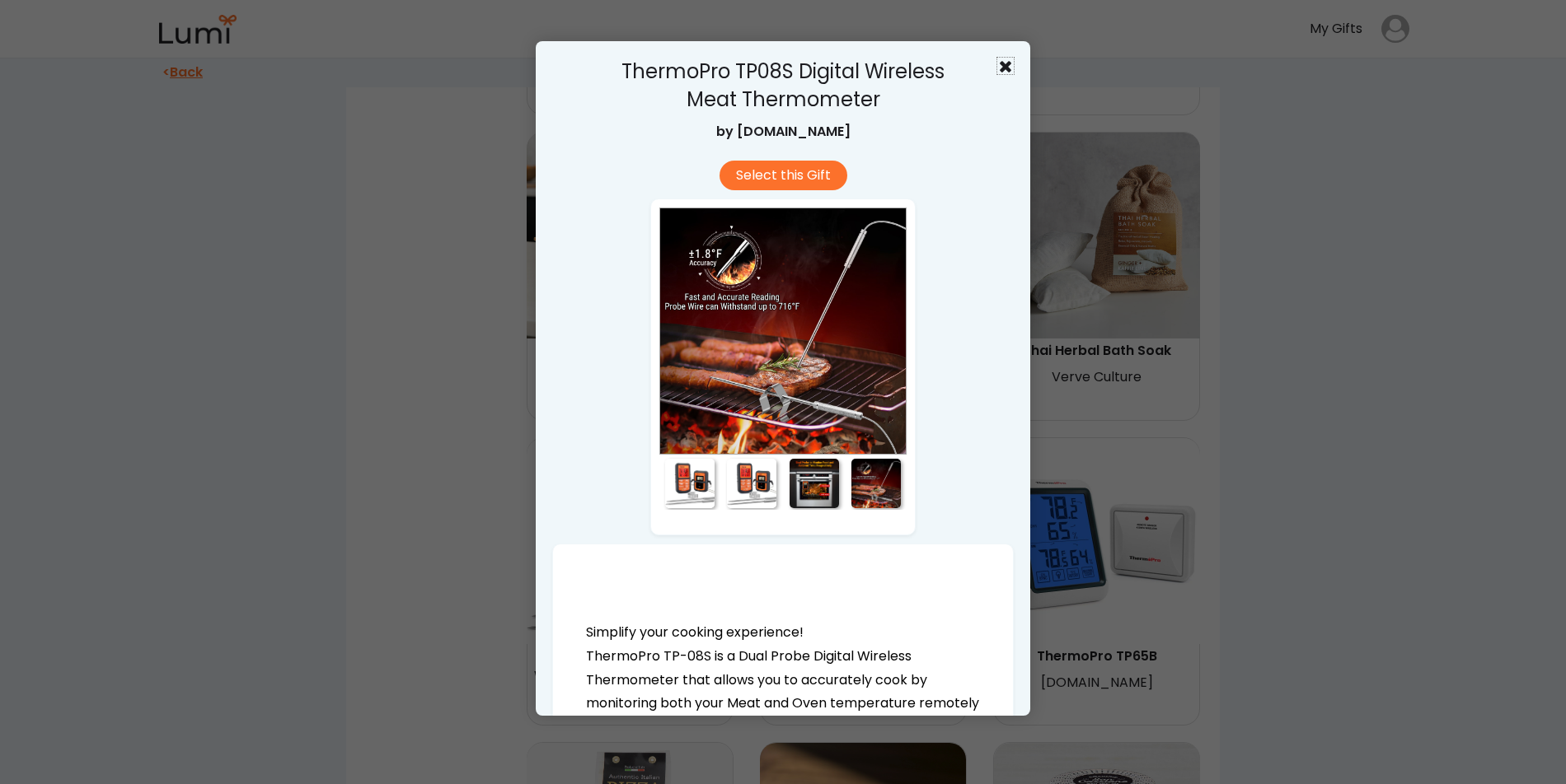
click at [1004, 64] on use at bounding box center [1005, 67] width 12 height 12
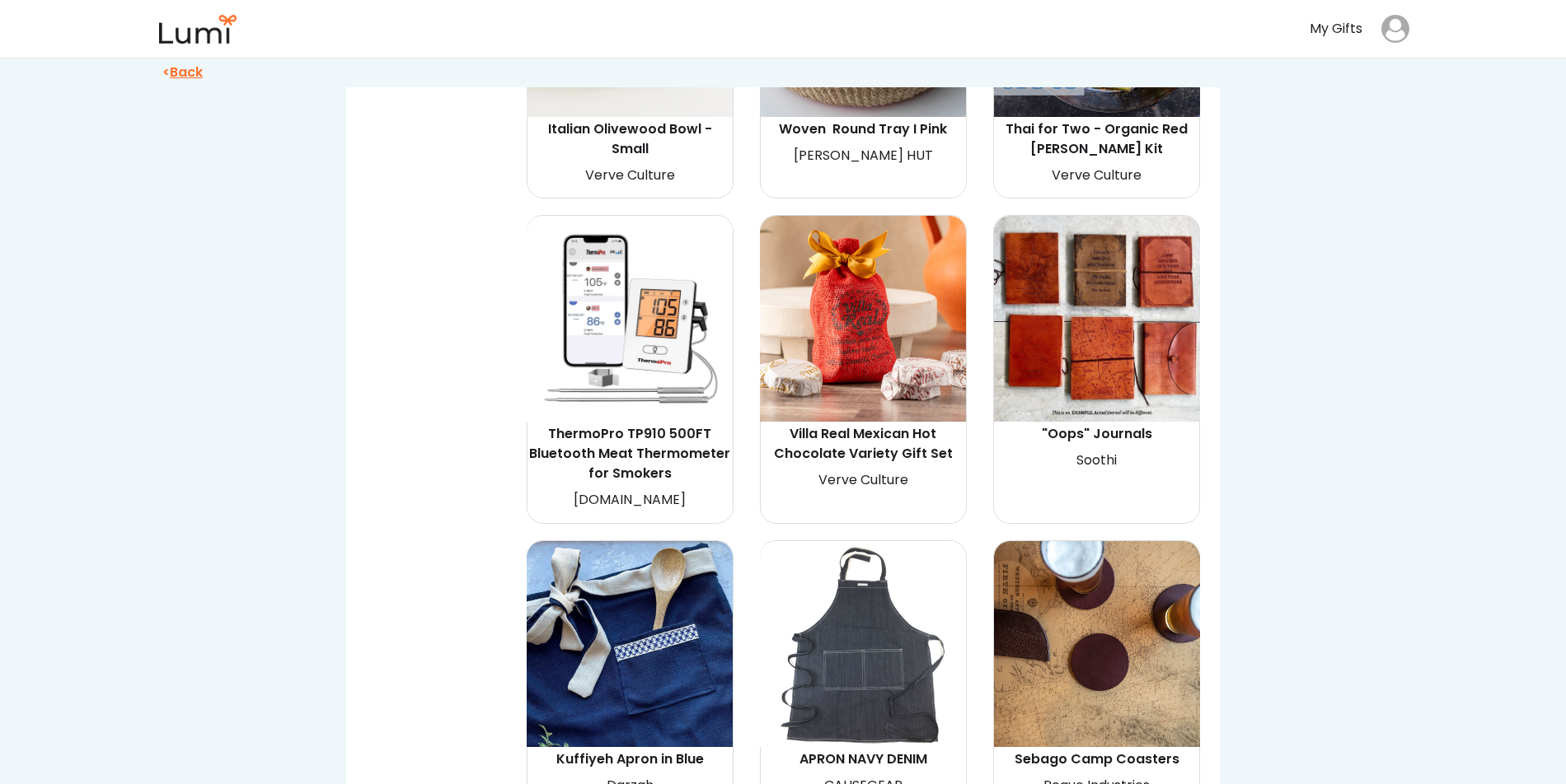
scroll to position [10367, 0]
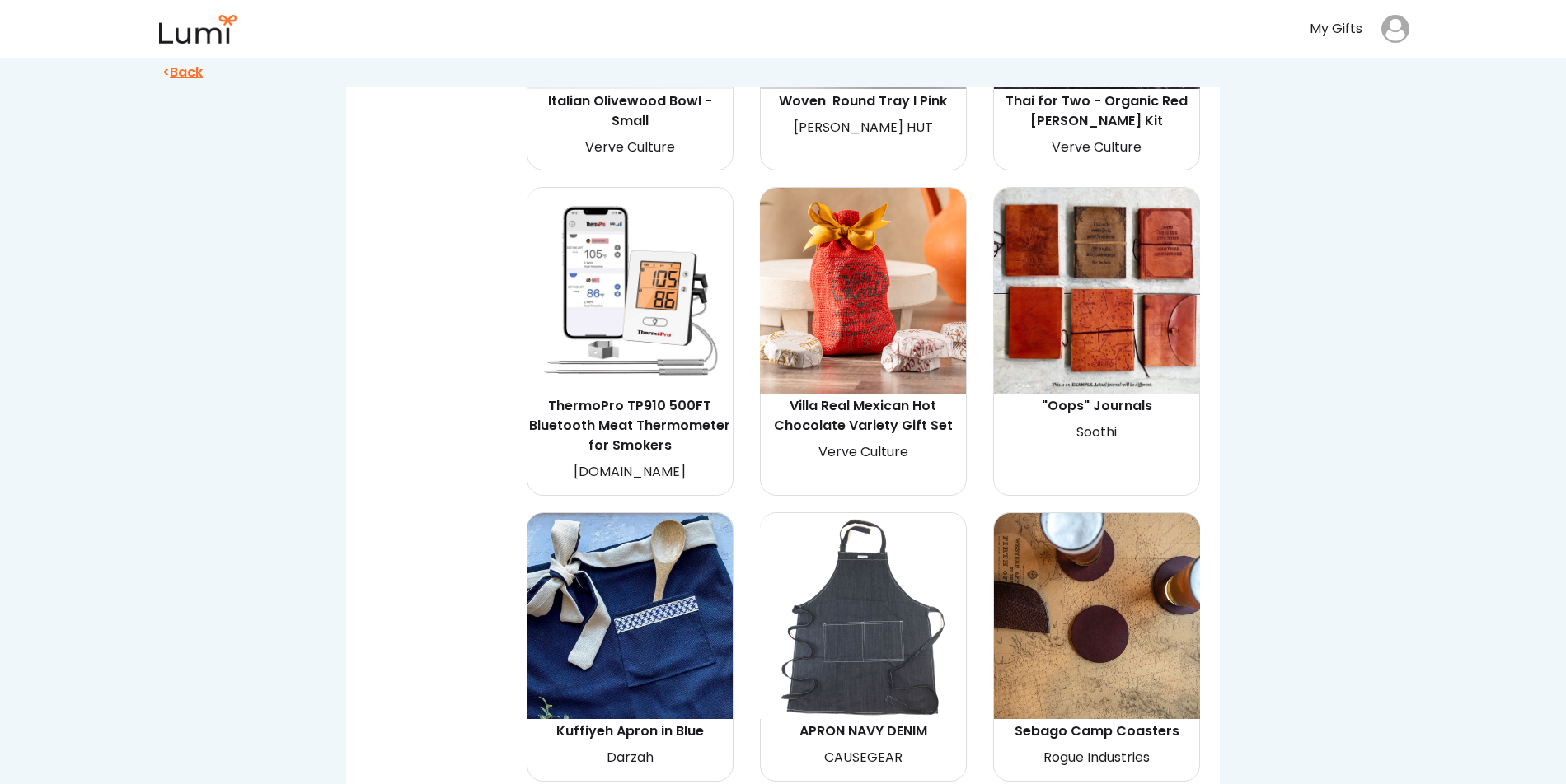
click at [653, 397] on div "ThermoPro TP910 500FT Bluetooth Meat Thermometer for Smokers" at bounding box center [630, 426] width 201 height 59
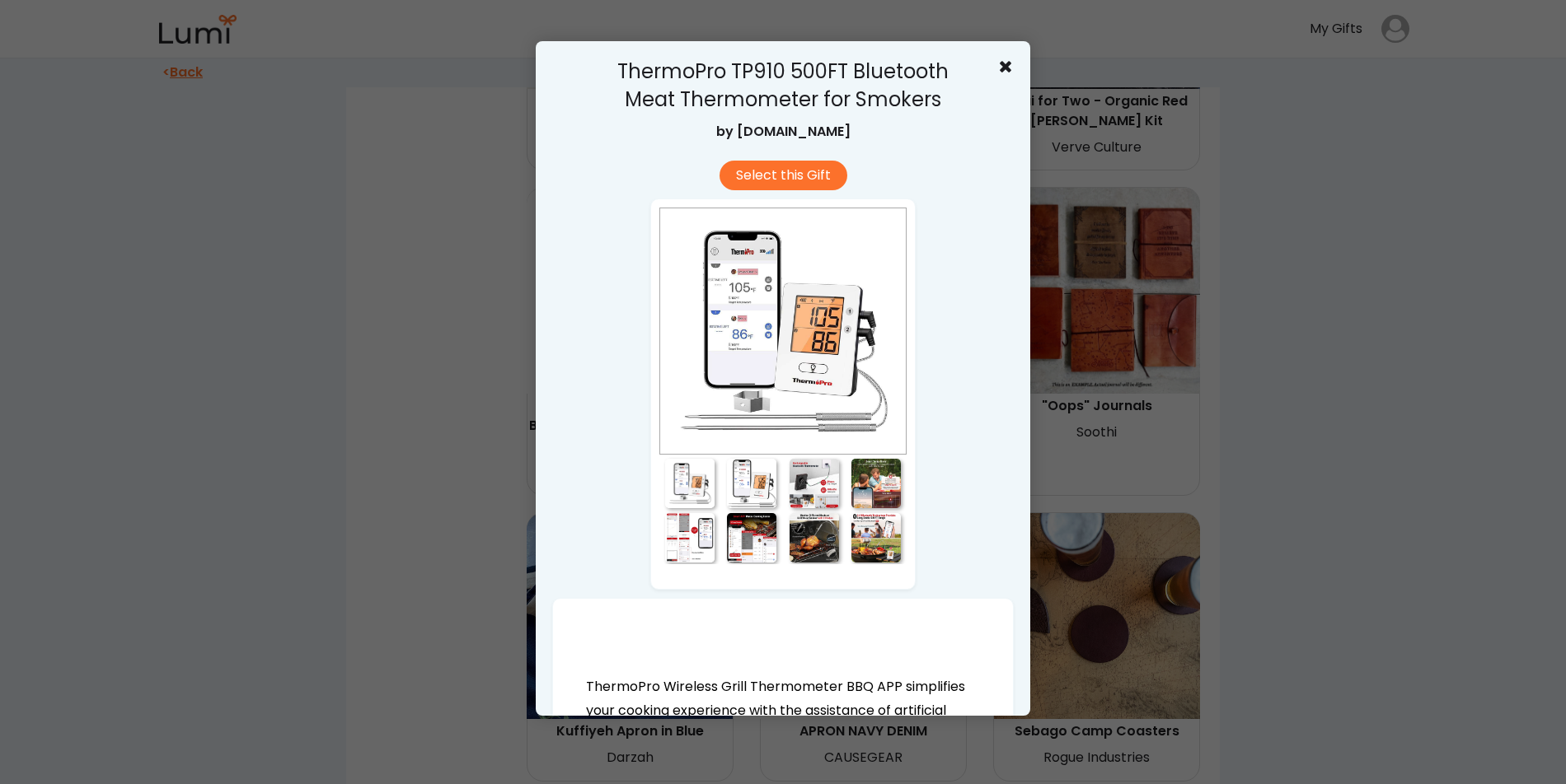
click at [815, 476] on div at bounding box center [813, 483] width 49 height 49
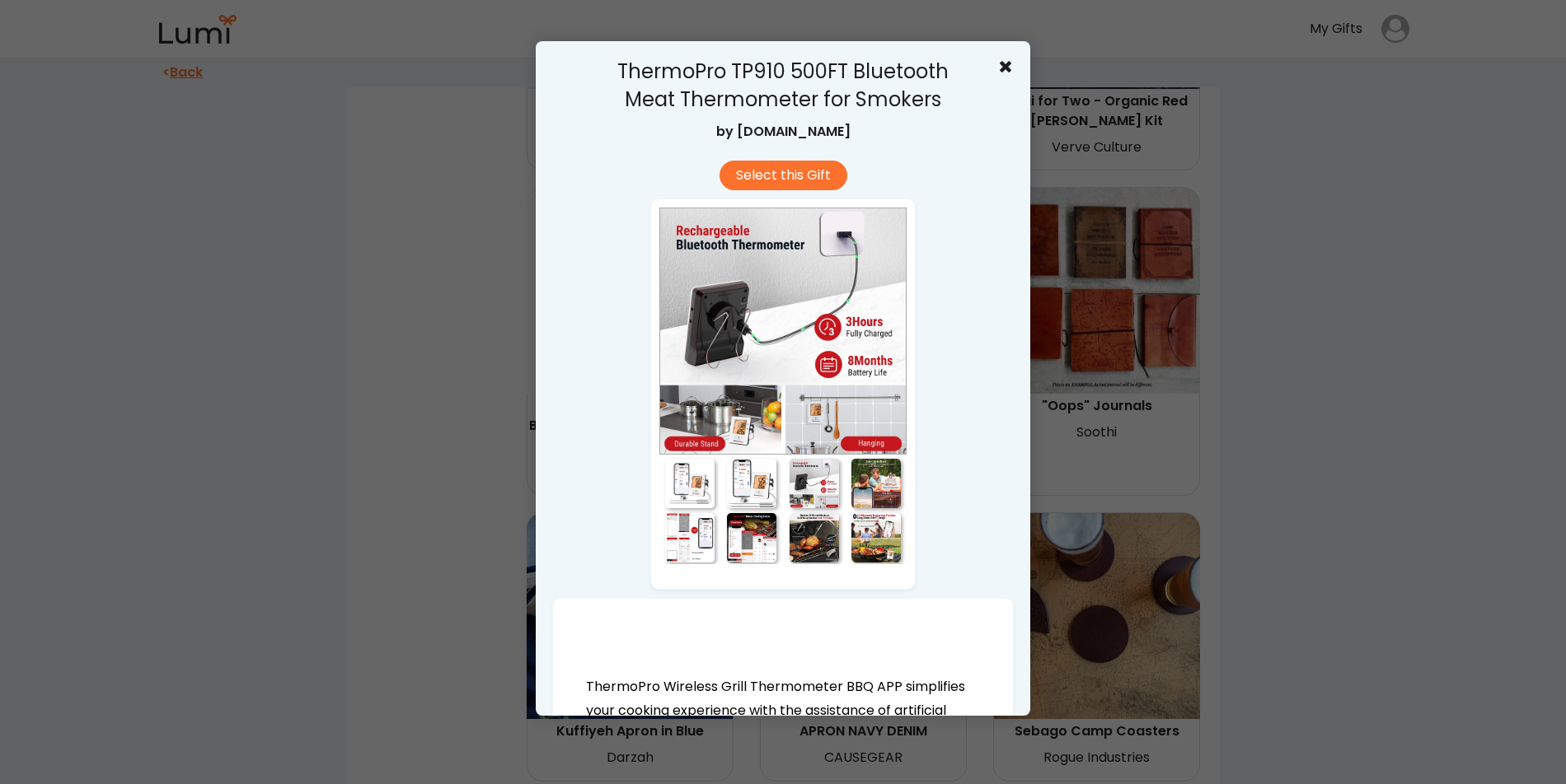
click at [708, 550] on div at bounding box center [689, 537] width 49 height 49
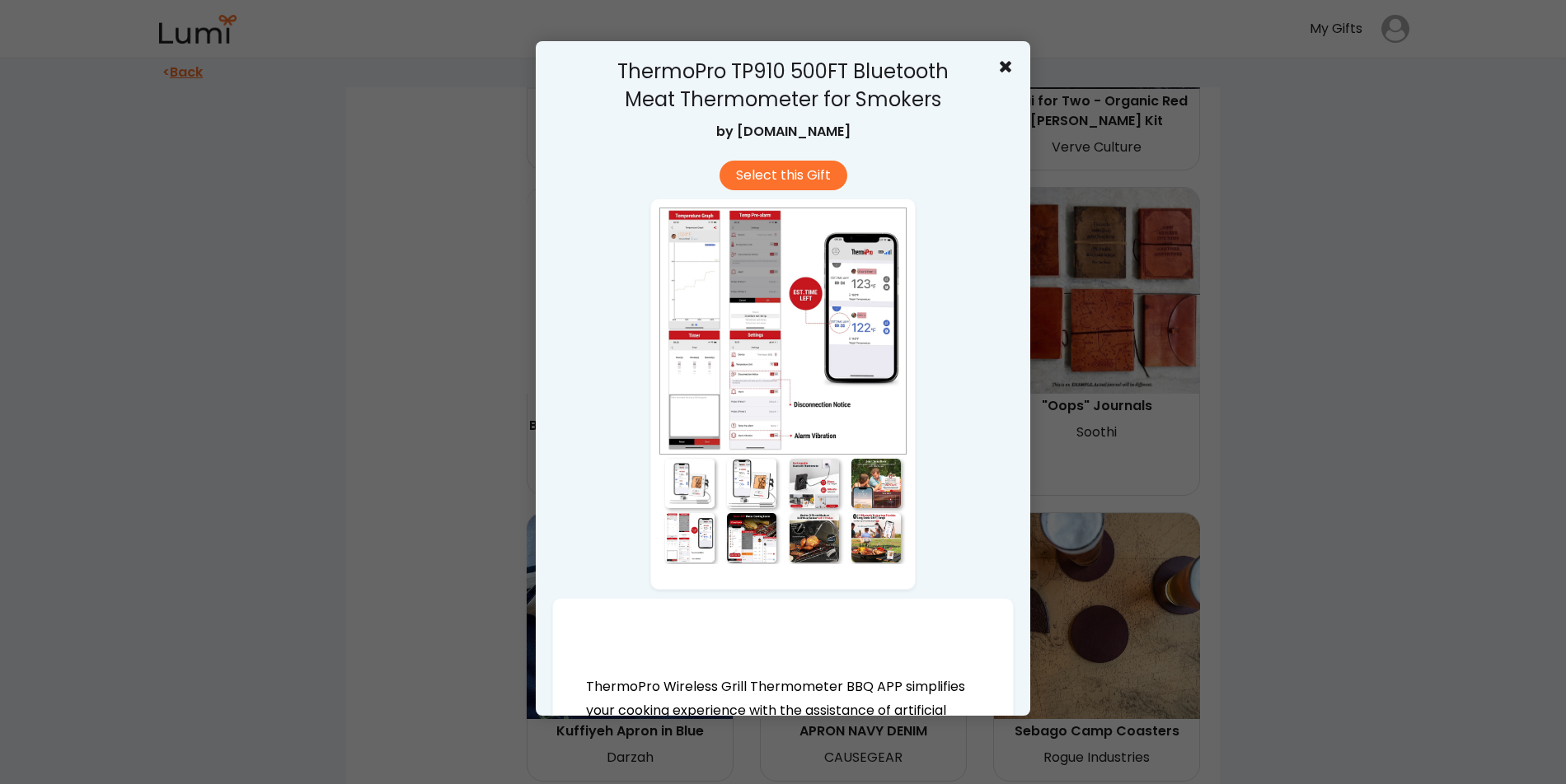
click at [748, 549] on div at bounding box center [751, 537] width 49 height 49
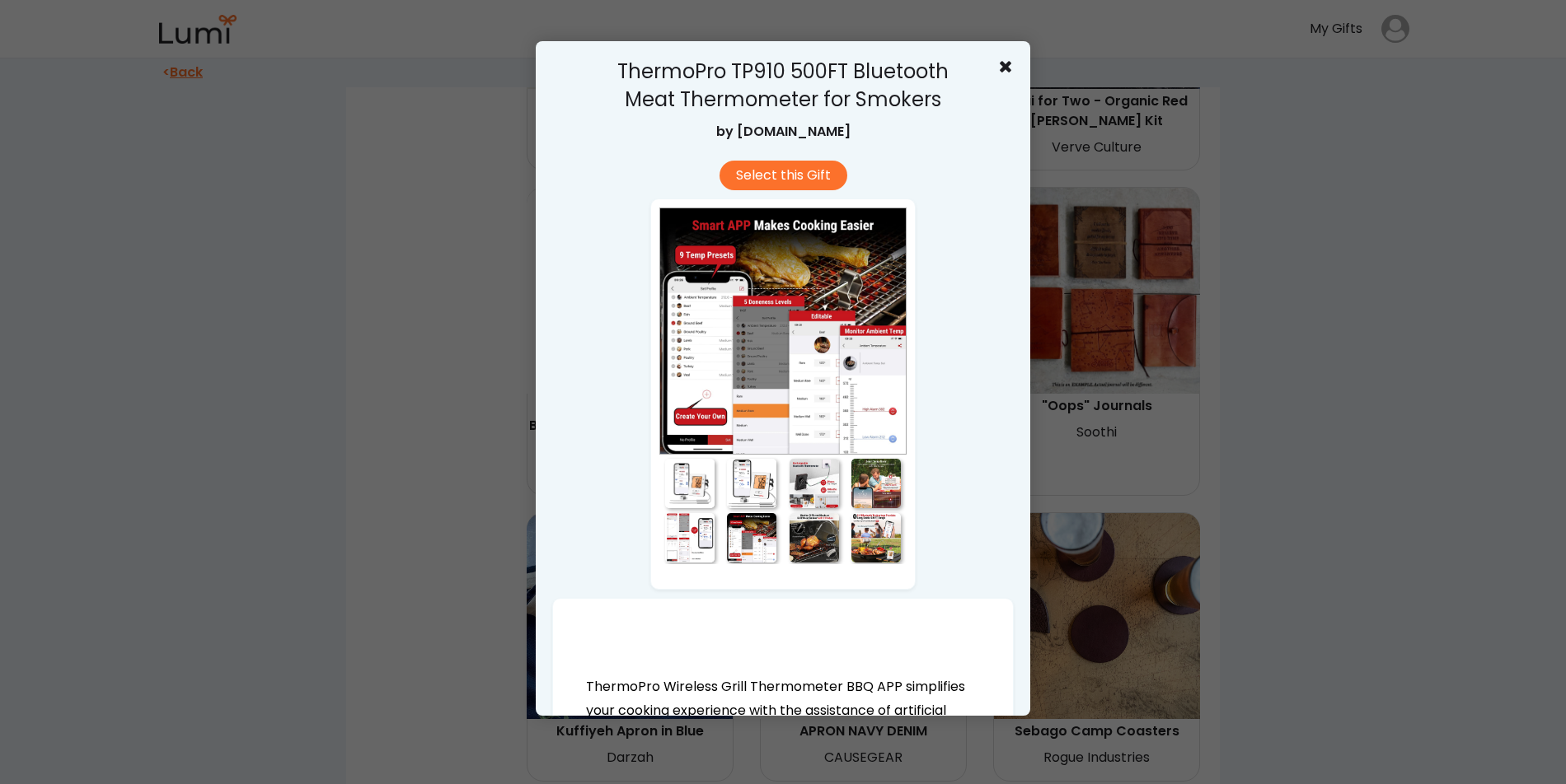
click at [805, 550] on div at bounding box center [813, 537] width 49 height 49
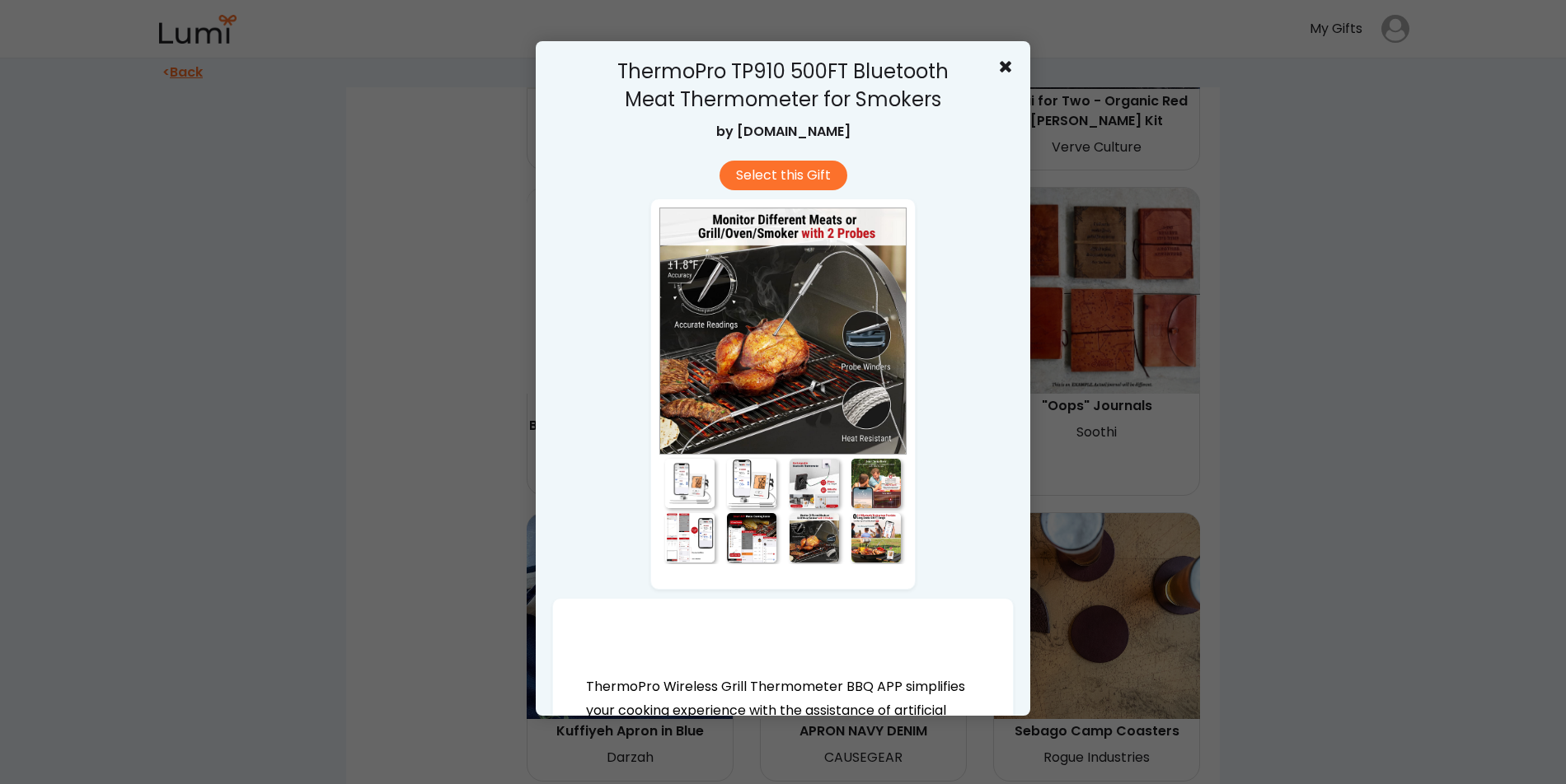
click at [884, 545] on div at bounding box center [876, 537] width 49 height 49
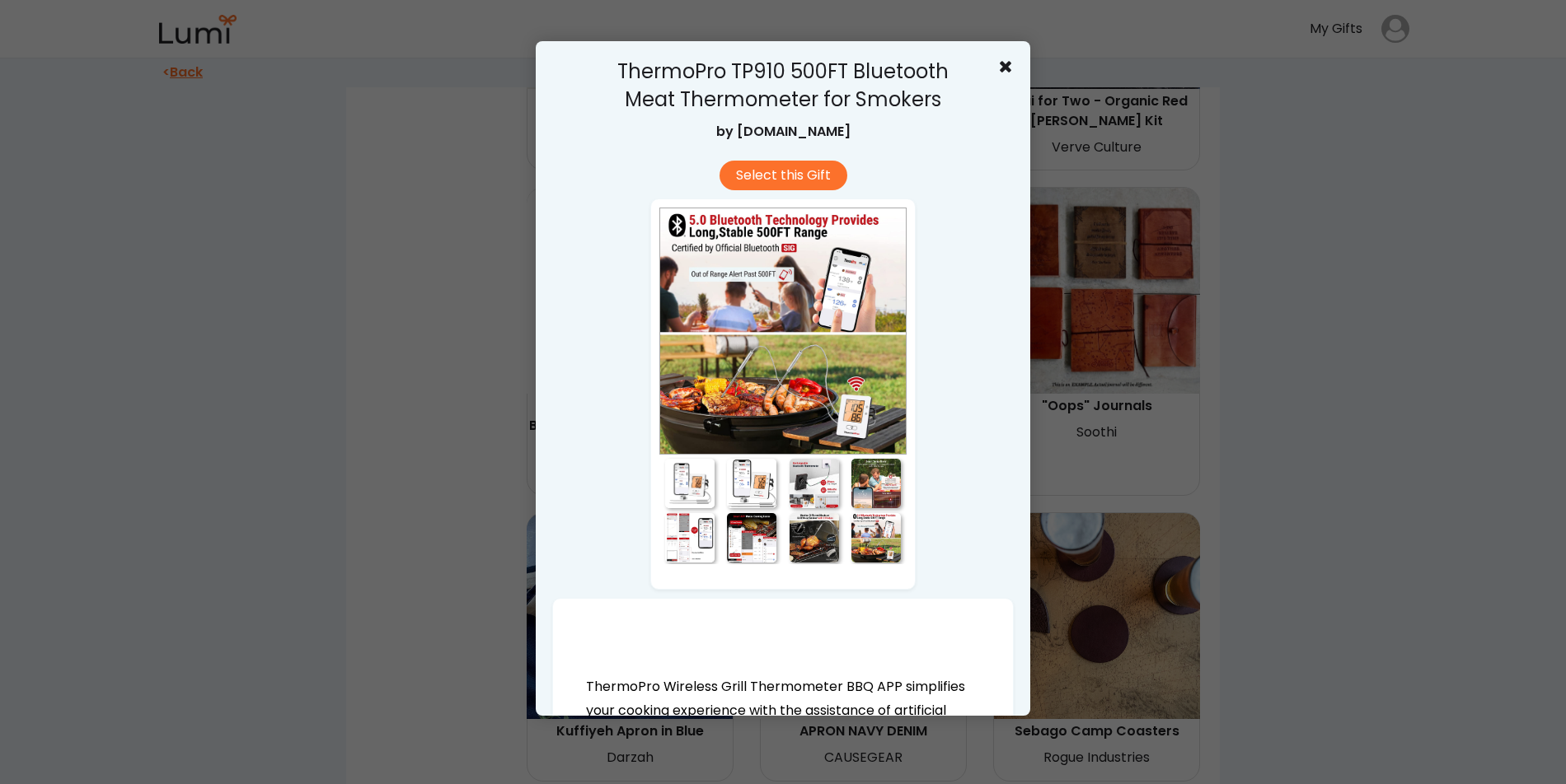
click at [882, 496] on div at bounding box center [876, 483] width 49 height 49
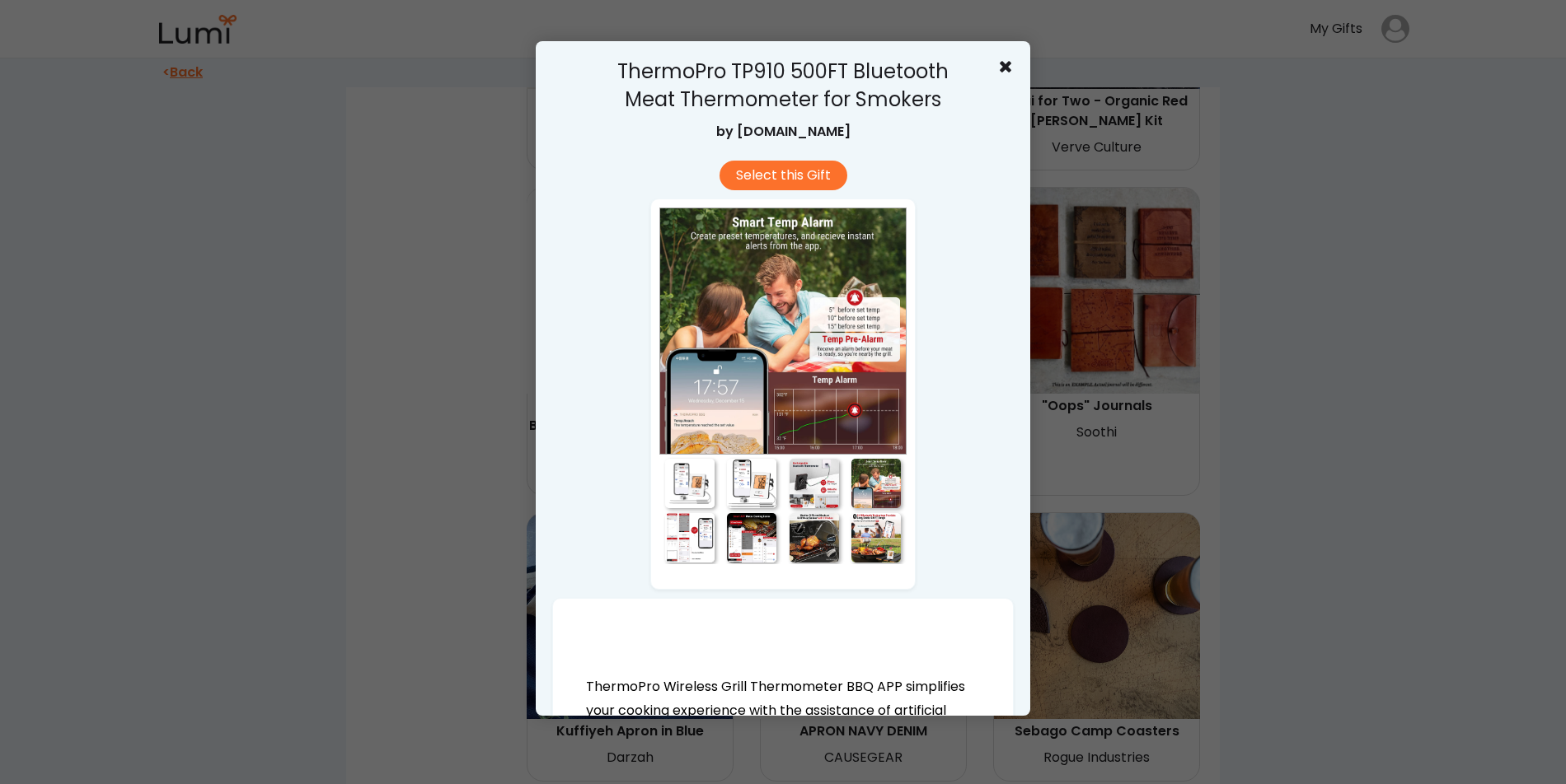
click at [684, 491] on div at bounding box center [689, 483] width 49 height 49
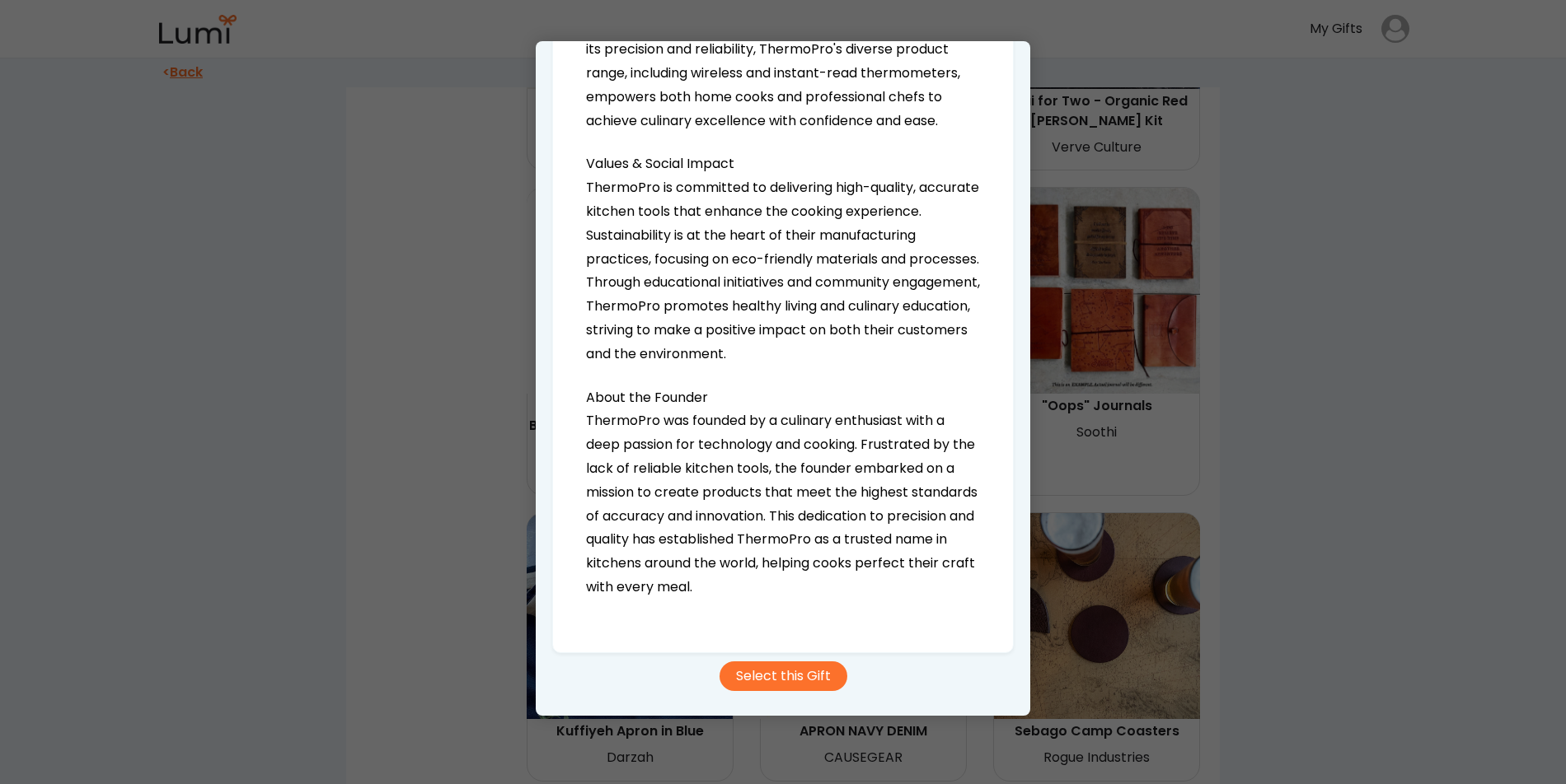
scroll to position [2433, 0]
click at [799, 677] on button "Select this Gift" at bounding box center [783, 677] width 128 height 30
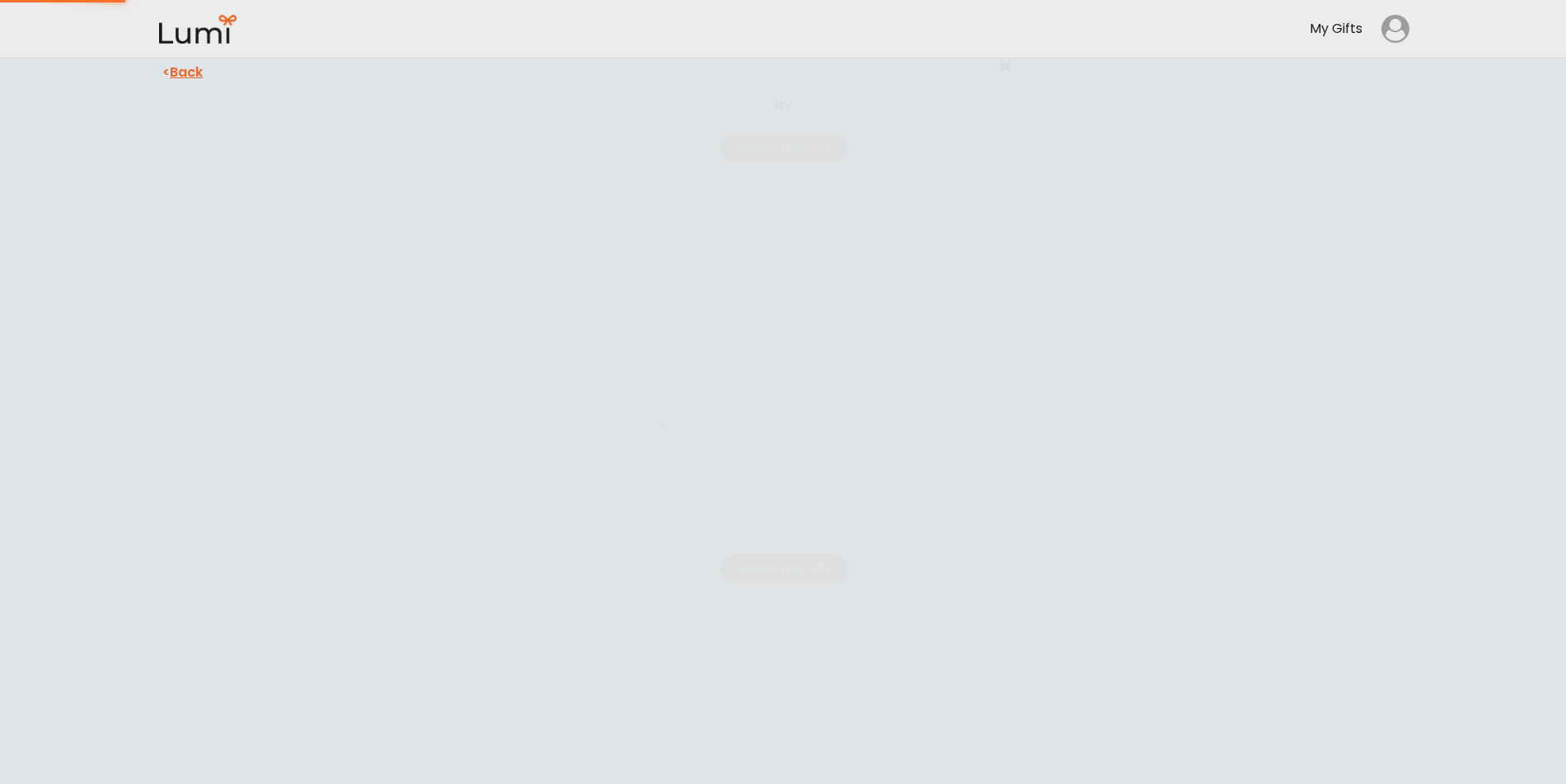
scroll to position [0, 0]
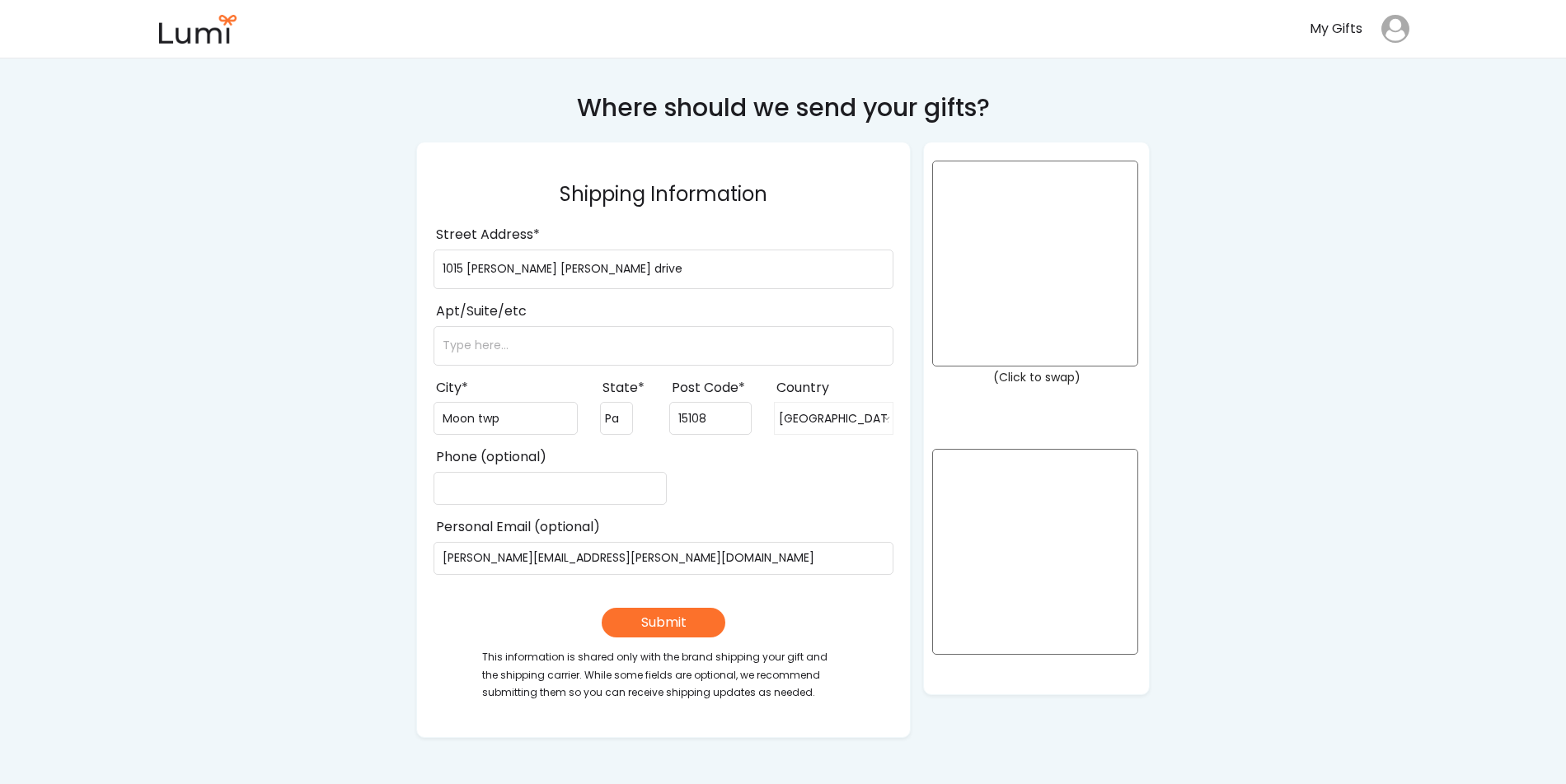
select select ""1348695171700984260__LOOKUP__1708985228834x169246185333063360""
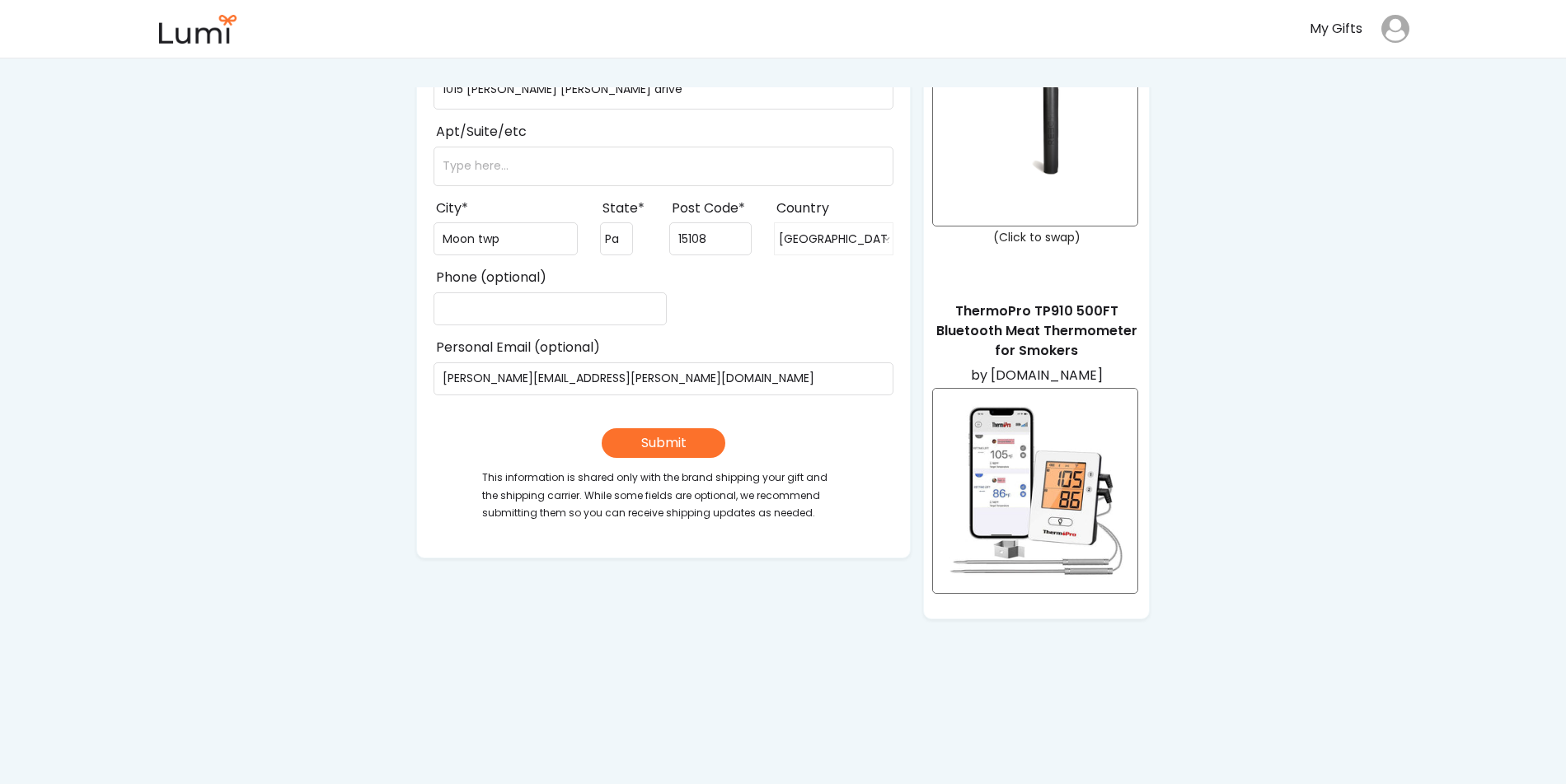
scroll to position [152, 0]
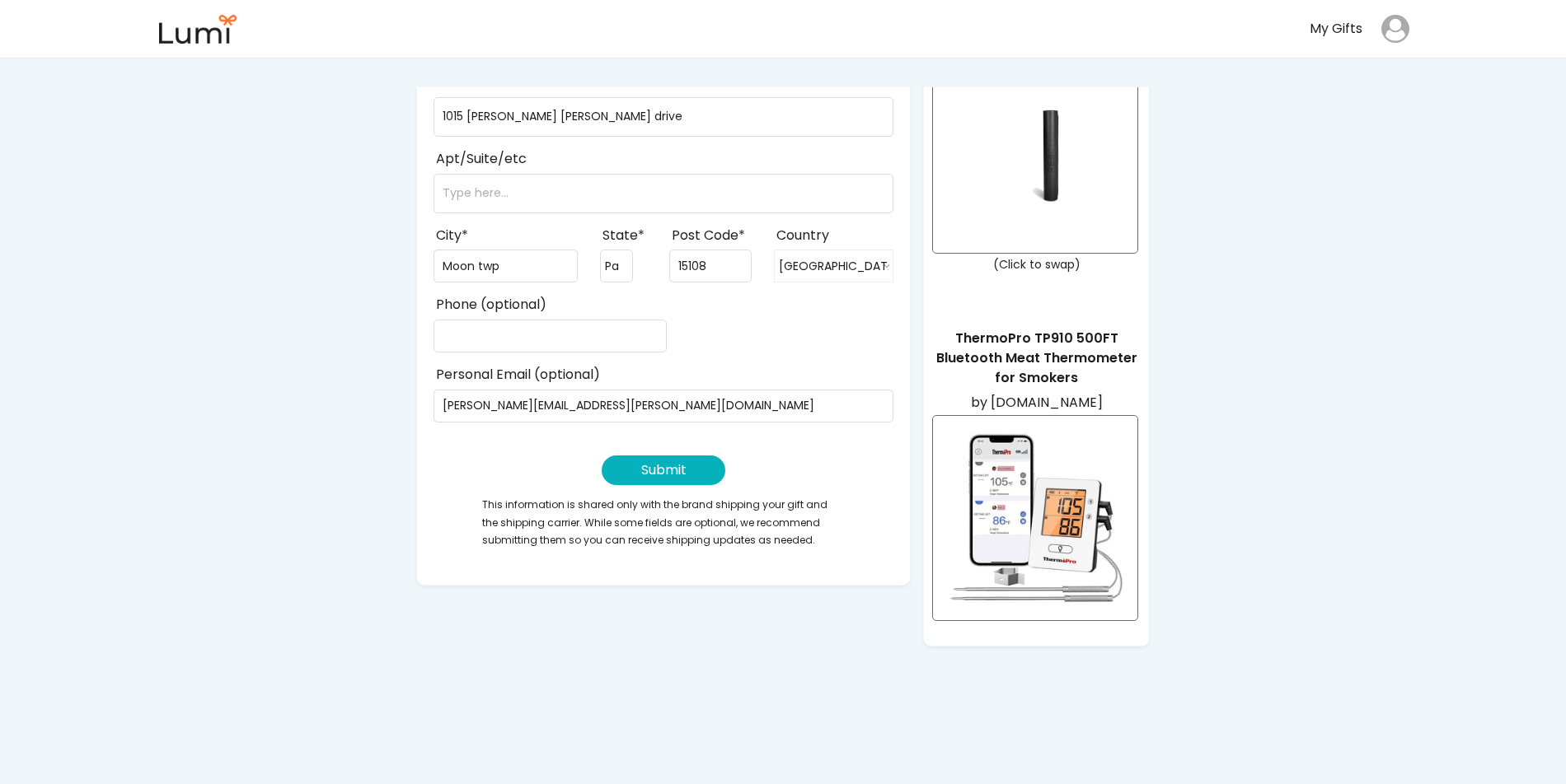
click at [668, 470] on button "Submit" at bounding box center [663, 471] width 124 height 30
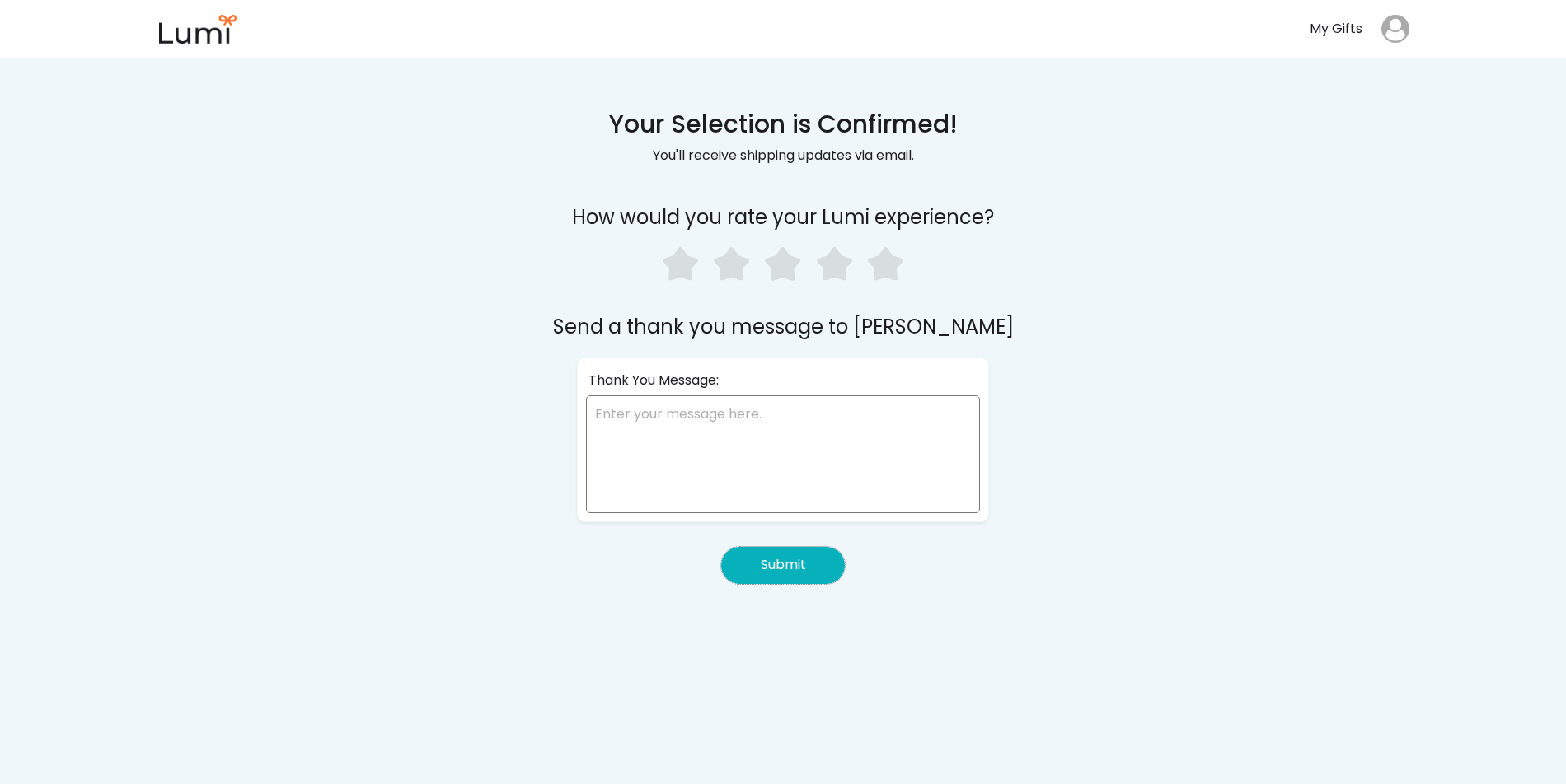
click at [798, 567] on button "Submit" at bounding box center [783, 565] width 124 height 37
